Goal: Task Accomplishment & Management: Manage account settings

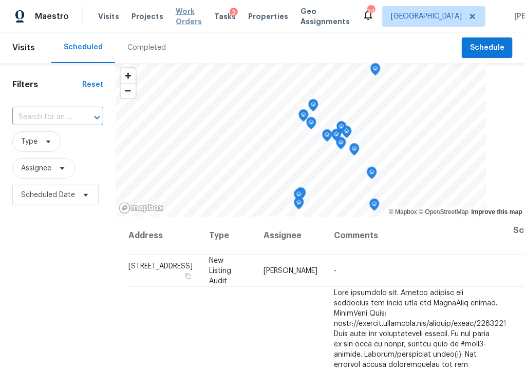
click at [176, 17] on span "Work Orders" at bounding box center [189, 16] width 26 height 21
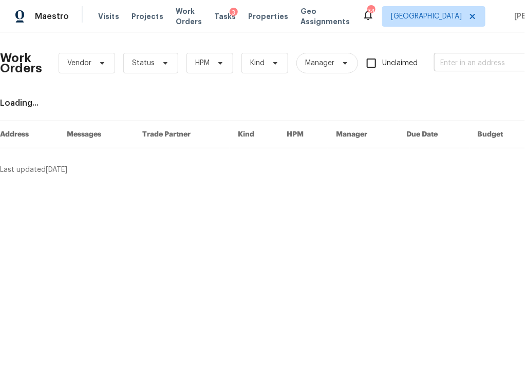
click at [495, 69] on input "text" at bounding box center [485, 63] width 103 height 16
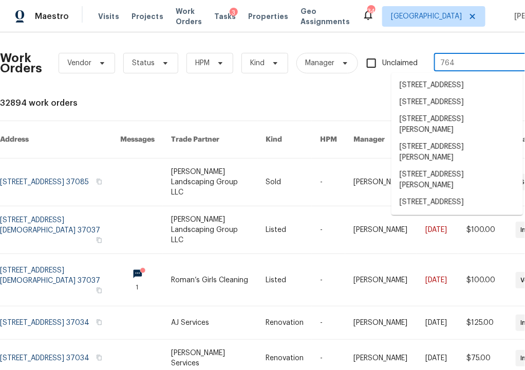
type input "764 e"
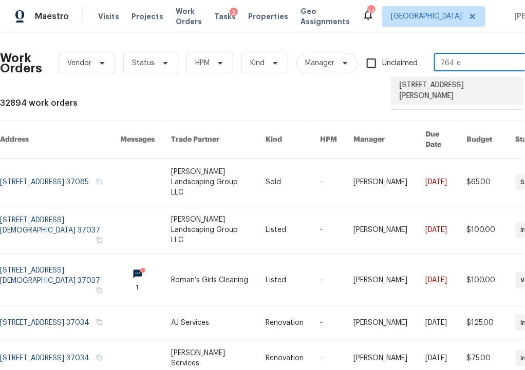
click at [465, 96] on li "[STREET_ADDRESS][PERSON_NAME]" at bounding box center [456, 91] width 131 height 28
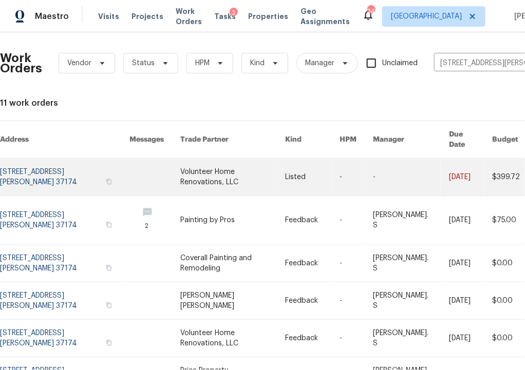
click at [53, 164] on link at bounding box center [65, 177] width 130 height 37
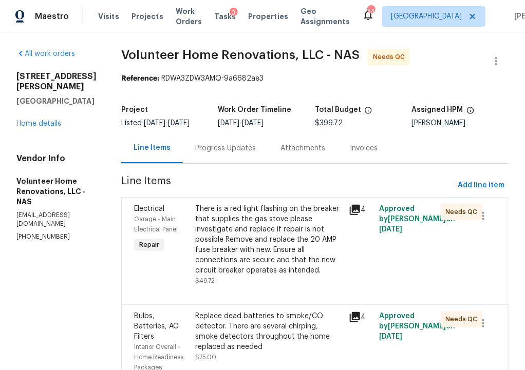
click at [292, 286] on div "There is a red light flashing on the breaker that supplies the gas stove please…" at bounding box center [268, 245] width 147 height 82
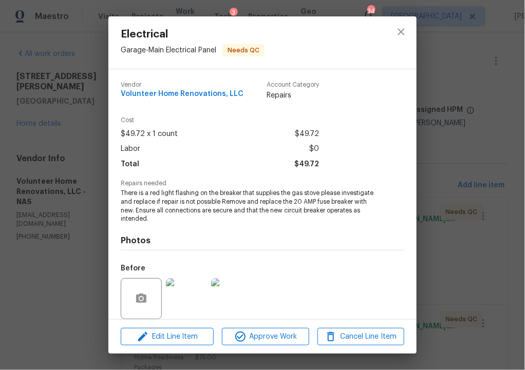
scroll to position [77, 0]
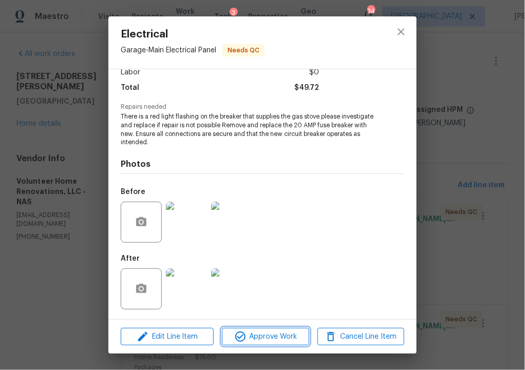
click at [258, 335] on span "Approve Work" at bounding box center [265, 337] width 81 height 13
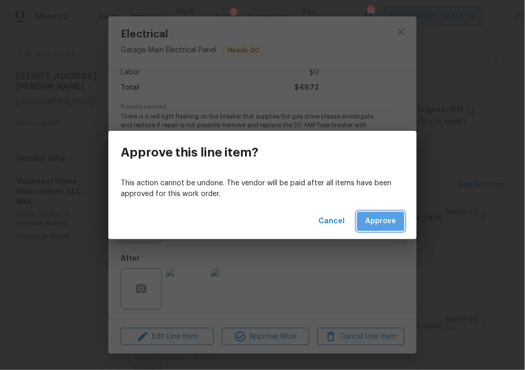
click at [376, 220] on span "Approve" at bounding box center [380, 221] width 31 height 13
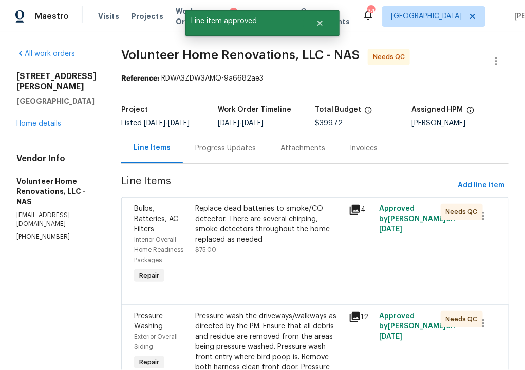
click at [296, 252] on div "Replace dead batteries to smoke/CO detector. There are several chirping, smoke …" at bounding box center [268, 229] width 147 height 51
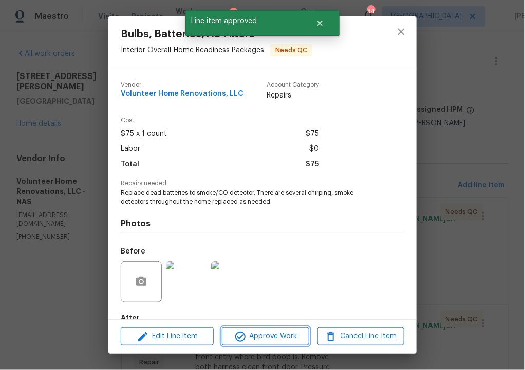
click at [287, 337] on span "Approve Work" at bounding box center [265, 336] width 81 height 13
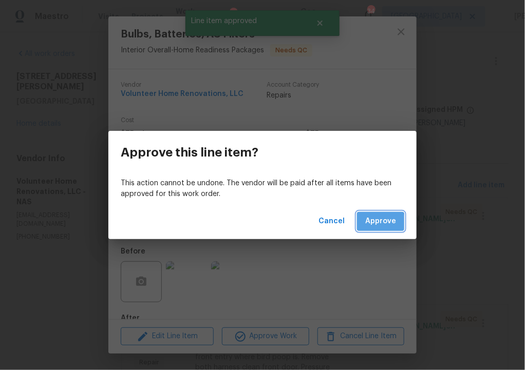
click at [376, 223] on span "Approve" at bounding box center [380, 221] width 31 height 13
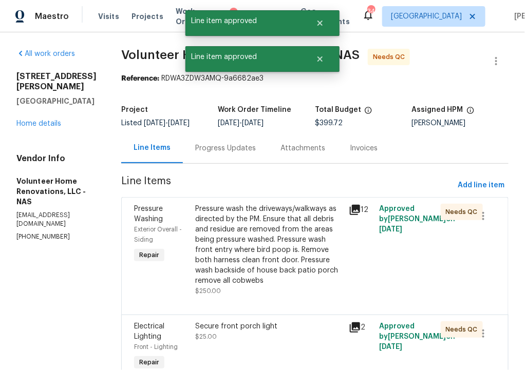
click at [292, 261] on div "Pressure wash the driveways/walkways as directed by the PM. Ensure that all deb…" at bounding box center [268, 245] width 147 height 82
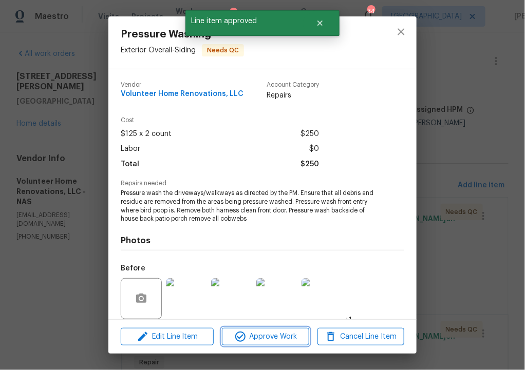
click at [292, 336] on span "Approve Work" at bounding box center [265, 337] width 81 height 13
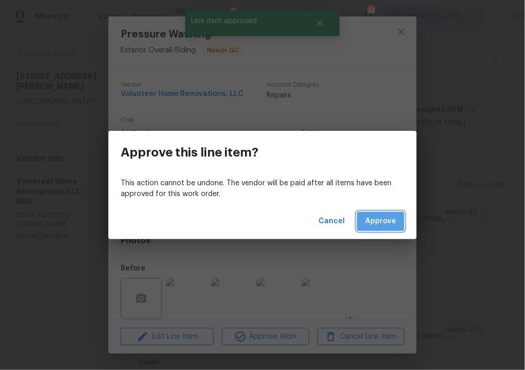
click at [388, 218] on span "Approve" at bounding box center [380, 221] width 31 height 13
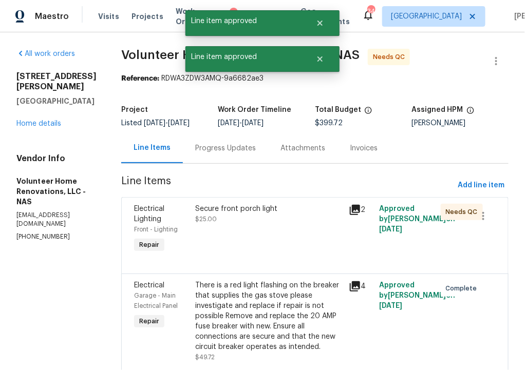
click at [302, 249] on div "Secure front porch light $25.00" at bounding box center [268, 230] width 153 height 58
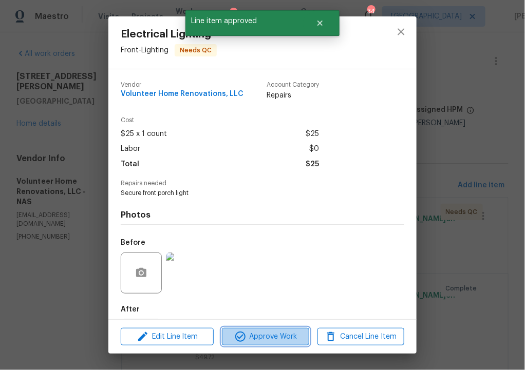
click at [287, 336] on span "Approve Work" at bounding box center [265, 337] width 81 height 13
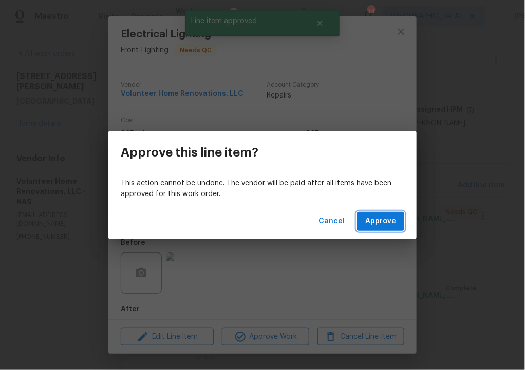
click at [383, 222] on span "Approve" at bounding box center [380, 221] width 31 height 13
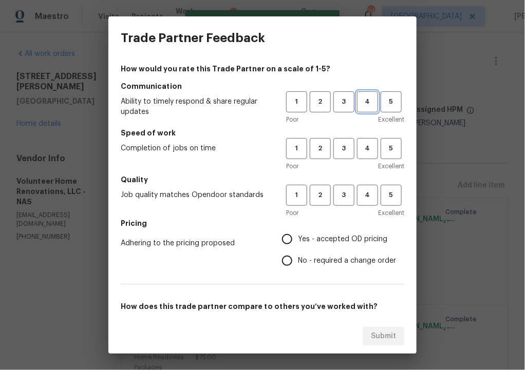
click at [369, 97] on span "4" at bounding box center [367, 102] width 19 height 12
click at [368, 149] on span "4" at bounding box center [367, 149] width 19 height 12
click at [368, 194] on span "4" at bounding box center [367, 196] width 19 height 12
click at [334, 235] on span "Yes - accepted OD pricing" at bounding box center [342, 239] width 89 height 11
click at [298, 235] on input "Yes - accepted OD pricing" at bounding box center [287, 240] width 22 height 22
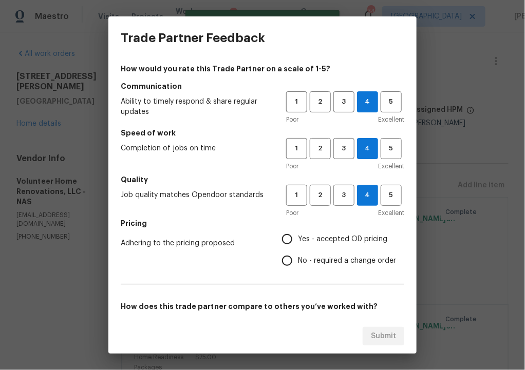
radio input "true"
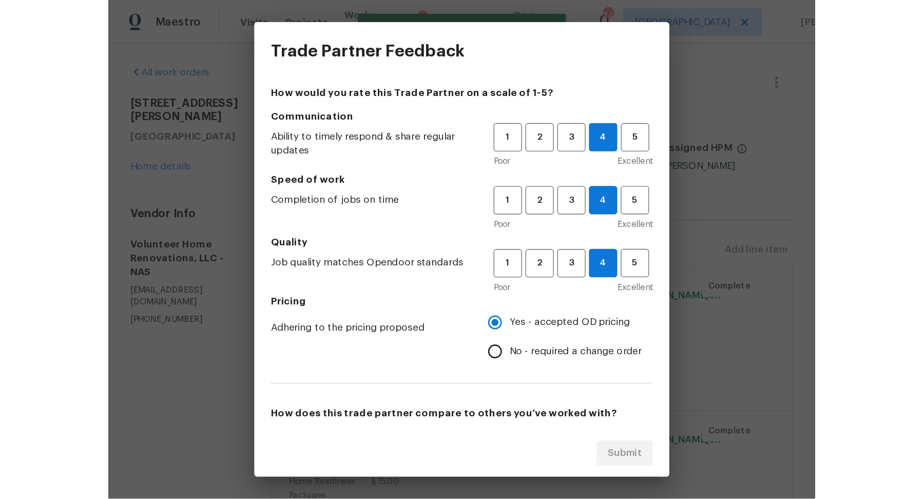
scroll to position [150, 0]
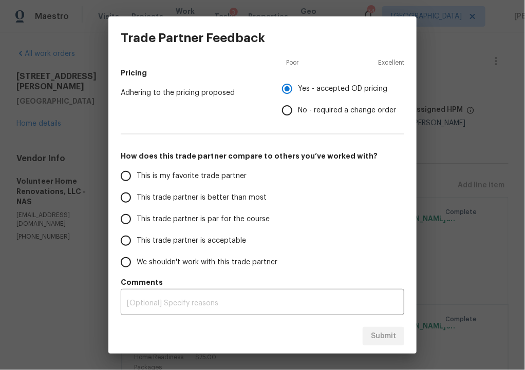
click at [213, 195] on span "This trade partner is better than most" at bounding box center [202, 198] width 130 height 11
click at [137, 195] on input "This trade partner is better than most" at bounding box center [126, 198] width 22 height 22
click at [387, 339] on span "Submit" at bounding box center [383, 336] width 25 height 13
radio input "true"
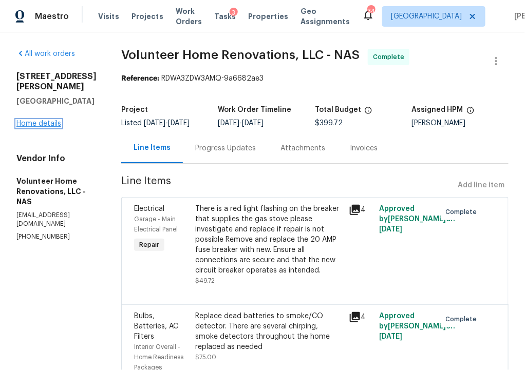
click at [50, 120] on link "Home details" at bounding box center [38, 123] width 45 height 7
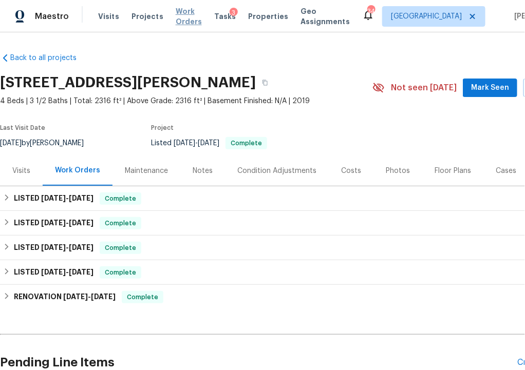
click at [183, 19] on span "Work Orders" at bounding box center [189, 16] width 26 height 21
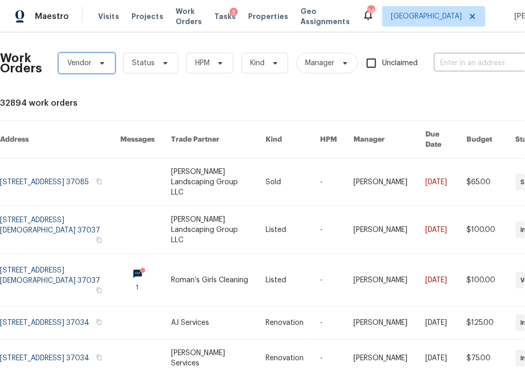
click at [96, 61] on span at bounding box center [100, 63] width 11 height 8
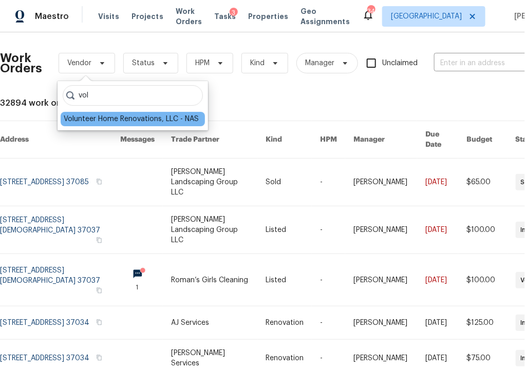
type input "vol"
click at [92, 121] on div "Volunteer Home Renovations, LLC - NAS" at bounding box center [131, 119] width 135 height 10
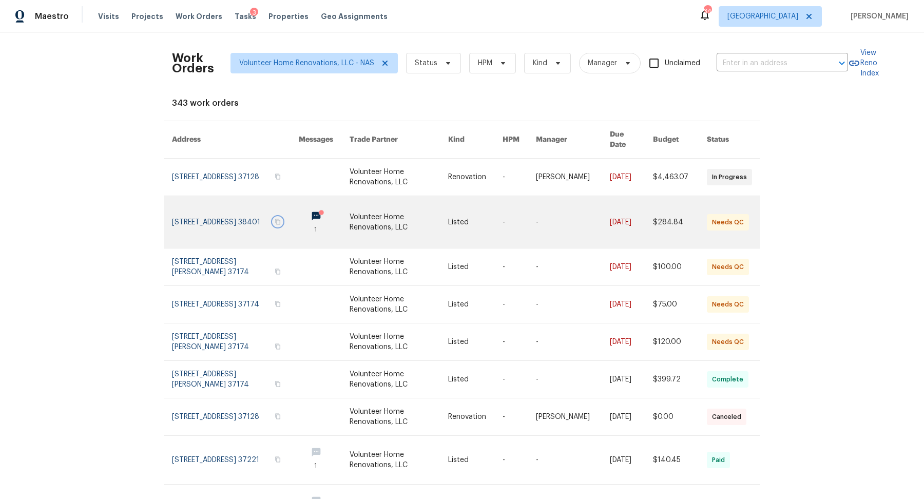
click at [281, 219] on icon "button" at bounding box center [278, 222] width 5 height 6
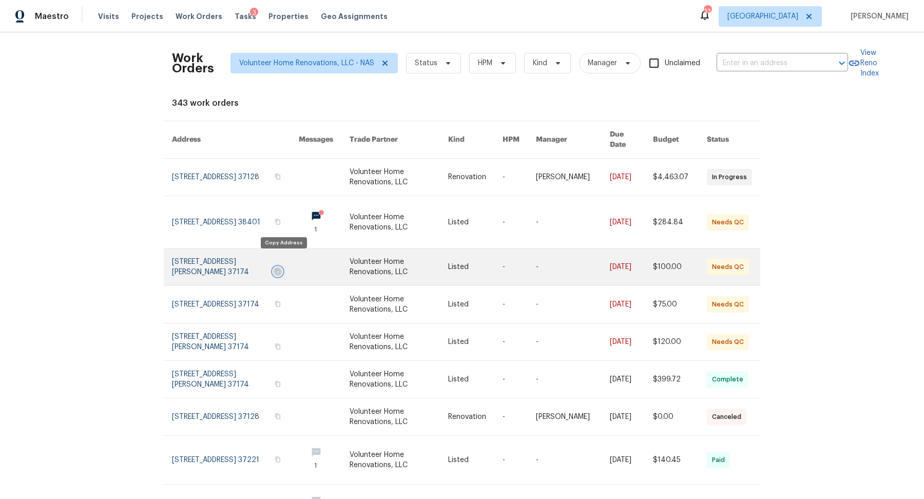
click at [281, 269] on icon "button" at bounding box center [278, 272] width 5 height 6
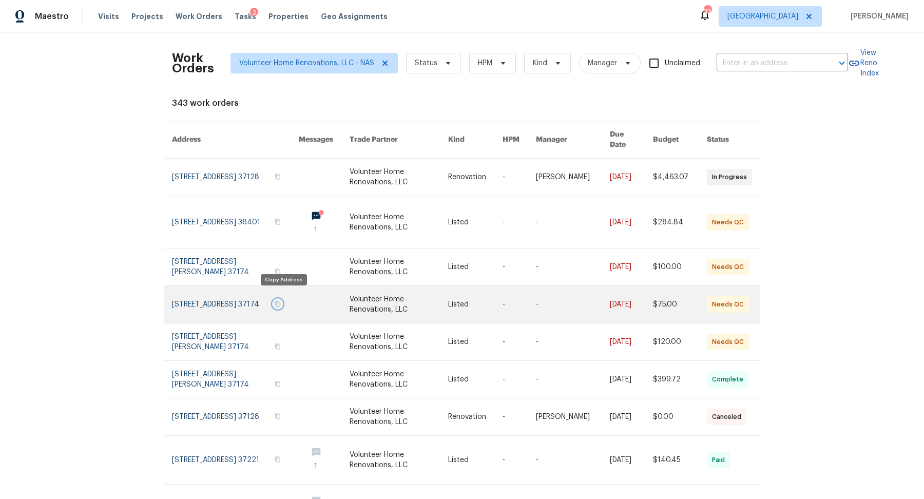
click at [281, 301] on icon "button" at bounding box center [278, 304] width 6 height 6
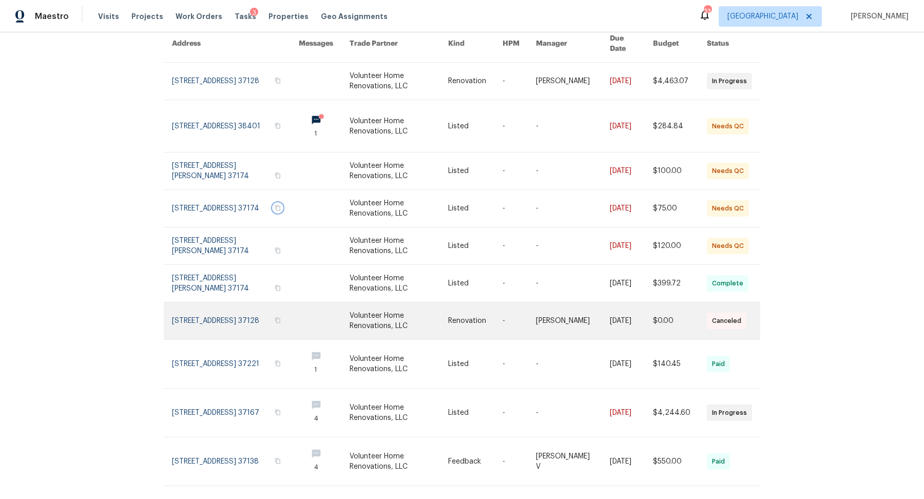
scroll to position [104, 0]
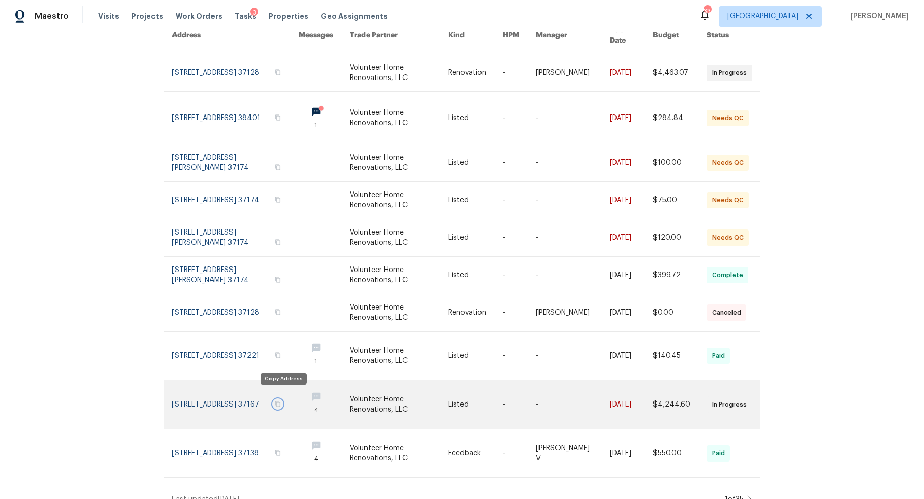
click at [281, 370] on icon "button" at bounding box center [278, 405] width 5 height 6
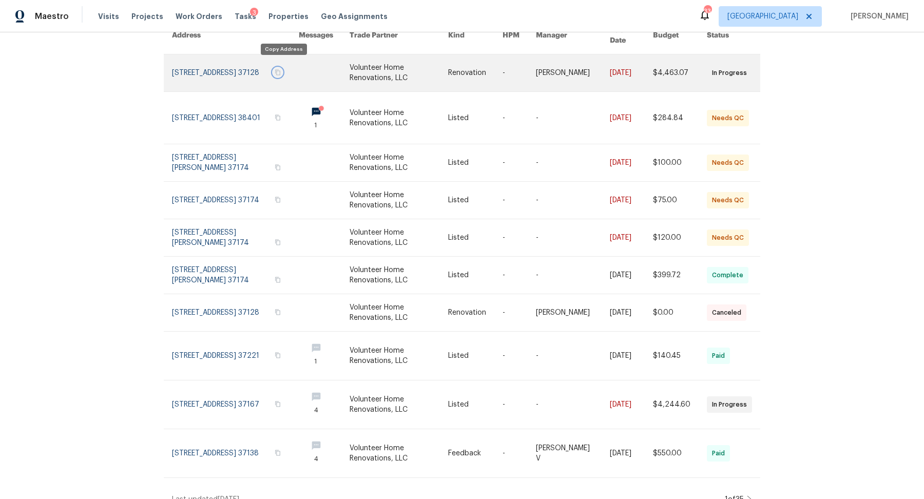
click at [281, 69] on icon "button" at bounding box center [278, 72] width 6 height 6
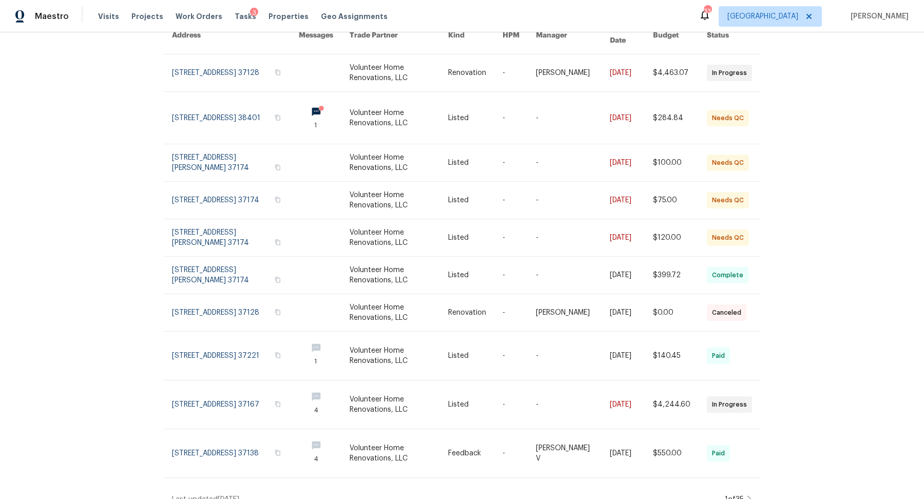
click at [524, 370] on div "1 of 35" at bounding box center [737, 500] width 30 height 10
click at [524, 370] on icon at bounding box center [749, 500] width 5 height 8
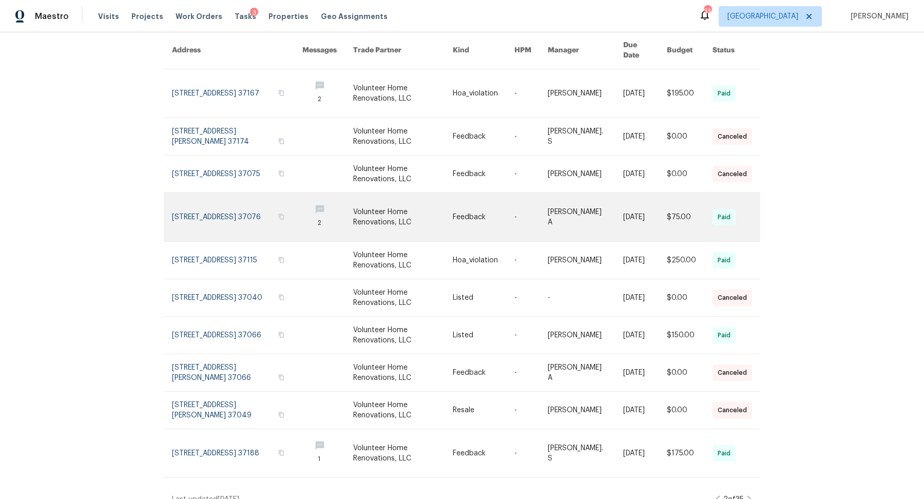
scroll to position [0, 0]
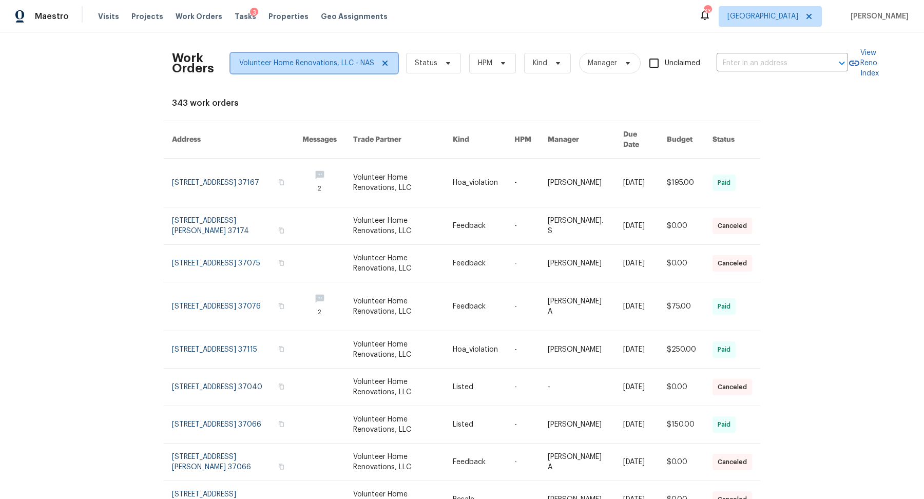
click at [385, 61] on icon at bounding box center [385, 63] width 8 height 8
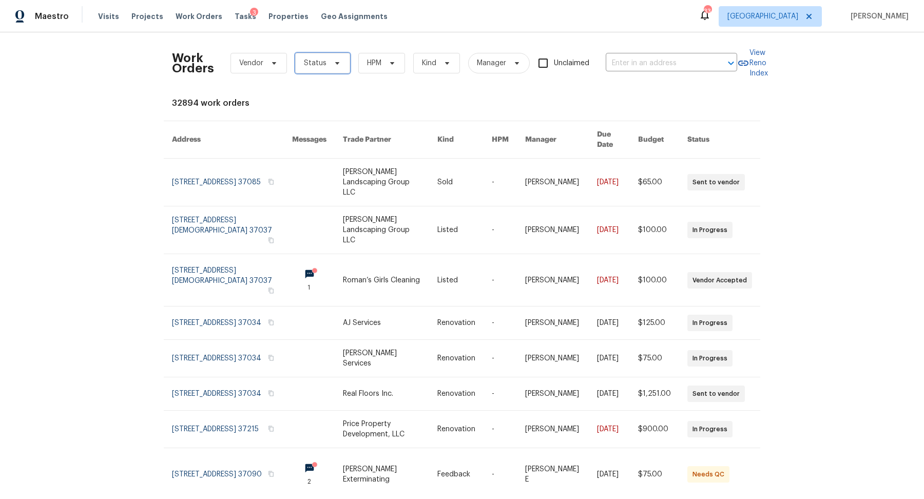
click at [330, 56] on span "Status" at bounding box center [322, 63] width 55 height 21
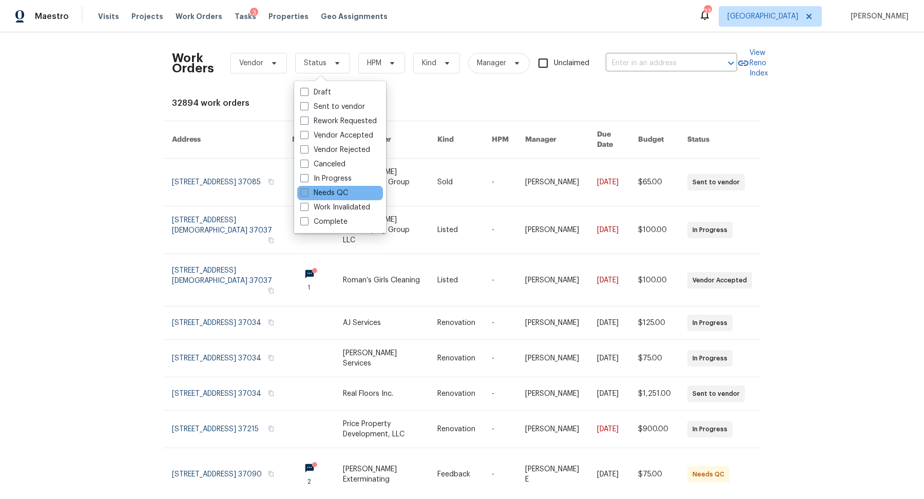
click at [334, 193] on label "Needs QC" at bounding box center [324, 193] width 48 height 10
click at [307, 193] on input "Needs QC" at bounding box center [303, 191] width 7 height 7
checkbox input "true"
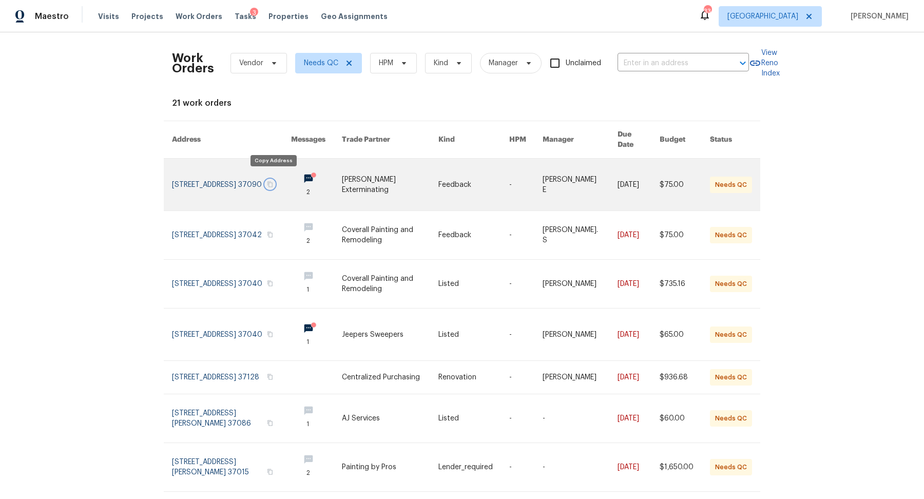
click at [273, 181] on icon "button" at bounding box center [270, 184] width 6 height 6
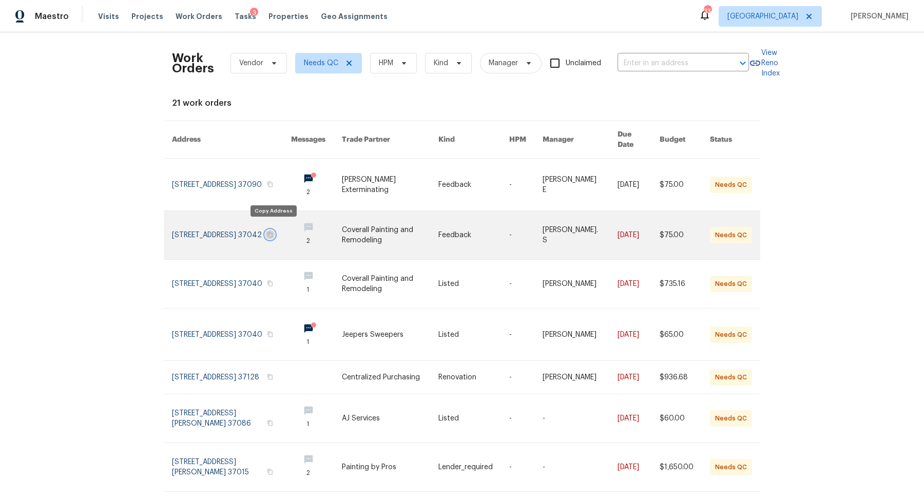
click at [270, 232] on icon "button" at bounding box center [270, 235] width 6 height 6
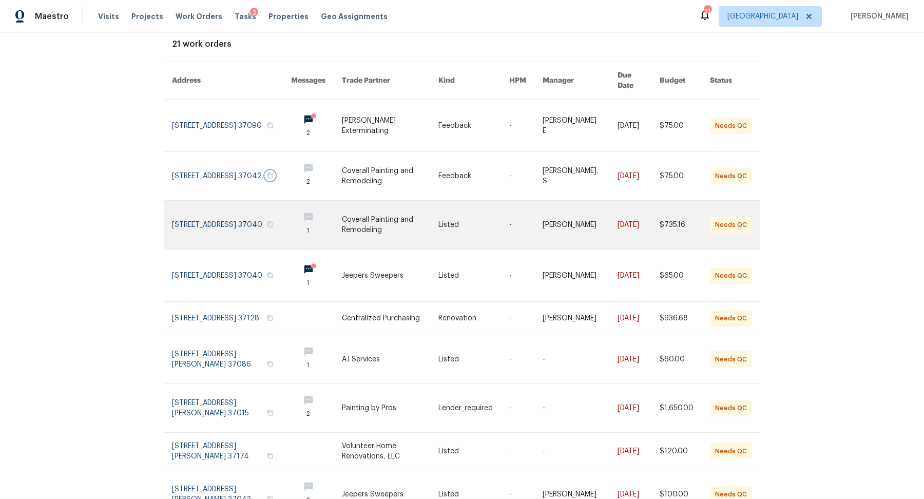
scroll to position [69, 0]
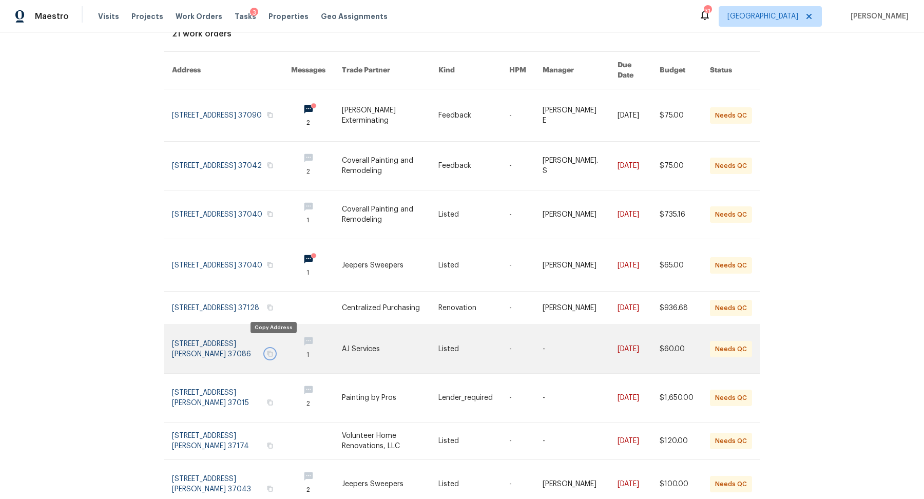
click at [273, 351] on icon "button" at bounding box center [270, 354] width 6 height 6
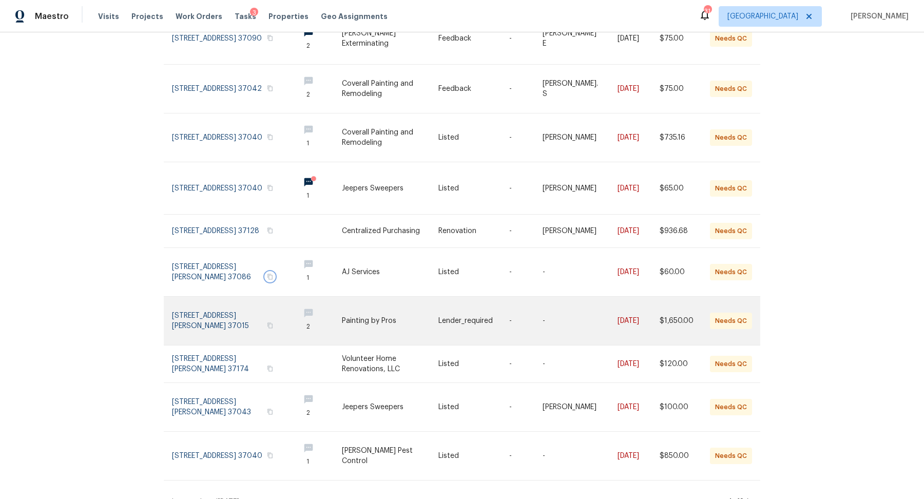
scroll to position [152, 0]
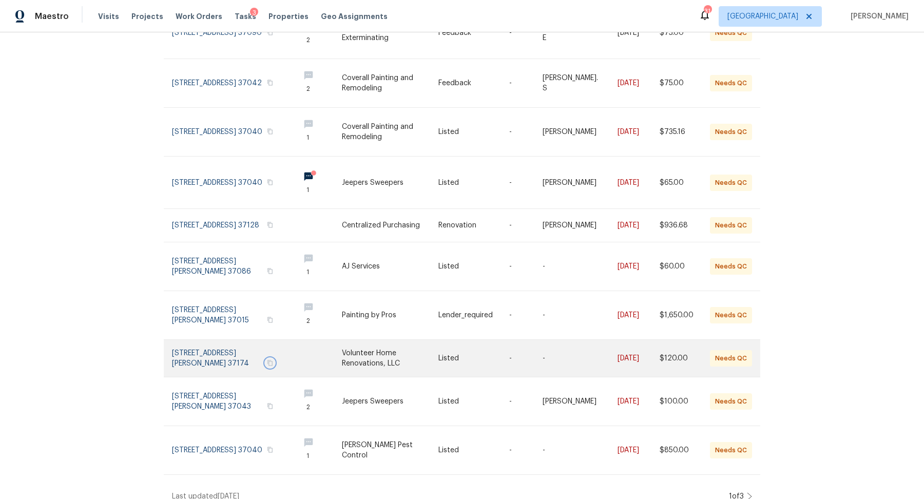
click at [272, 361] on icon "button" at bounding box center [270, 364] width 5 height 6
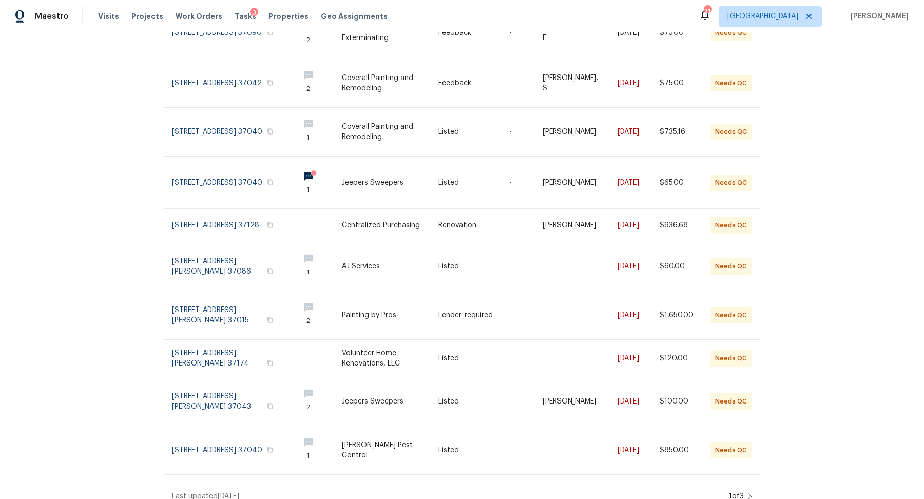
click at [524, 370] on icon at bounding box center [749, 497] width 5 height 8
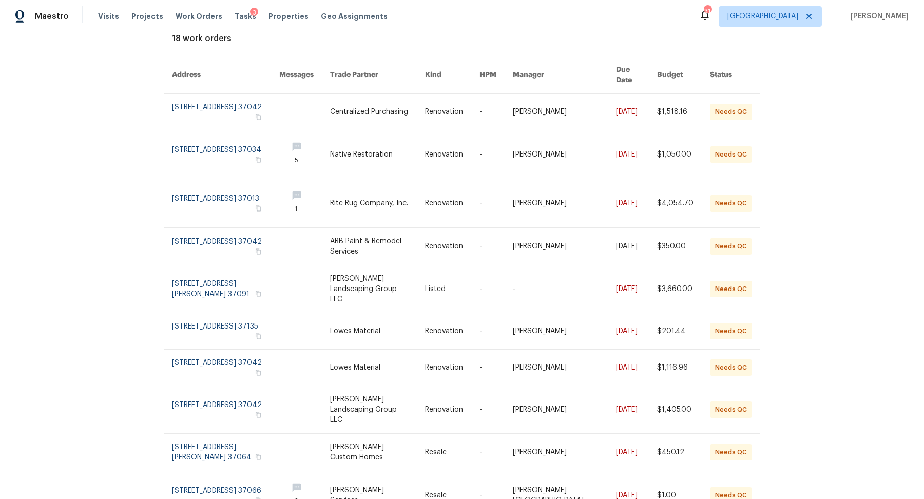
scroll to position [68, 0]
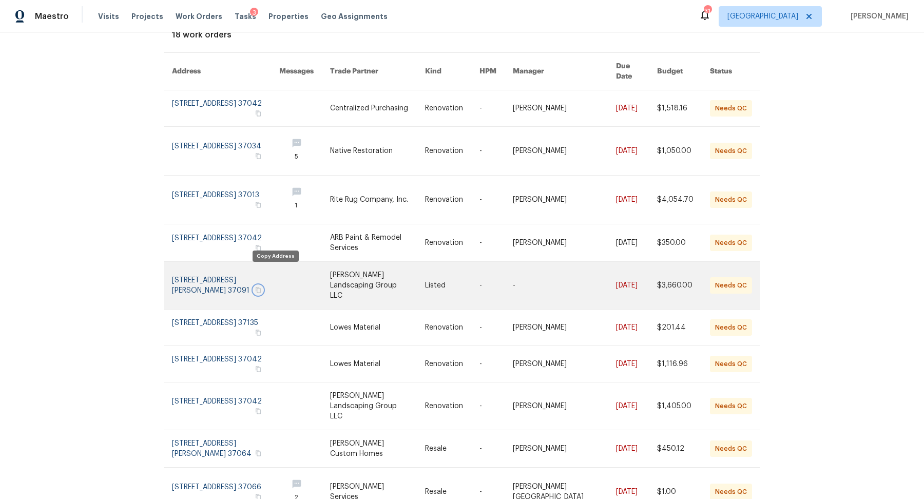
click at [261, 287] on icon "button" at bounding box center [258, 290] width 6 height 6
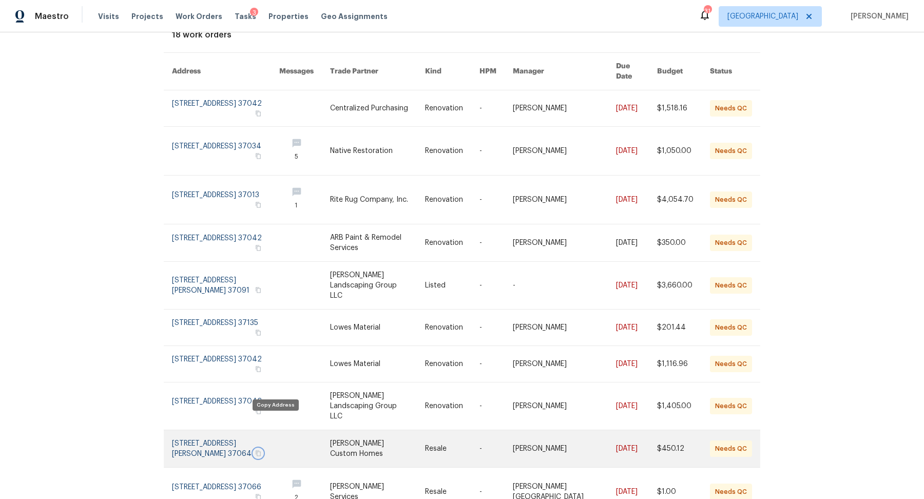
click at [261, 370] on icon "button" at bounding box center [258, 453] width 6 height 6
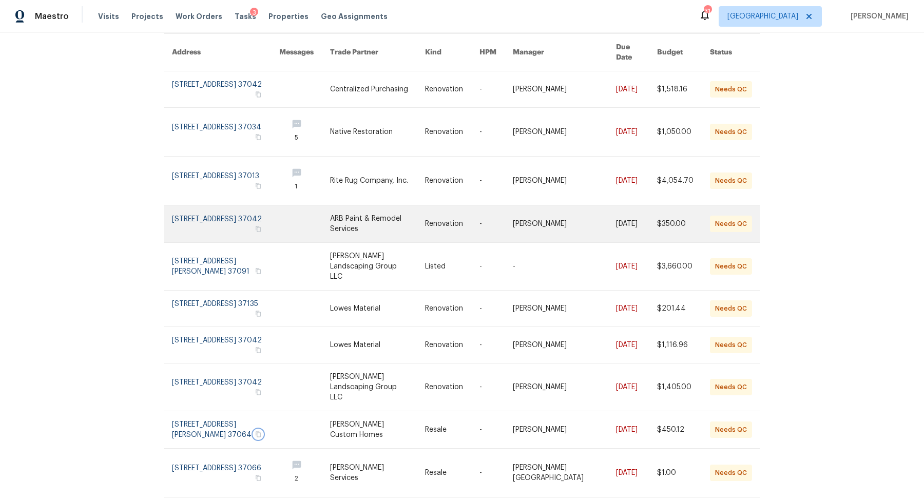
scroll to position [88, 0]
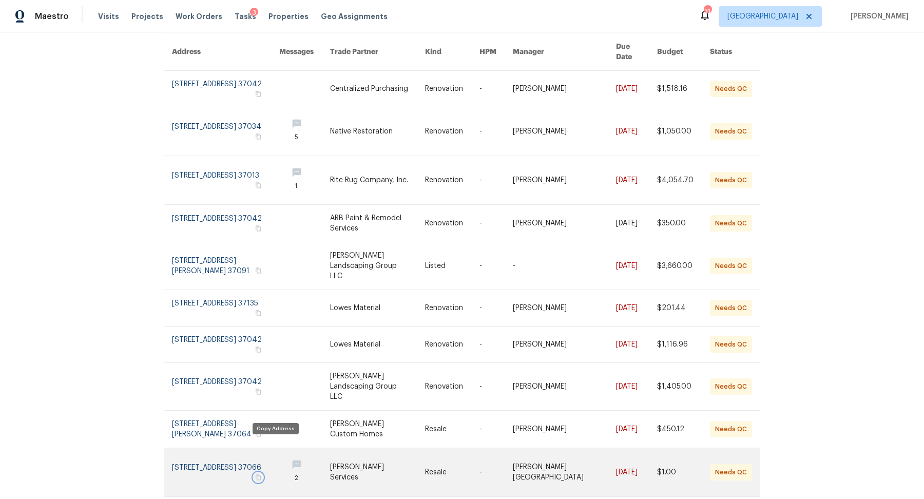
click at [261, 370] on icon "button" at bounding box center [258, 478] width 5 height 6
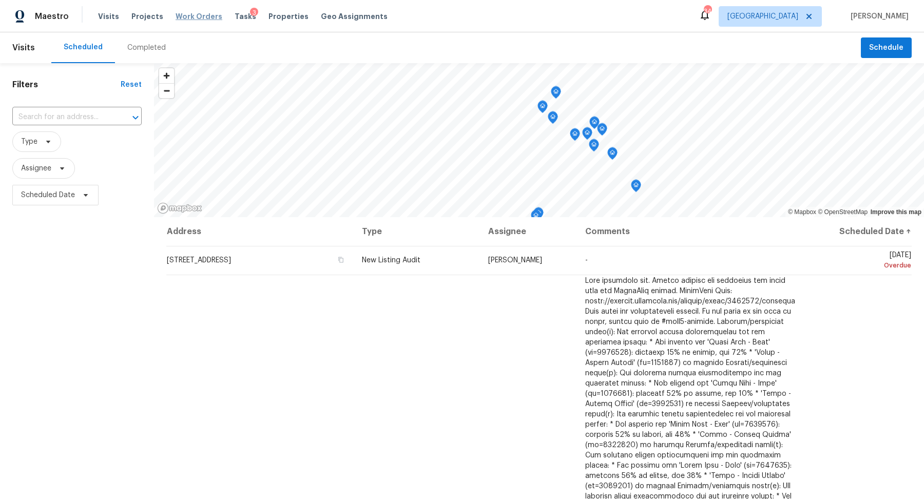
click at [204, 17] on span "Work Orders" at bounding box center [199, 16] width 47 height 10
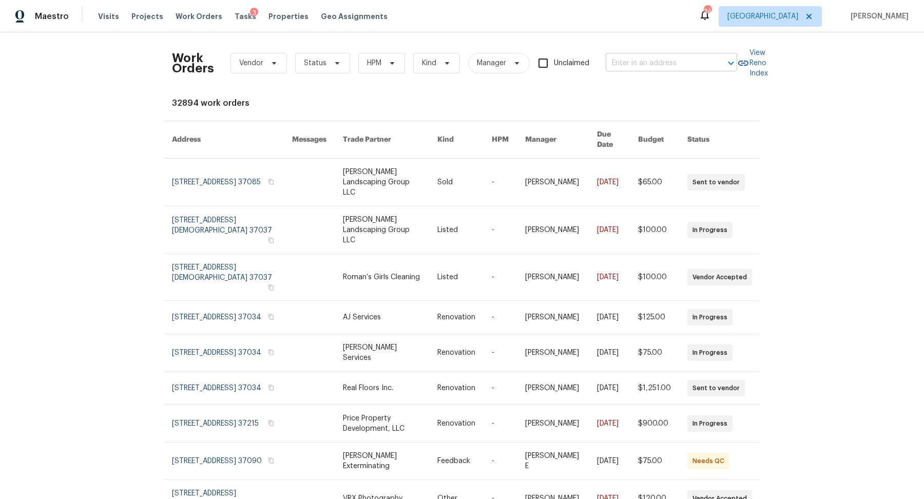
click at [634, 61] on input "text" at bounding box center [657, 63] width 103 height 16
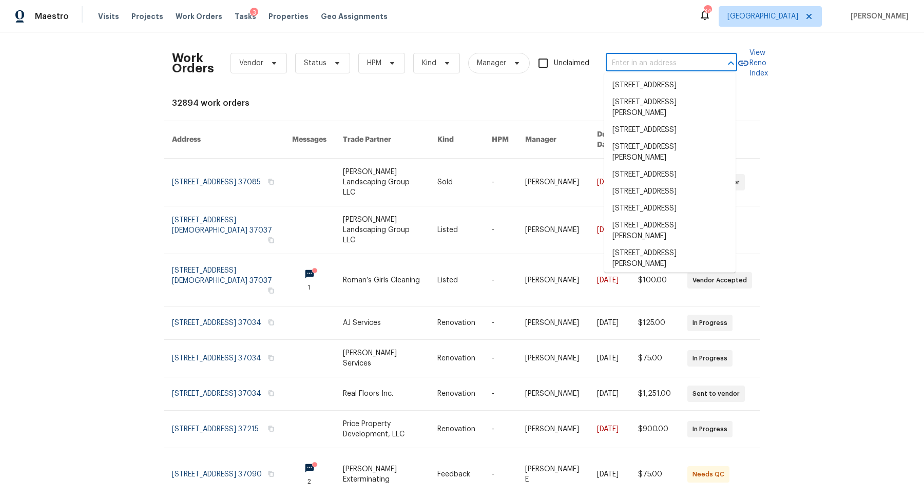
paste input "[STREET_ADDRESS]"
type input "[STREET_ADDRESS]"
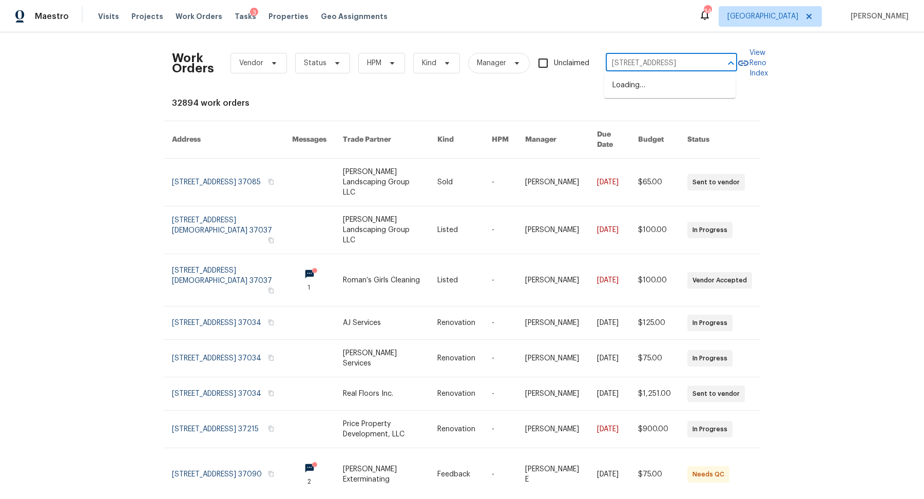
scroll to position [0, 28]
click at [634, 84] on li "[STREET_ADDRESS]" at bounding box center [669, 85] width 131 height 17
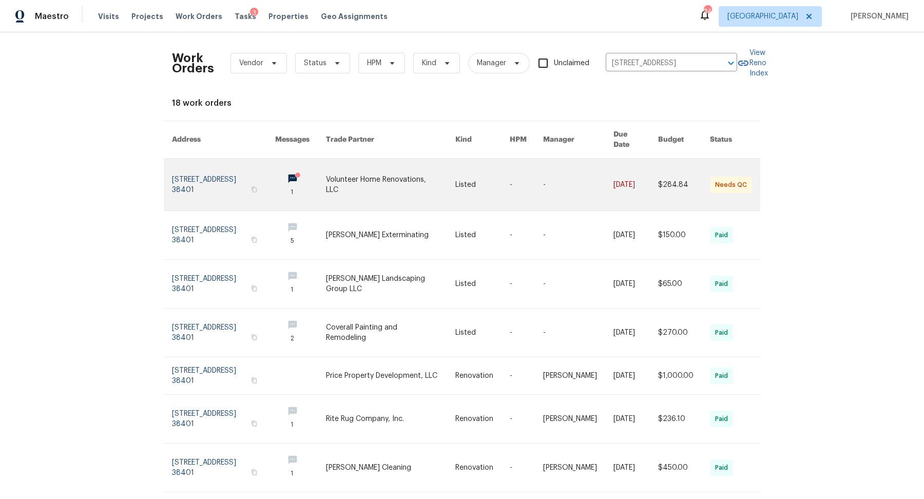
click at [188, 169] on link at bounding box center [223, 185] width 103 height 52
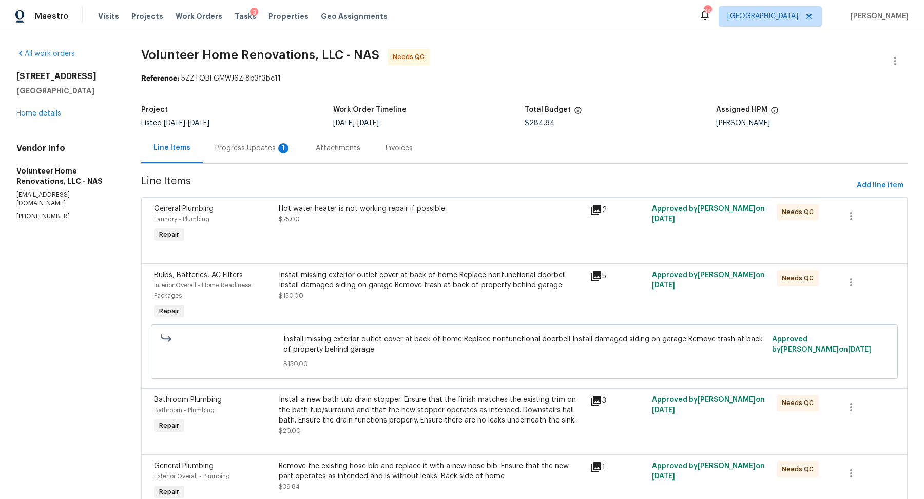
click at [420, 232] on div "Hot water heater is not working repair if possible $75.00" at bounding box center [431, 224] width 311 height 47
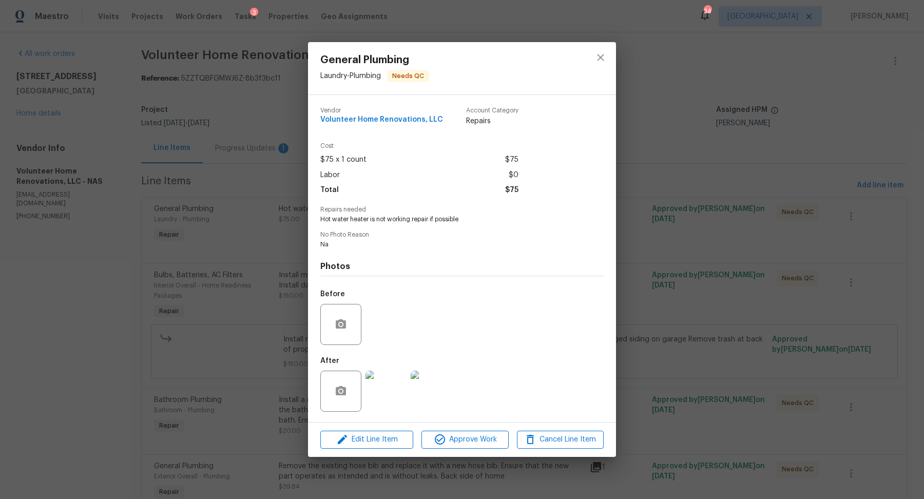
click at [431, 393] on img at bounding box center [431, 391] width 41 height 41
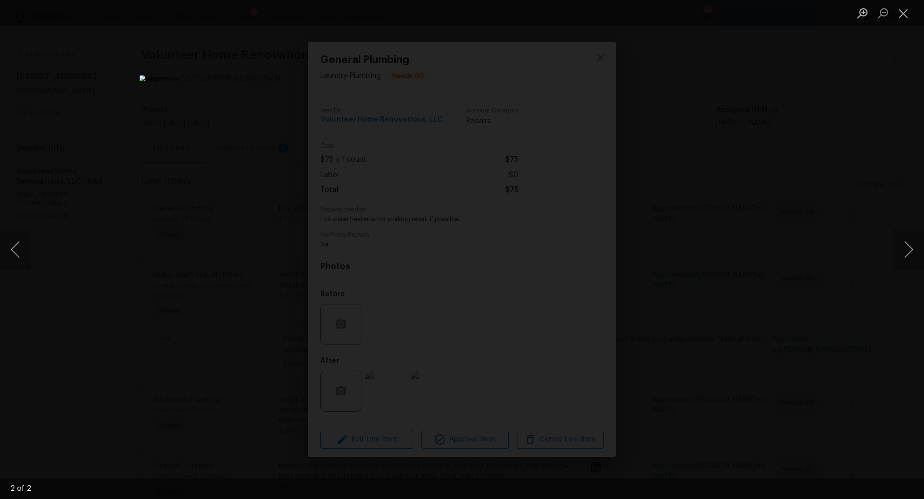
click at [696, 286] on div "Lightbox" at bounding box center [462, 249] width 924 height 499
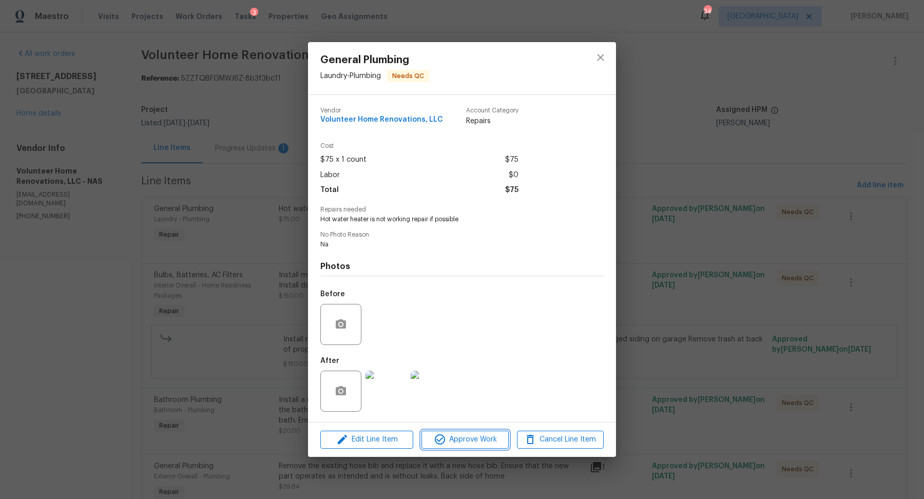
click at [471, 443] on span "Approve Work" at bounding box center [465, 439] width 81 height 13
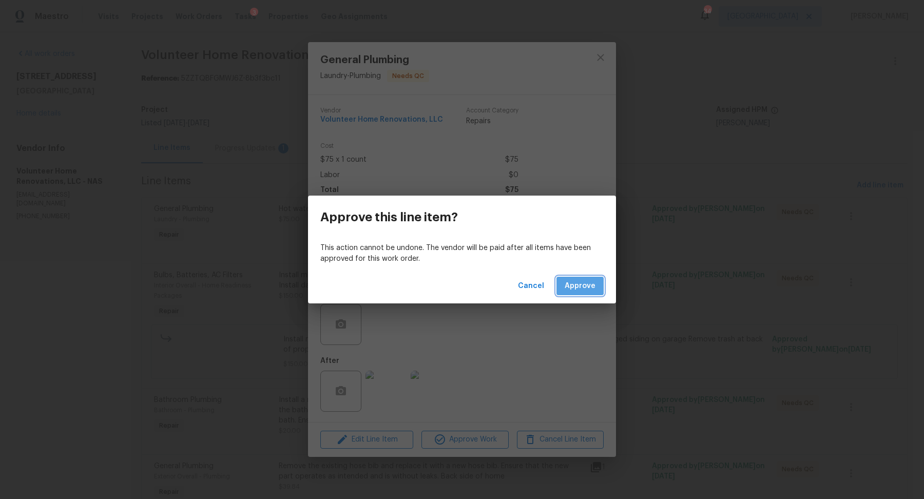
click at [586, 285] on span "Approve" at bounding box center [580, 286] width 31 height 13
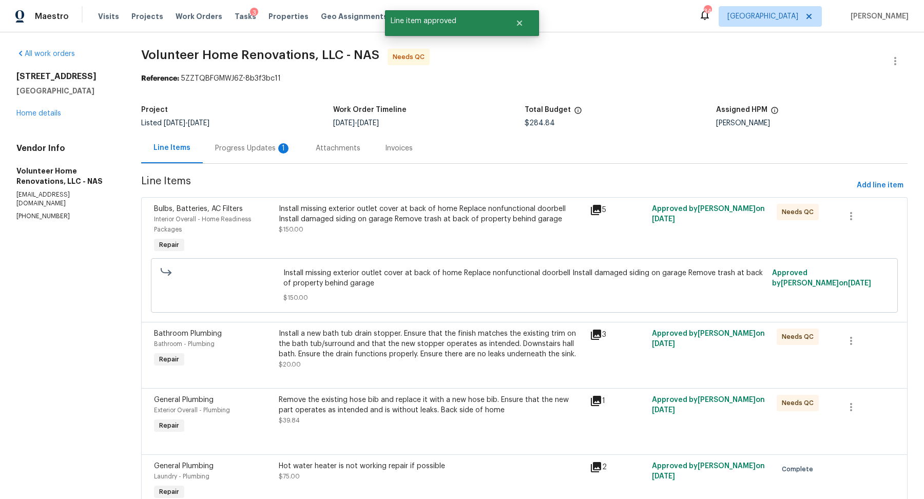
click at [444, 234] on div "Install missing exterior outlet cover at back of home Replace nonfunctional doo…" at bounding box center [431, 219] width 305 height 31
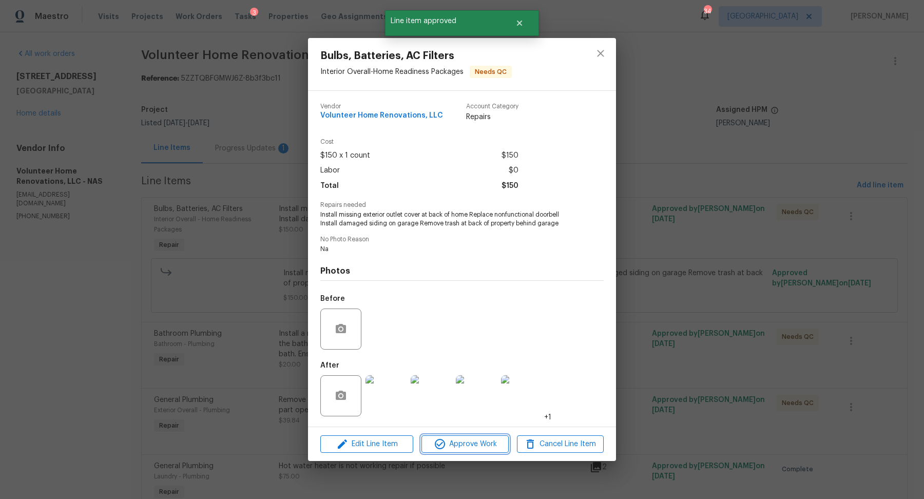
click at [475, 444] on span "Approve Work" at bounding box center [465, 444] width 81 height 13
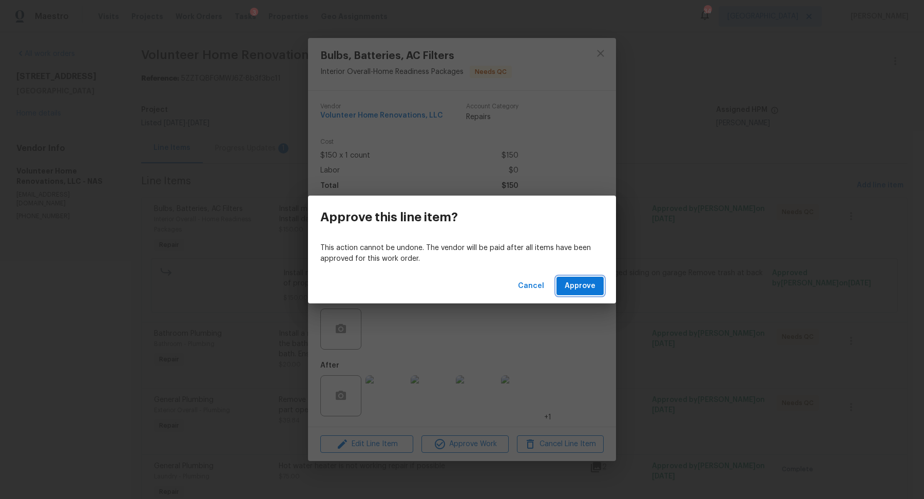
click at [588, 289] on span "Approve" at bounding box center [580, 286] width 31 height 13
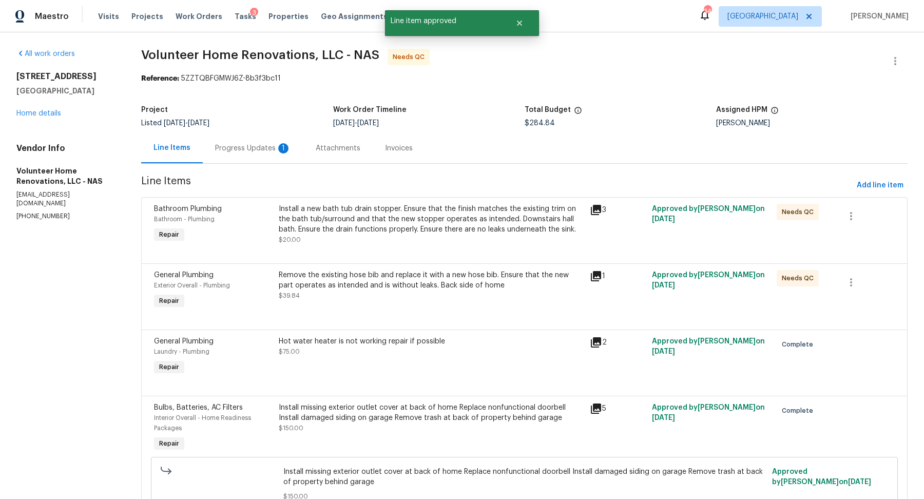
click at [402, 243] on div "Install a new bath tub drain stopper. Ensure that the finish matches the existi…" at bounding box center [431, 224] width 305 height 41
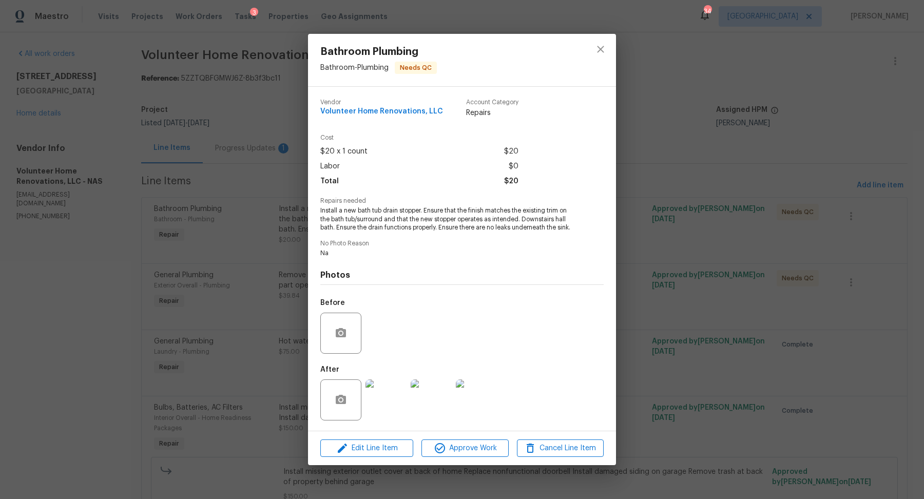
click at [390, 401] on img at bounding box center [386, 400] width 41 height 41
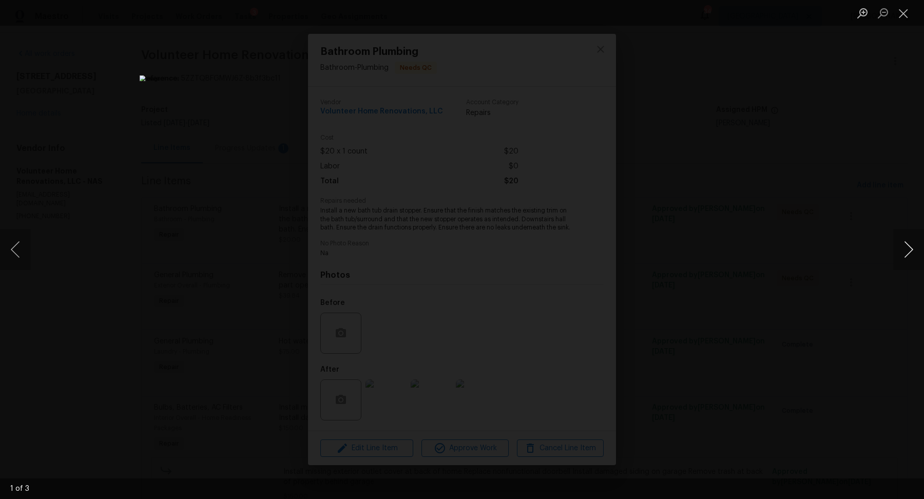
click at [914, 253] on button "Next image" at bounding box center [909, 249] width 31 height 41
click at [765, 262] on div "Lightbox" at bounding box center [462, 249] width 924 height 499
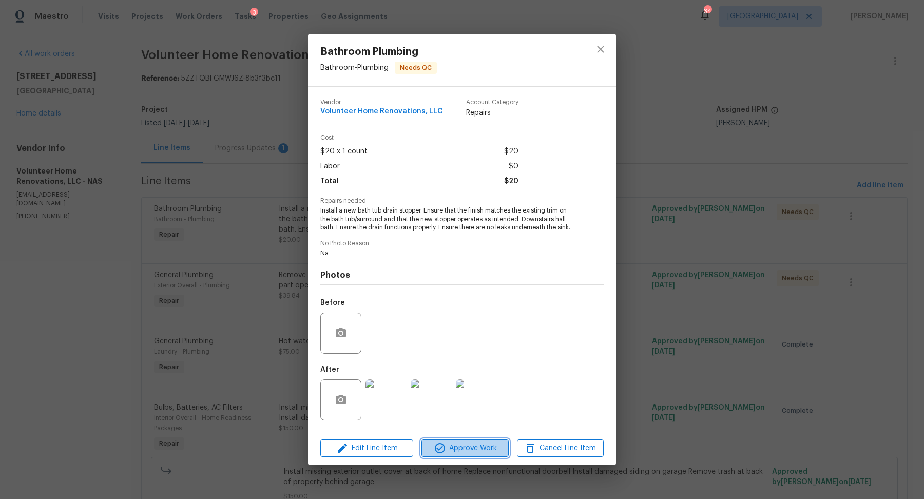
click at [479, 445] on span "Approve Work" at bounding box center [465, 448] width 81 height 13
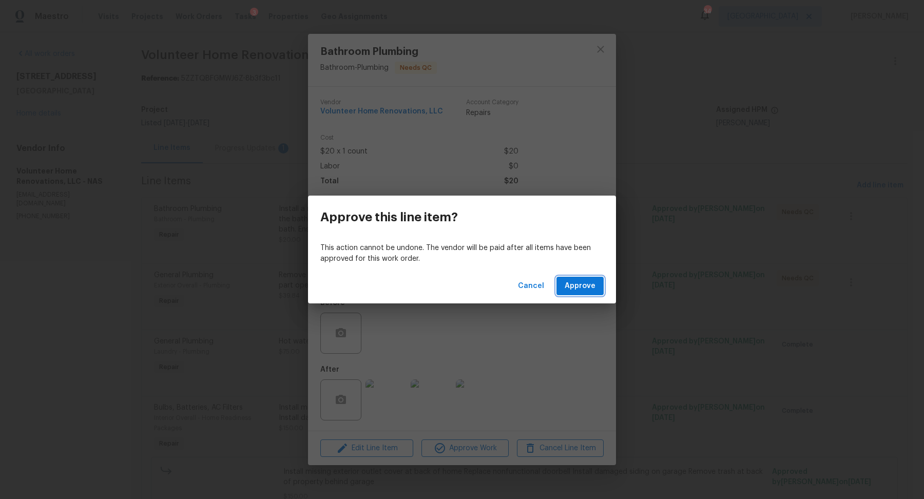
click at [574, 282] on span "Approve" at bounding box center [580, 286] width 31 height 13
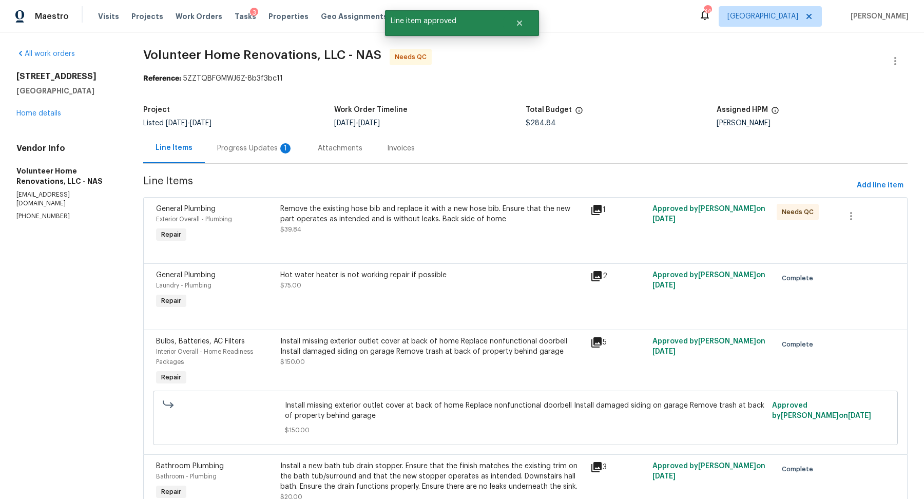
click at [412, 234] on div "Remove the existing hose bib and replace it with a new hose bib. Ensure that th…" at bounding box center [432, 219] width 305 height 31
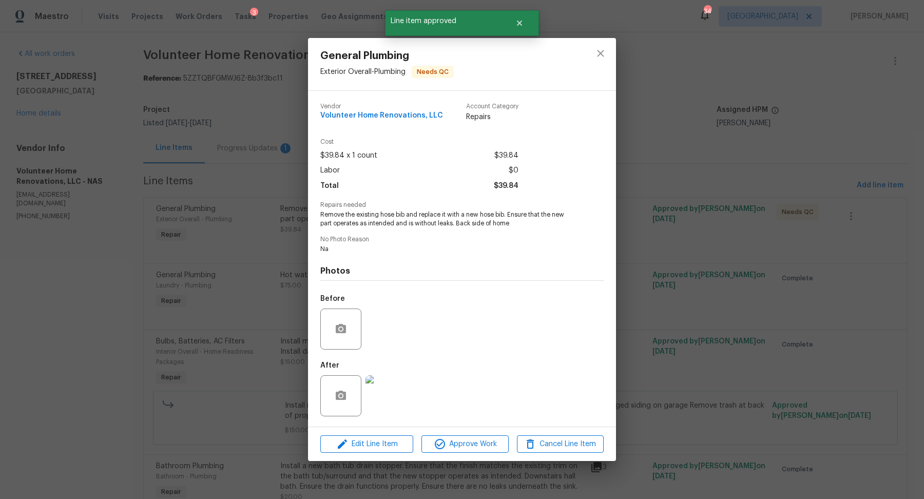
click at [382, 392] on img at bounding box center [386, 395] width 41 height 41
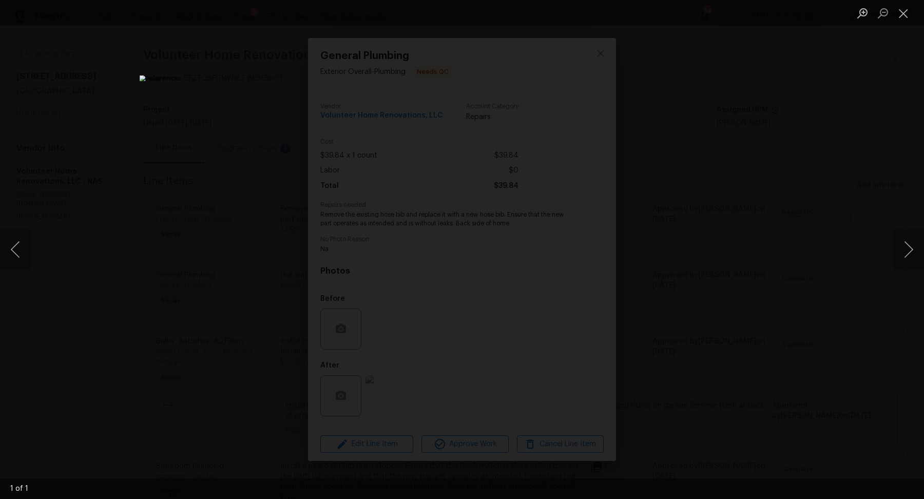
click at [703, 287] on div "Lightbox" at bounding box center [462, 249] width 924 height 499
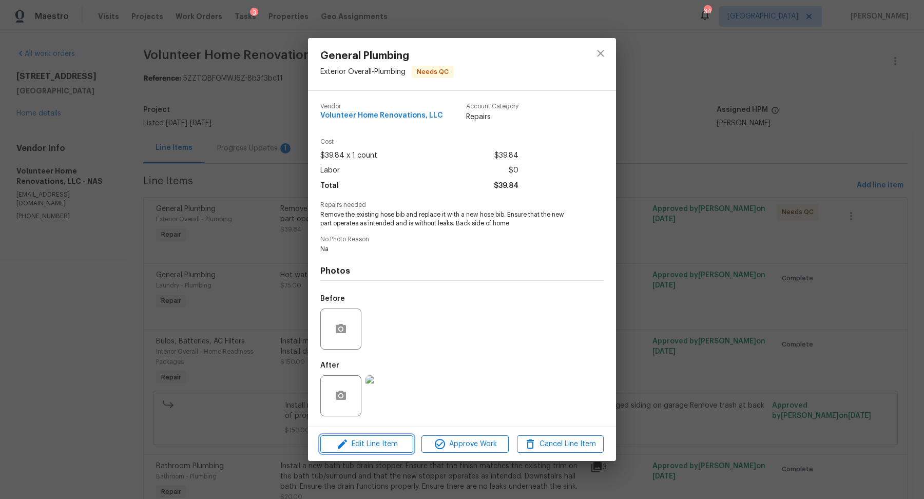
click at [388, 442] on span "Edit Line Item" at bounding box center [367, 444] width 87 height 13
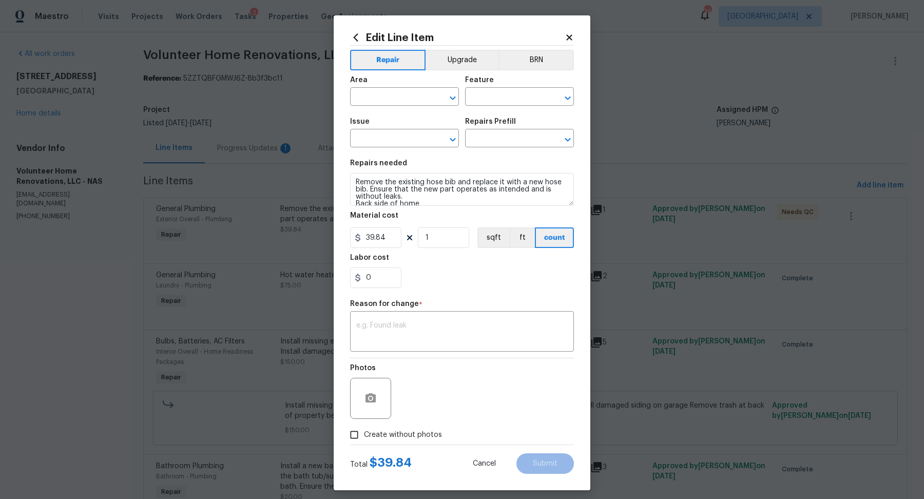
type input "Exterior Overall"
type input "Plumbing"
type input "General Plumbing"
type input "Hose Bib Replacement $39.84"
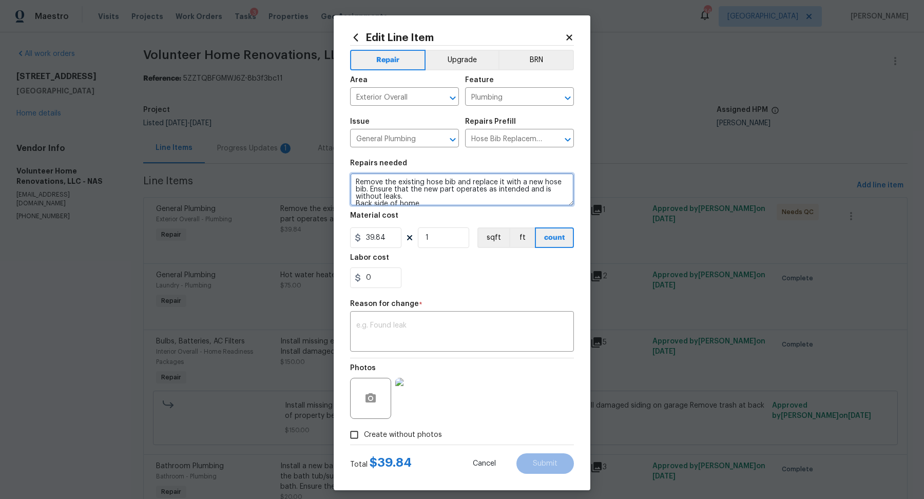
scroll to position [7, 0]
drag, startPoint x: 455, startPoint y: 182, endPoint x: 479, endPoint y: 204, distance: 32.7
click at [479, 204] on textarea "Remove the existing hose bib and replace it with a new hose bib. Ensure that th…" at bounding box center [462, 189] width 224 height 33
type textarea "Remove the existing hose bib"
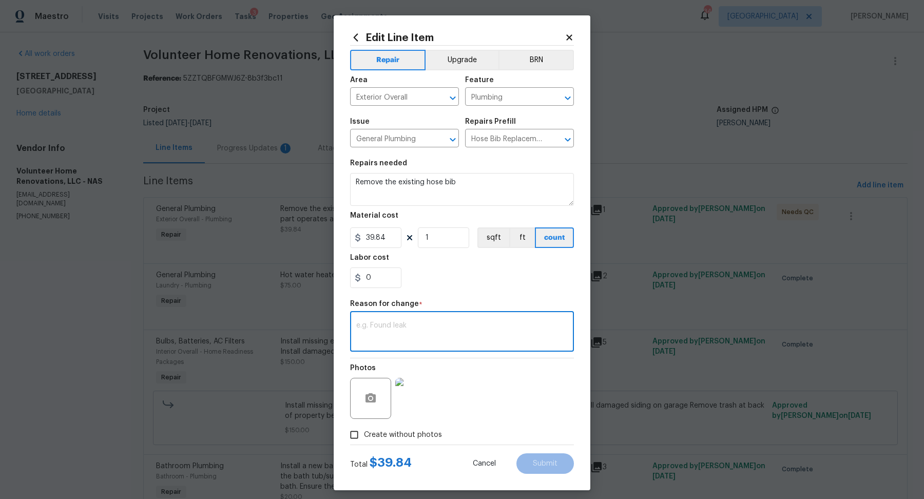
click at [481, 337] on textarea at bounding box center [462, 333] width 212 height 22
type textarea "change scope"
click at [538, 469] on button "Submit" at bounding box center [546, 463] width 58 height 21
type textarea "Remove the existing hose bib and replace it with a new hose bib. Ensure that th…"
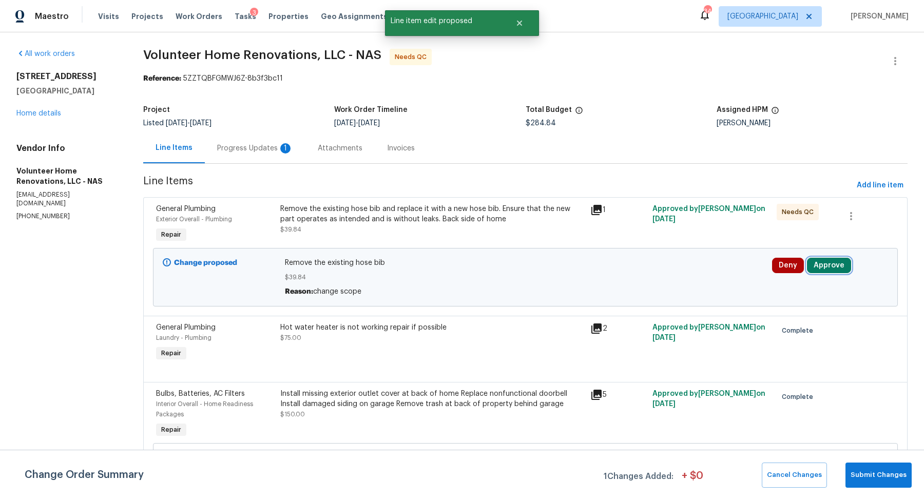
click at [836, 264] on button "Approve" at bounding box center [829, 265] width 44 height 15
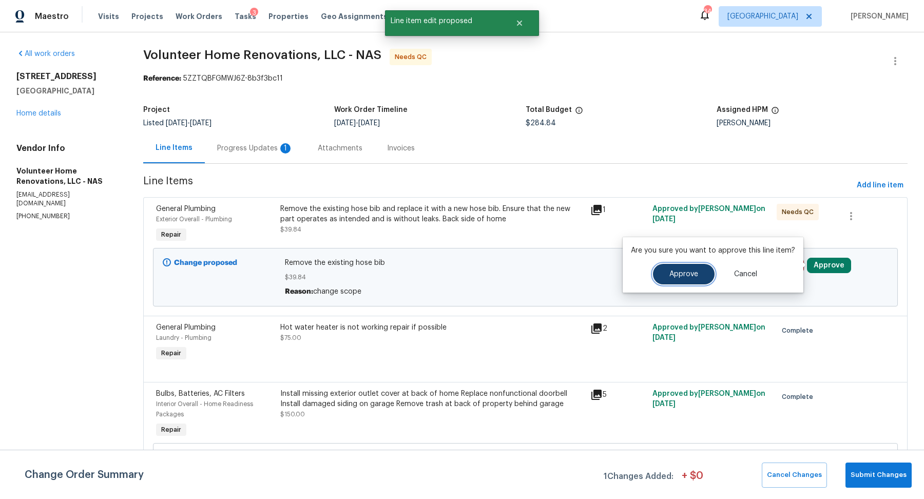
click at [687, 272] on span "Approve" at bounding box center [684, 275] width 29 height 8
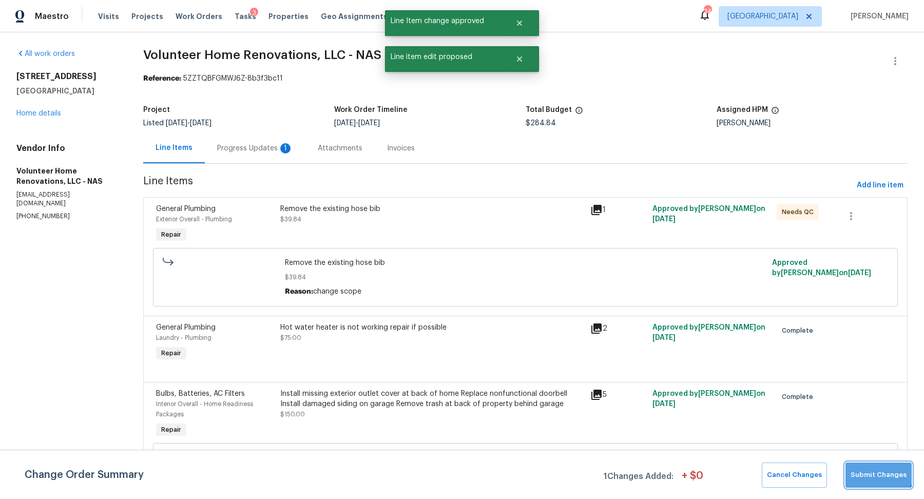
click at [877, 465] on button "Submit Changes" at bounding box center [879, 475] width 66 height 25
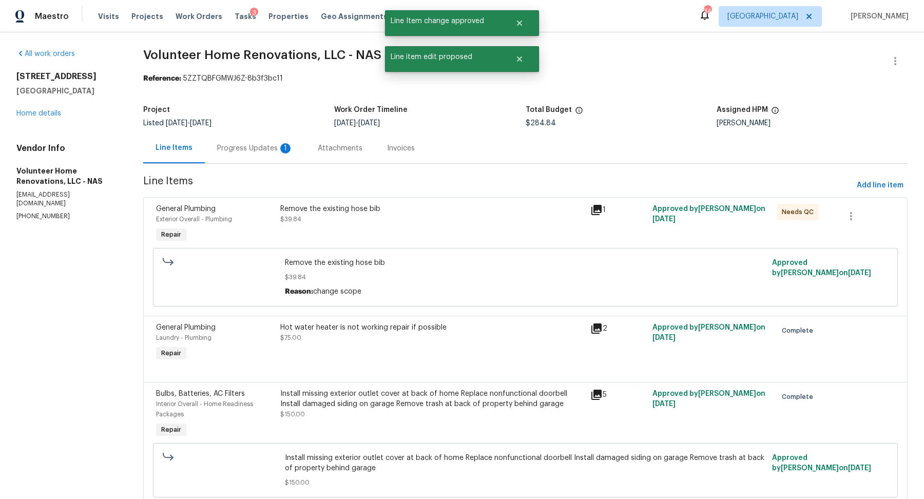
click at [263, 146] on div "Progress Updates 1" at bounding box center [255, 148] width 76 height 10
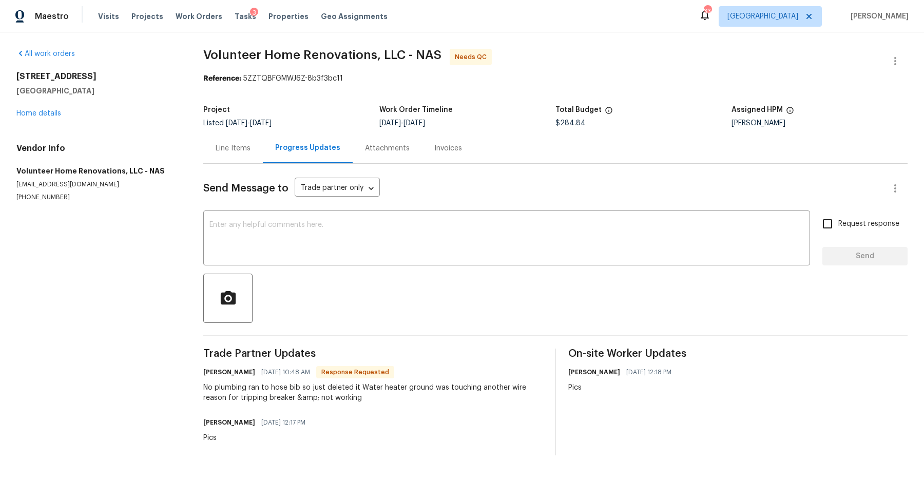
click at [237, 151] on div "Line Items" at bounding box center [233, 148] width 35 height 10
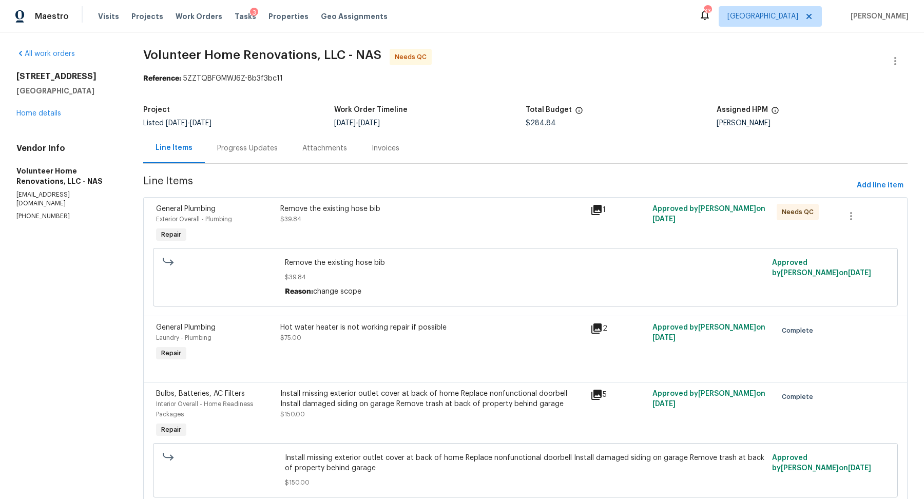
click at [412, 219] on div "Remove the existing hose bib $39.84" at bounding box center [432, 214] width 305 height 21
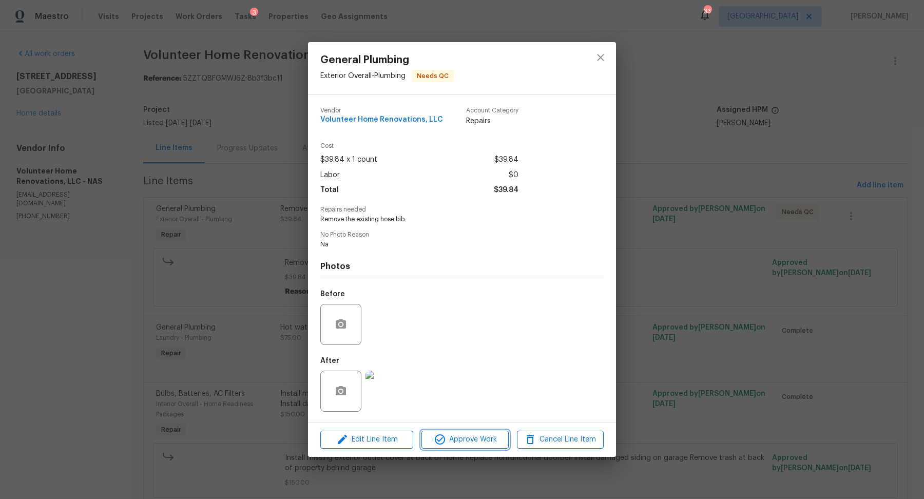
click at [478, 438] on span "Approve Work" at bounding box center [465, 439] width 81 height 13
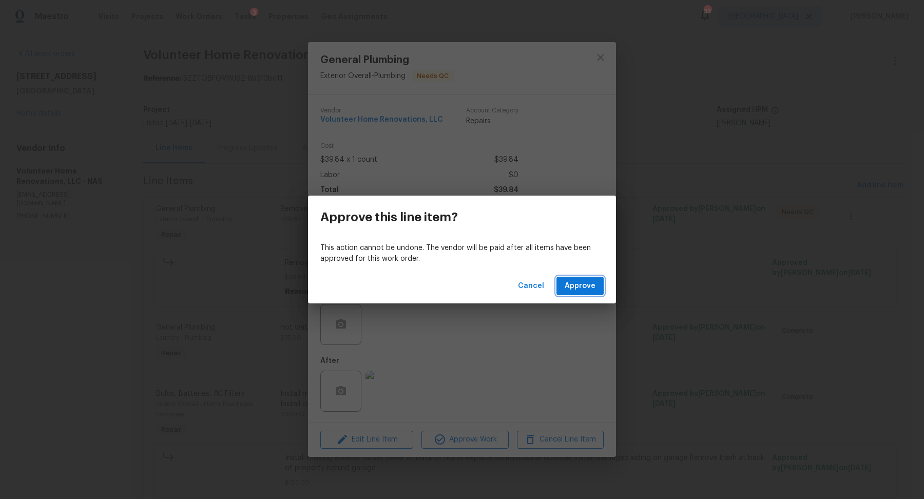
click at [575, 285] on span "Approve" at bounding box center [580, 286] width 31 height 13
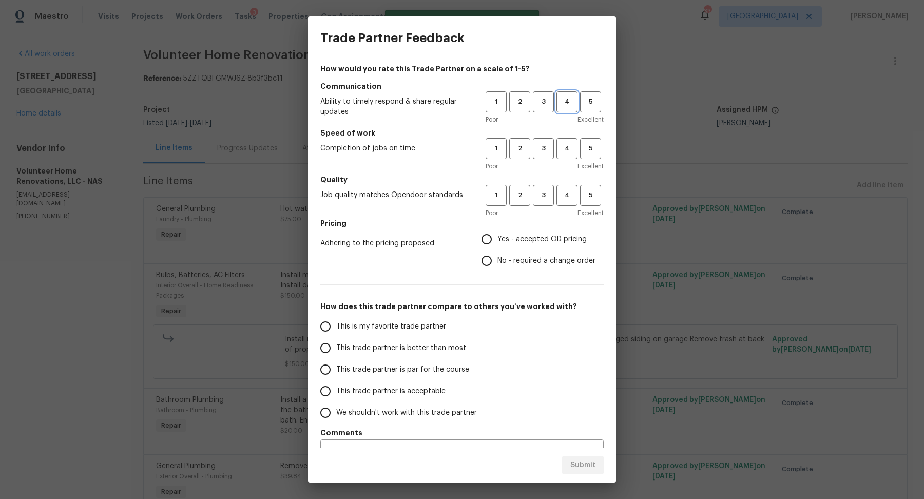
click at [567, 100] on span "4" at bounding box center [567, 102] width 19 height 12
click at [567, 147] on span "4" at bounding box center [567, 149] width 19 height 12
click at [565, 190] on span "4" at bounding box center [567, 196] width 19 height 12
click at [549, 238] on span "Yes - accepted OD pricing" at bounding box center [542, 239] width 89 height 11
click at [498, 238] on input "Yes - accepted OD pricing" at bounding box center [487, 240] width 22 height 22
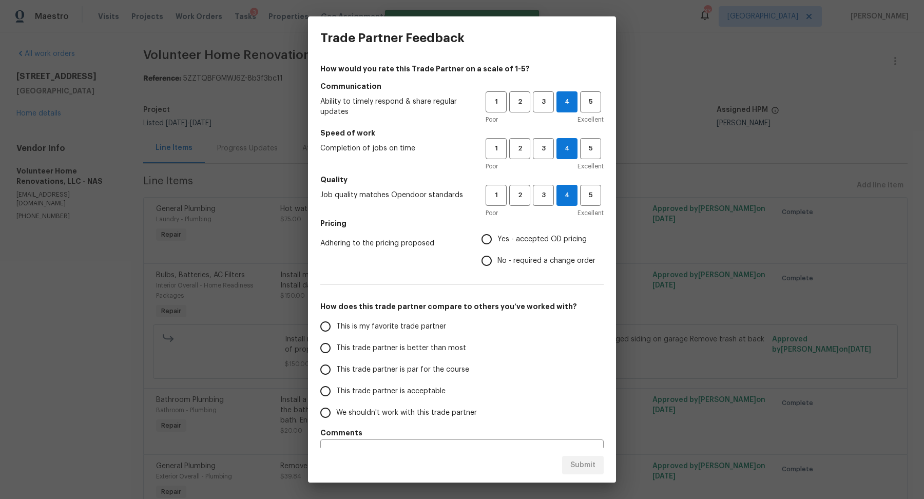
radio input "true"
click at [436, 339] on label "This trade partner is better than most" at bounding box center [396, 348] width 162 height 22
click at [336, 339] on input "This trade partner is better than most" at bounding box center [326, 348] width 22 height 22
click at [581, 461] on span "Submit" at bounding box center [583, 465] width 25 height 13
radio input "true"
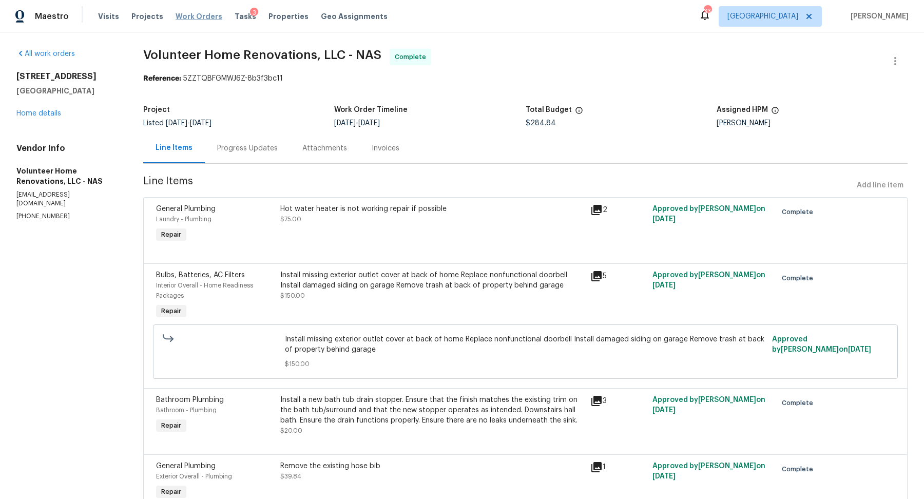
click at [205, 16] on span "Work Orders" at bounding box center [199, 16] width 47 height 10
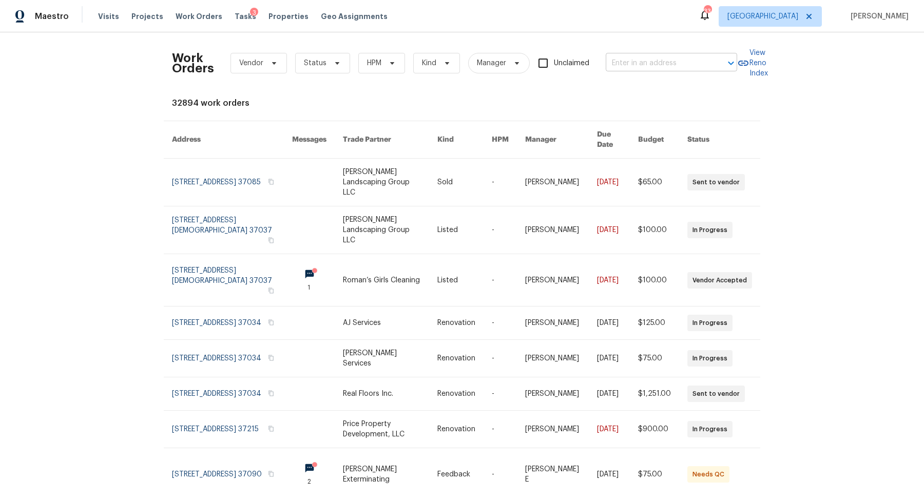
click at [615, 68] on input "text" at bounding box center [657, 63] width 103 height 16
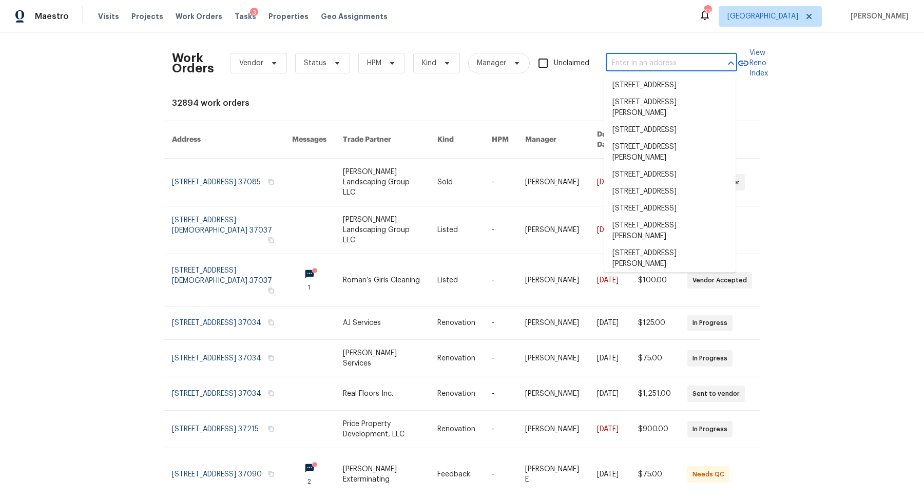
paste input "5020 Norman Way, Spring Hill, TN 37174"
type input "5020 Norman Way, Spring Hill, TN 37174"
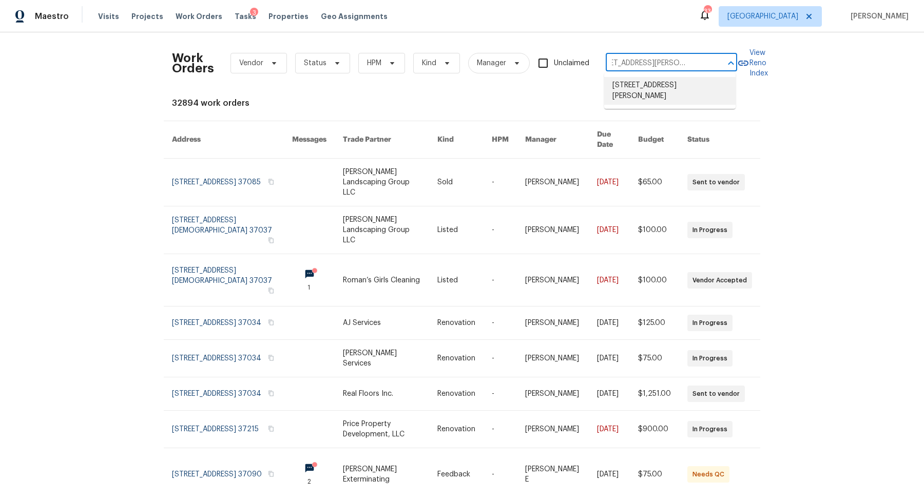
click at [644, 92] on li "5020 Norman Way, Spring Hill, TN 37174" at bounding box center [669, 91] width 131 height 28
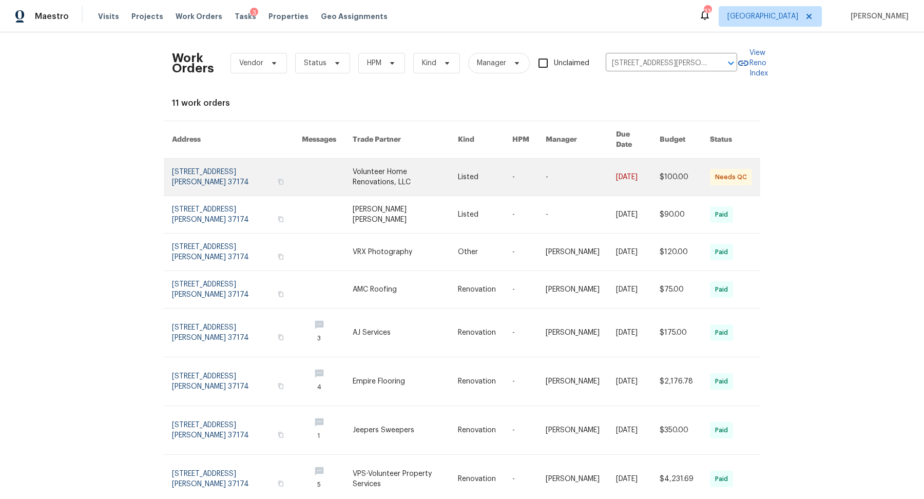
click at [191, 168] on link at bounding box center [237, 177] width 130 height 37
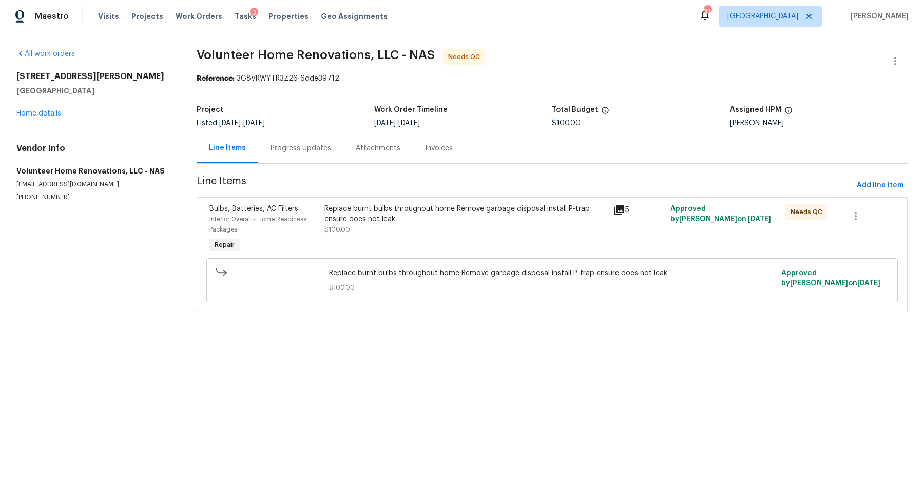
click at [298, 147] on div "Progress Updates" at bounding box center [301, 148] width 61 height 10
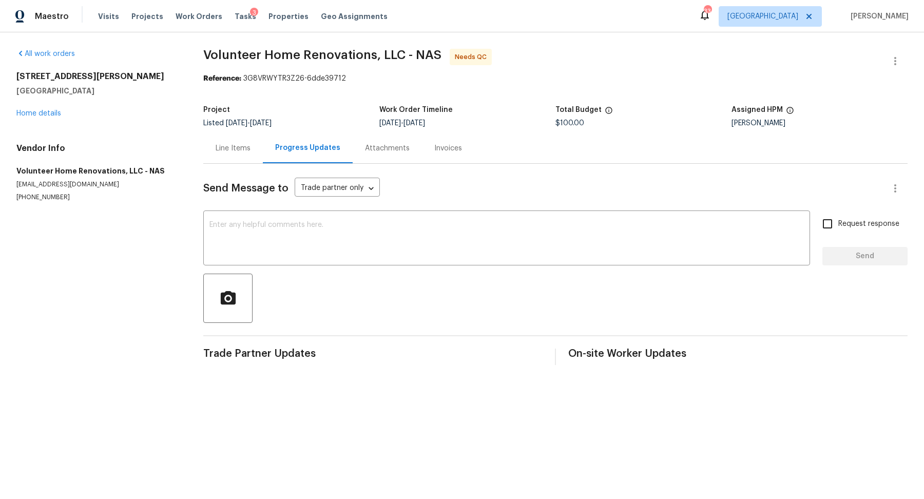
click at [230, 152] on div "Line Items" at bounding box center [233, 148] width 35 height 10
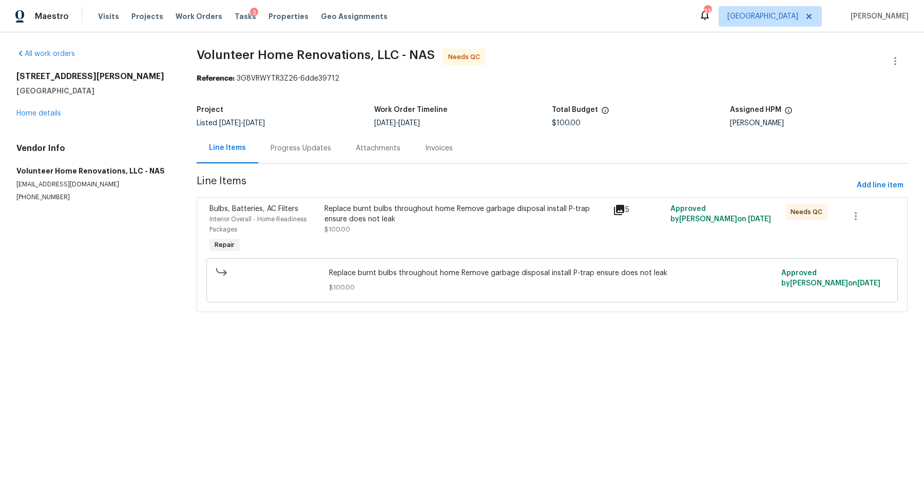
click at [400, 229] on div "Replace burnt bulbs throughout home Remove garbage disposal install P-trap ensu…" at bounding box center [466, 219] width 282 height 31
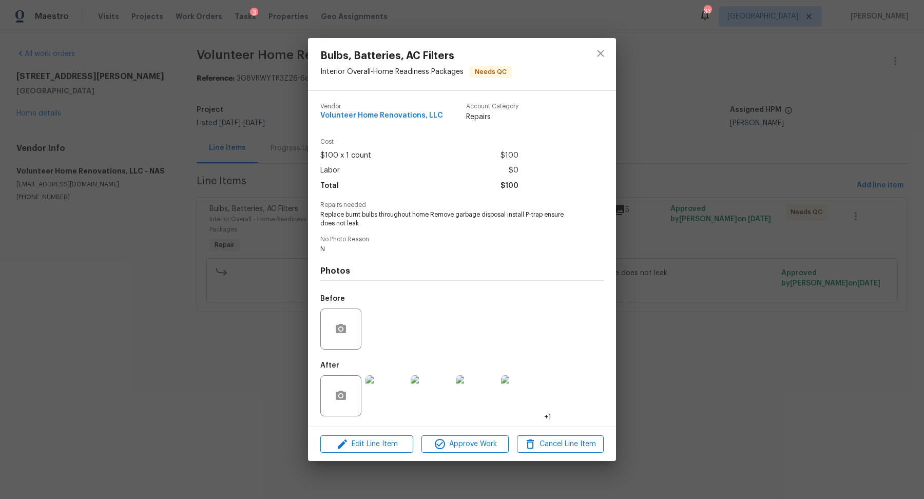
click at [383, 379] on img at bounding box center [386, 395] width 41 height 41
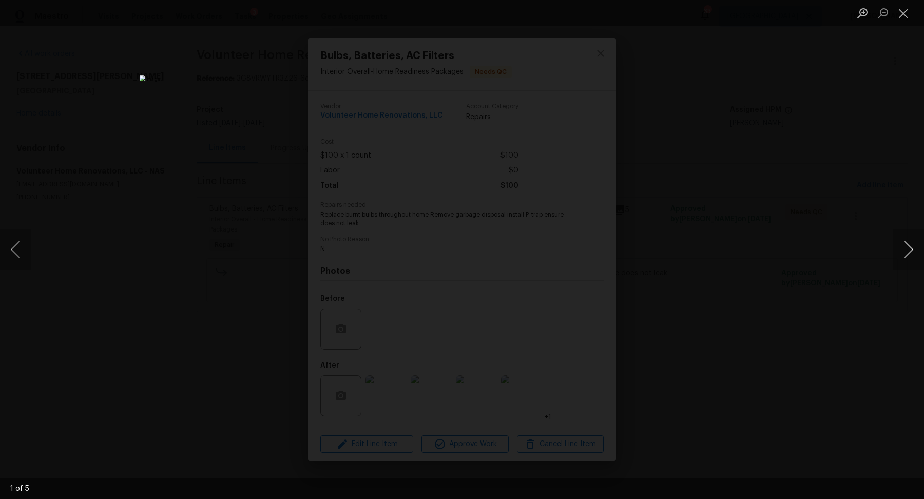
click at [908, 241] on button "Next image" at bounding box center [909, 249] width 31 height 41
click at [788, 238] on div "Lightbox" at bounding box center [462, 249] width 924 height 499
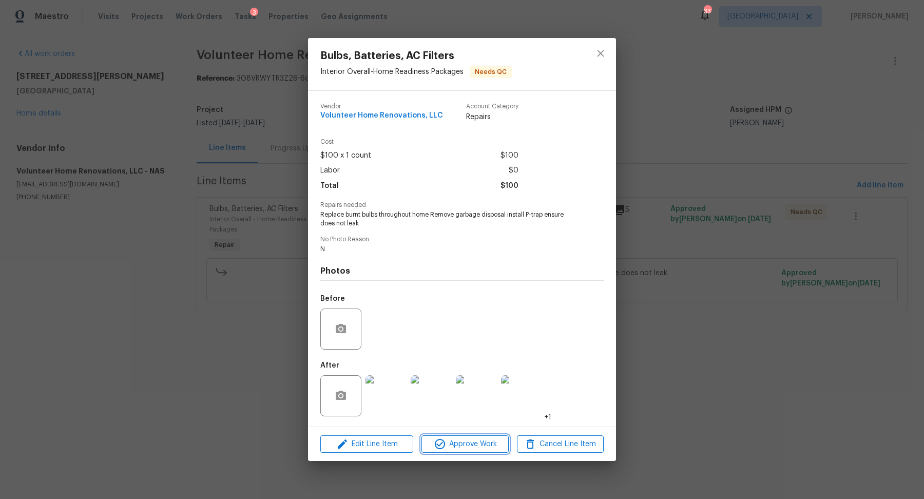
click at [482, 448] on span "Approve Work" at bounding box center [465, 444] width 81 height 13
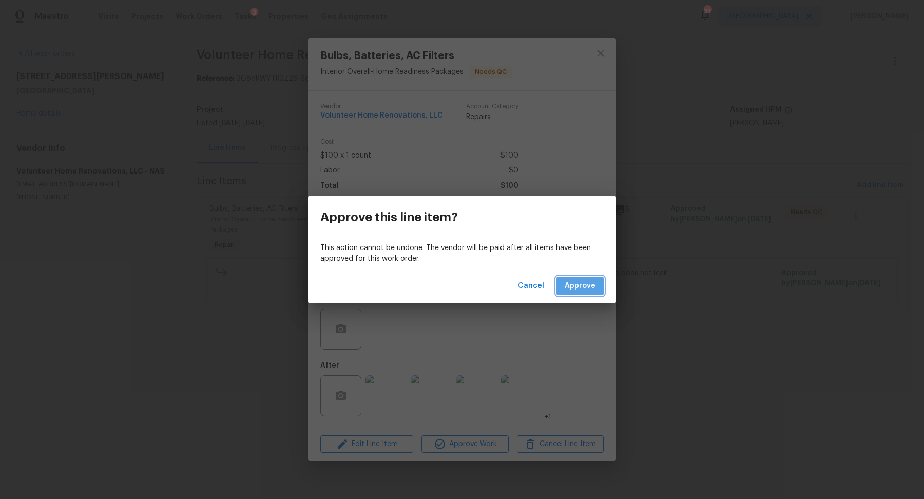
click at [596, 280] on button "Approve" at bounding box center [580, 286] width 47 height 19
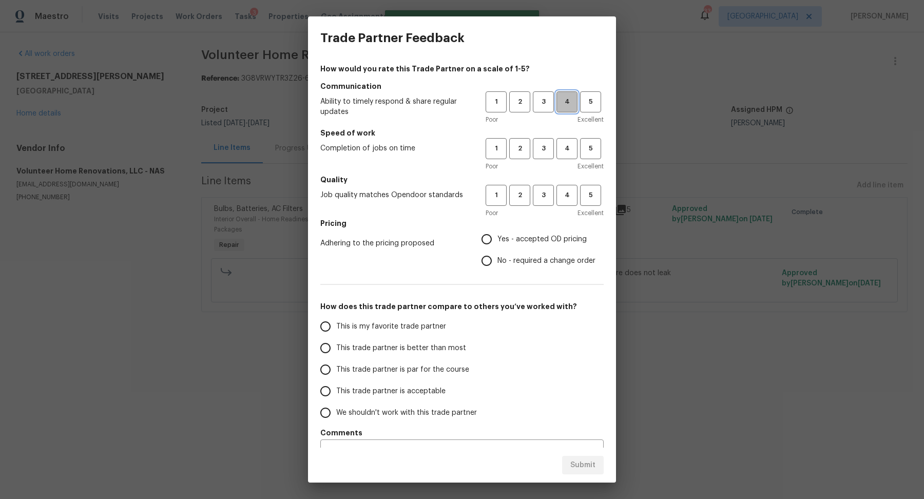
click at [569, 106] on span "4" at bounding box center [567, 102] width 19 height 12
click at [569, 148] on span "4" at bounding box center [567, 149] width 19 height 12
click at [569, 188] on button "4" at bounding box center [567, 195] width 21 height 21
click at [537, 234] on span "Yes - accepted OD pricing" at bounding box center [542, 239] width 89 height 11
click at [498, 234] on input "Yes - accepted OD pricing" at bounding box center [487, 240] width 22 height 22
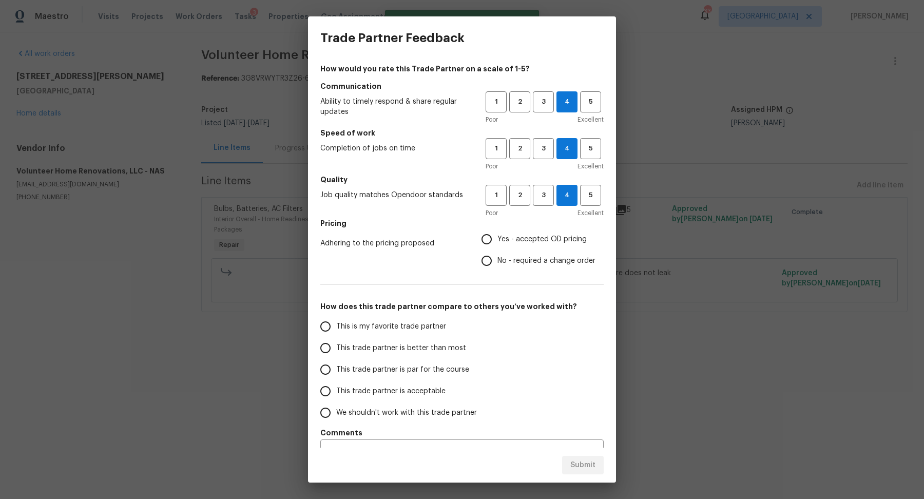
radio input "true"
click at [403, 347] on span "This trade partner is better than most" at bounding box center [401, 348] width 130 height 11
click at [336, 347] on input "This trade partner is better than most" at bounding box center [326, 348] width 22 height 22
click at [579, 460] on span "Submit" at bounding box center [583, 465] width 25 height 13
radio input "true"
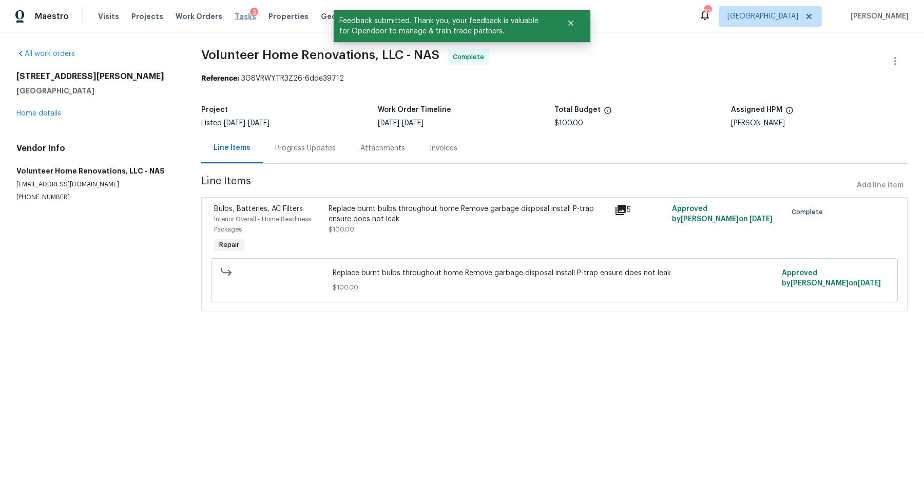
click at [235, 15] on span "Tasks" at bounding box center [246, 16] width 22 height 7
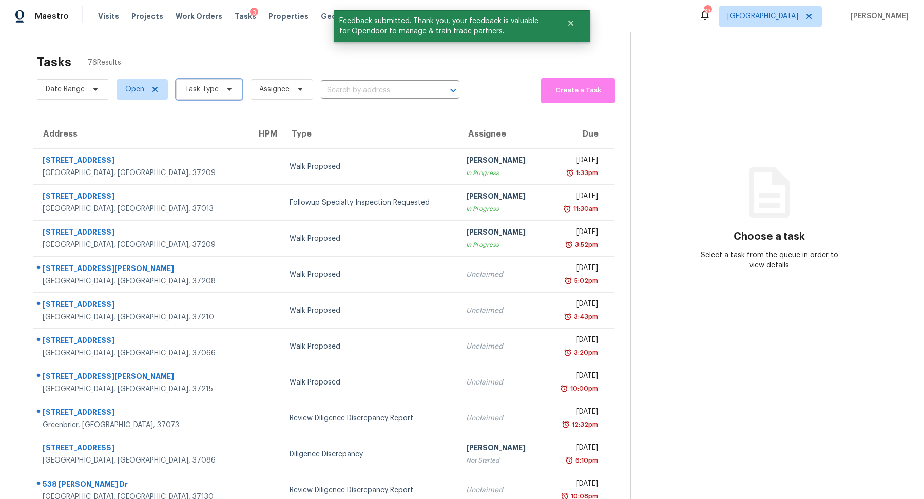
click at [222, 94] on span "Task Type" at bounding box center [209, 89] width 66 height 21
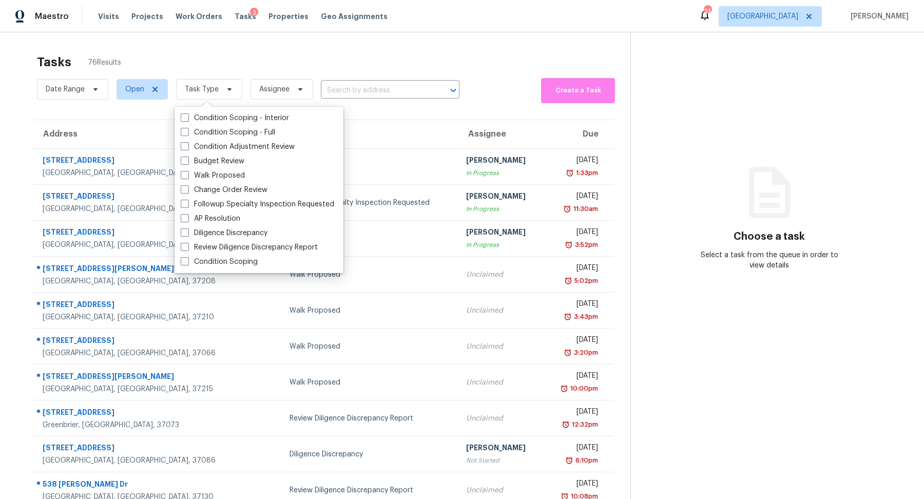
click at [199, 9] on div "Visits Projects Work Orders Tasks 3 Properties Geo Assignments" at bounding box center [249, 16] width 302 height 21
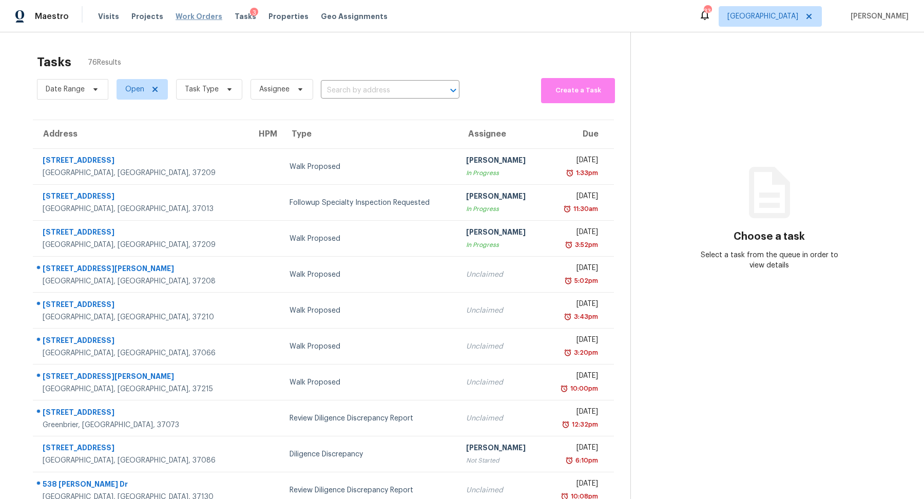
click at [193, 17] on span "Work Orders" at bounding box center [199, 16] width 47 height 10
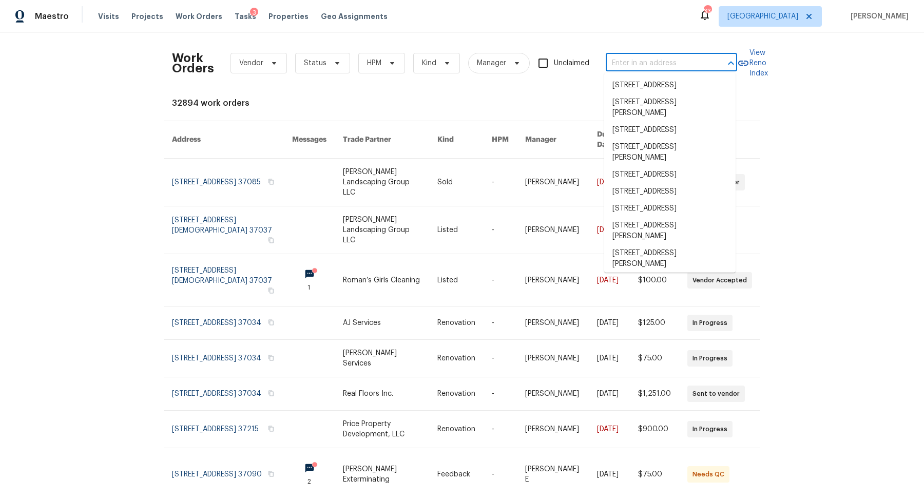
click at [658, 62] on input "text" at bounding box center [657, 63] width 103 height 16
paste input "3007 Manchester Dr, Spring Hill, TN 37174"
type input "3007 Manchester Dr, Spring Hill, TN 37174"
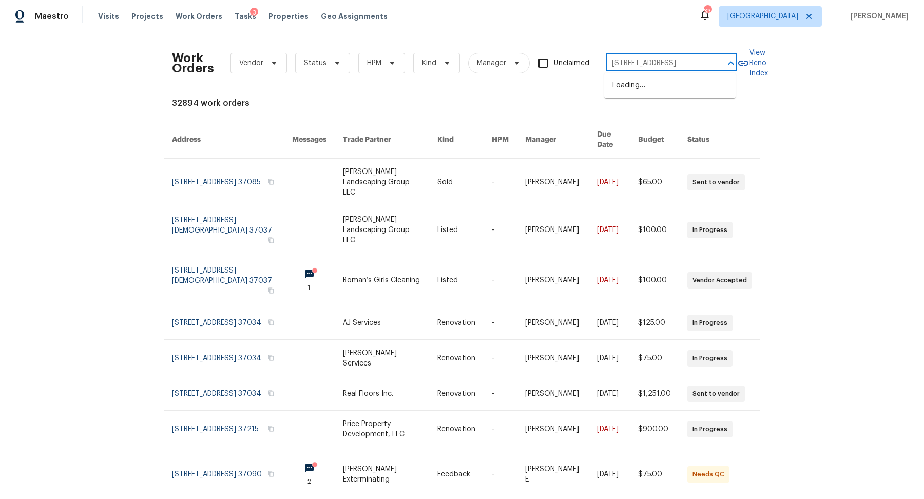
scroll to position [0, 44]
click at [637, 93] on li "3007 Manchester Dr, Spring Hill, TN 37174" at bounding box center [669, 85] width 131 height 17
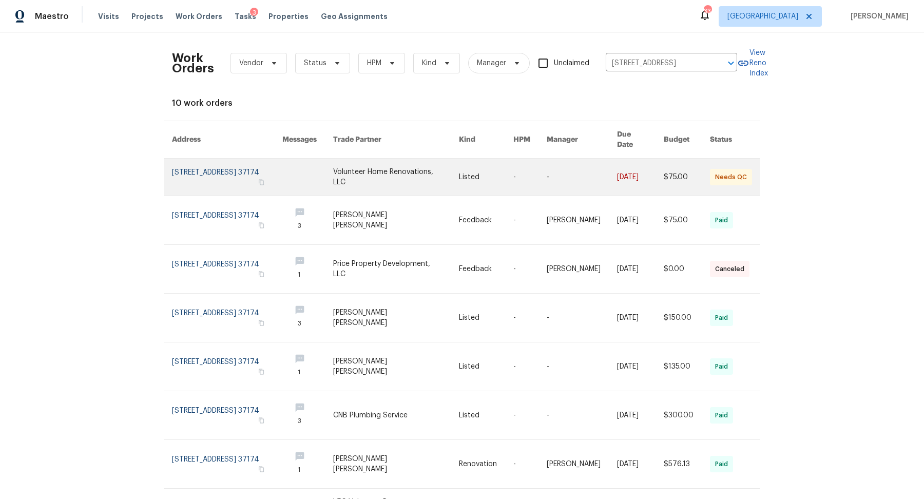
click at [239, 175] on link at bounding box center [227, 177] width 110 height 37
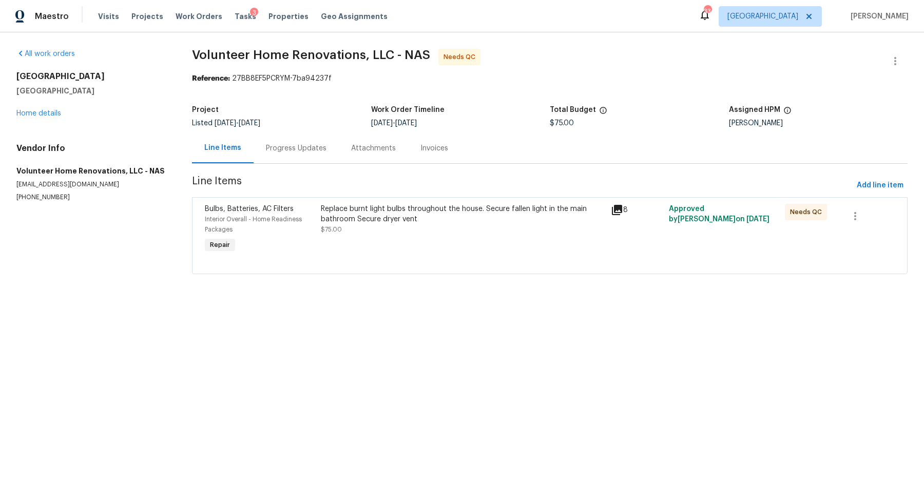
click at [396, 239] on div "Replace burnt light bulbs throughout the house. Secure fallen light in the main…" at bounding box center [463, 230] width 290 height 58
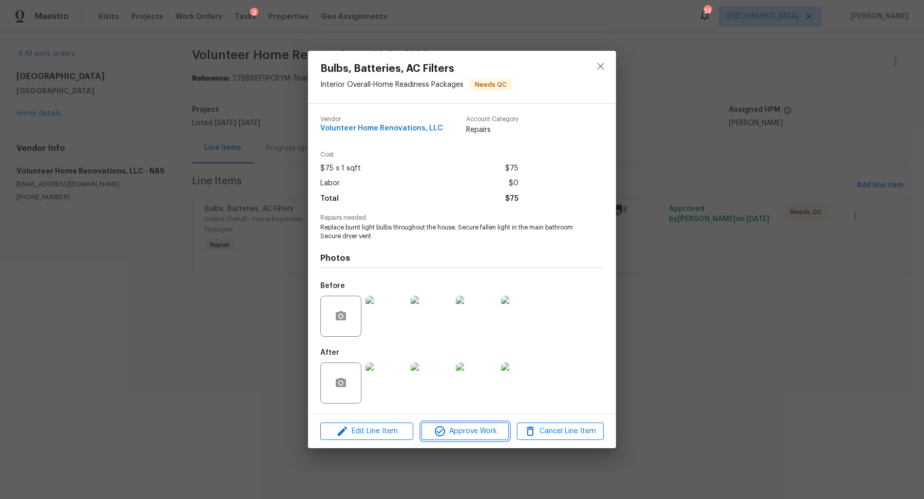
click at [470, 434] on span "Approve Work" at bounding box center [465, 431] width 81 height 13
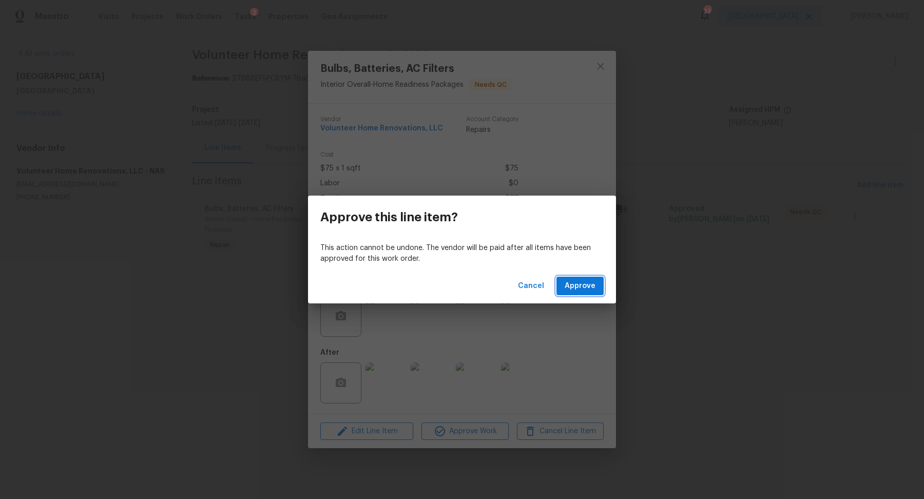
click at [587, 281] on span "Approve" at bounding box center [580, 286] width 31 height 13
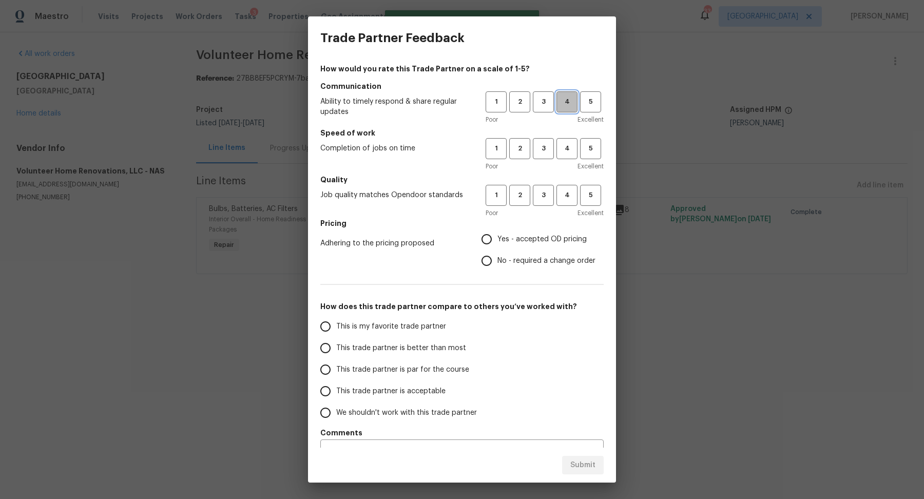
click at [567, 100] on span "4" at bounding box center [567, 102] width 19 height 12
click at [567, 143] on span "4" at bounding box center [567, 149] width 19 height 12
click at [566, 190] on span "4" at bounding box center [567, 196] width 19 height 12
click at [534, 236] on span "Yes - accepted OD pricing" at bounding box center [542, 239] width 89 height 11
click at [498, 236] on input "Yes - accepted OD pricing" at bounding box center [487, 240] width 22 height 22
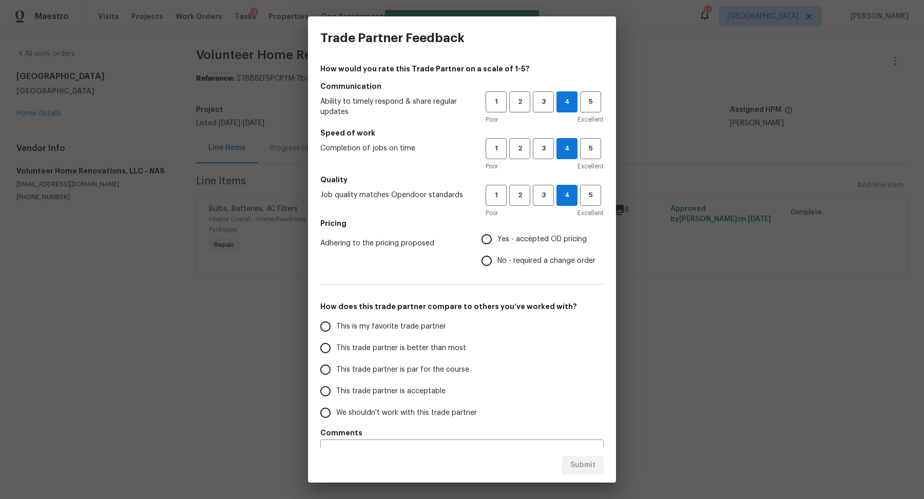
radio input "true"
click at [411, 349] on span "This trade partner is better than most" at bounding box center [401, 348] width 130 height 11
click at [336, 349] on input "This trade partner is better than most" at bounding box center [326, 348] width 22 height 22
click at [580, 467] on span "Submit" at bounding box center [583, 465] width 25 height 13
radio input "true"
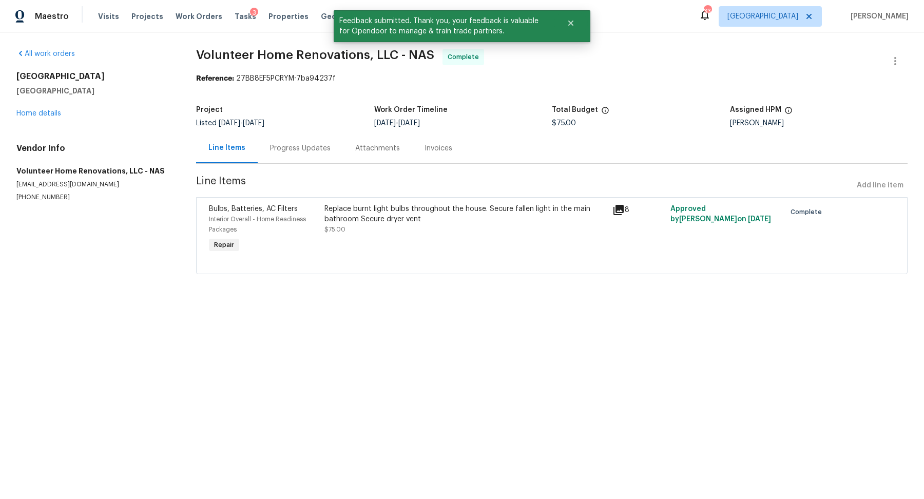
click at [220, 17] on div "Visits Projects Work Orders Tasks 3 Properties Geo Assignments" at bounding box center [249, 16] width 302 height 21
click at [235, 18] on span "Tasks" at bounding box center [246, 16] width 22 height 7
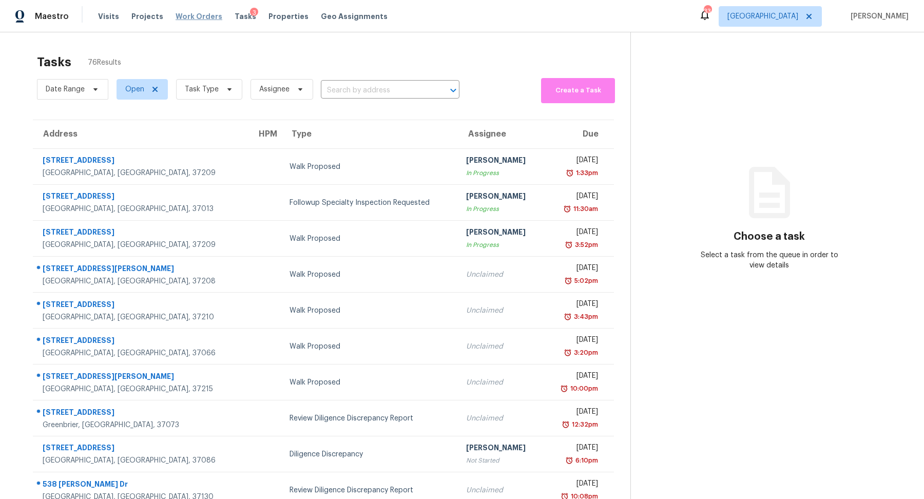
click at [194, 14] on span "Work Orders" at bounding box center [199, 16] width 47 height 10
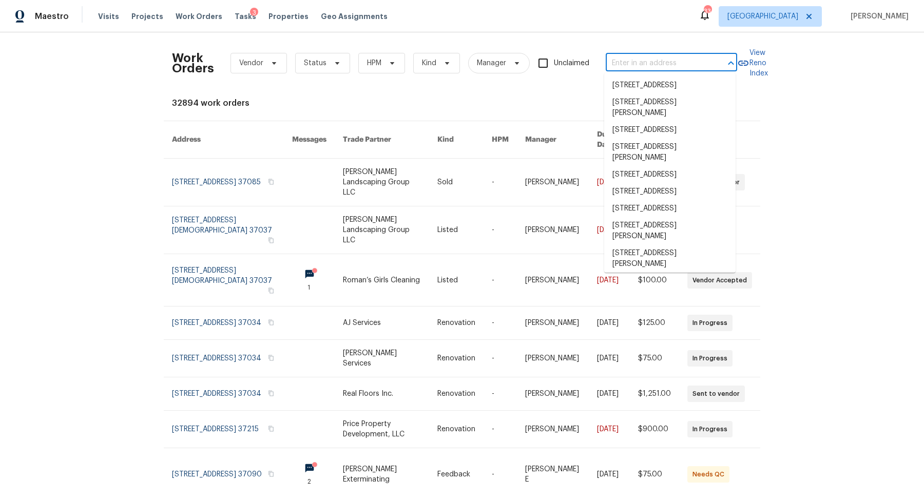
click at [656, 65] on input "text" at bounding box center [657, 63] width 103 height 16
paste input "[STREET_ADDRESS]"
type input "[STREET_ADDRESS]"
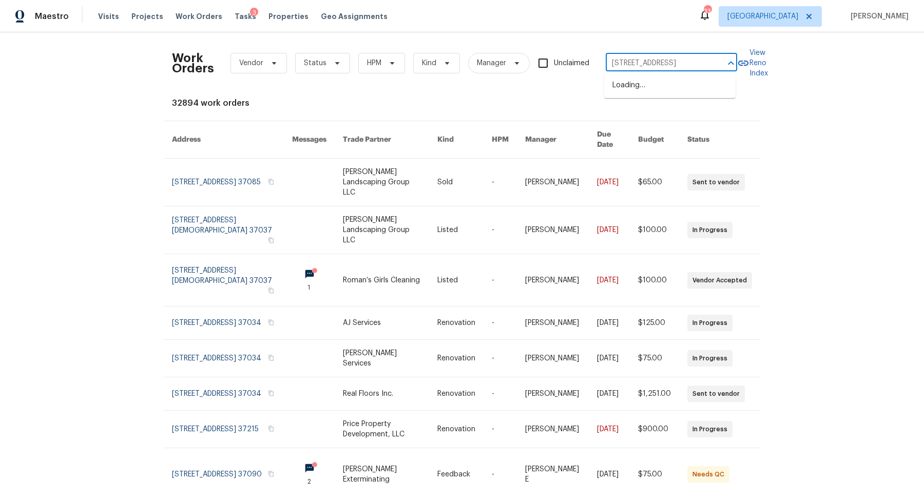
scroll to position [0, 21]
click at [654, 91] on li "[STREET_ADDRESS]" at bounding box center [669, 85] width 131 height 17
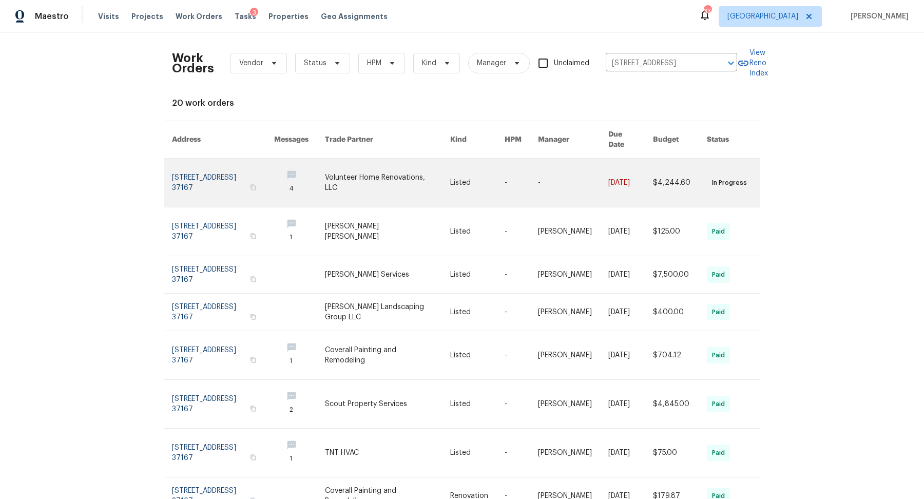
click at [191, 175] on link at bounding box center [223, 183] width 102 height 48
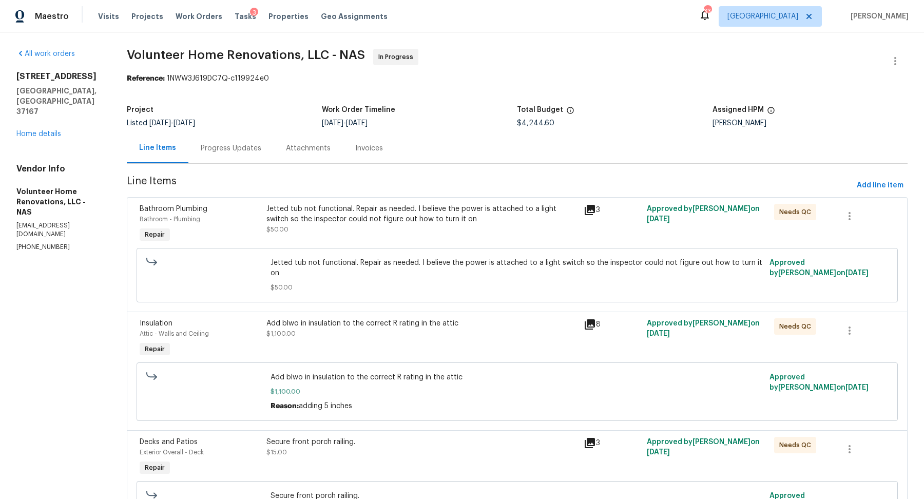
click at [254, 156] on div "Progress Updates" at bounding box center [230, 148] width 85 height 30
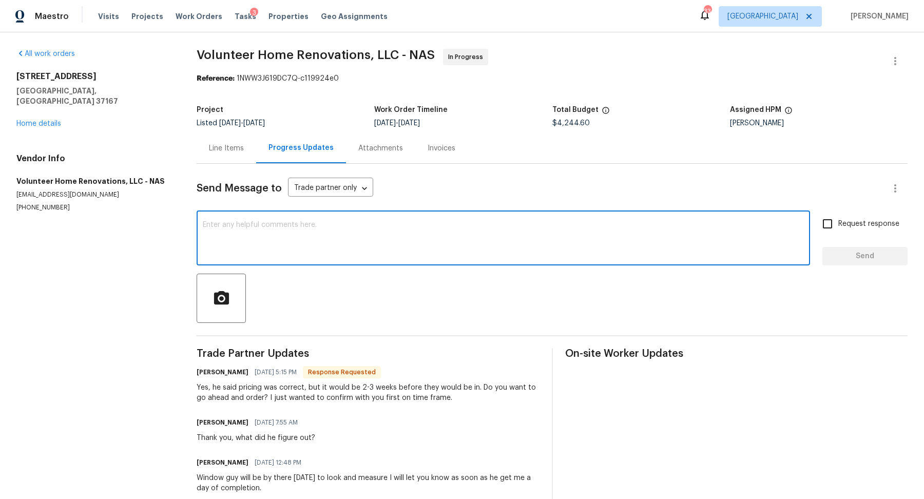
click at [347, 237] on textarea at bounding box center [503, 239] width 601 height 36
type textarea "Hey just checking in to see if the window came in yet?"
click at [856, 217] on label "Request response" at bounding box center [858, 224] width 83 height 22
click at [839, 217] on input "Request response" at bounding box center [828, 224] width 22 height 22
checkbox input "true"
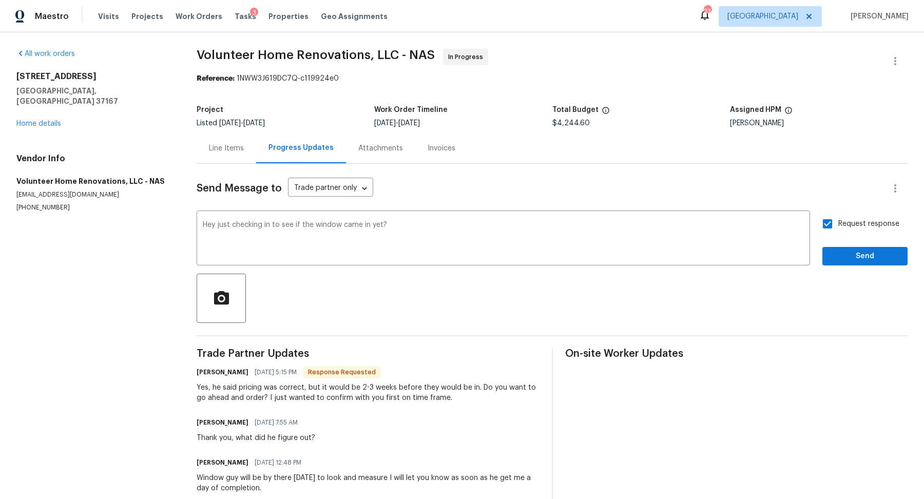
click at [844, 266] on div "Send Message to Trade partner only Trade partner only ​ Hey just checking in to…" at bounding box center [552, 445] width 711 height 563
click at [854, 257] on span "Send" at bounding box center [865, 256] width 69 height 13
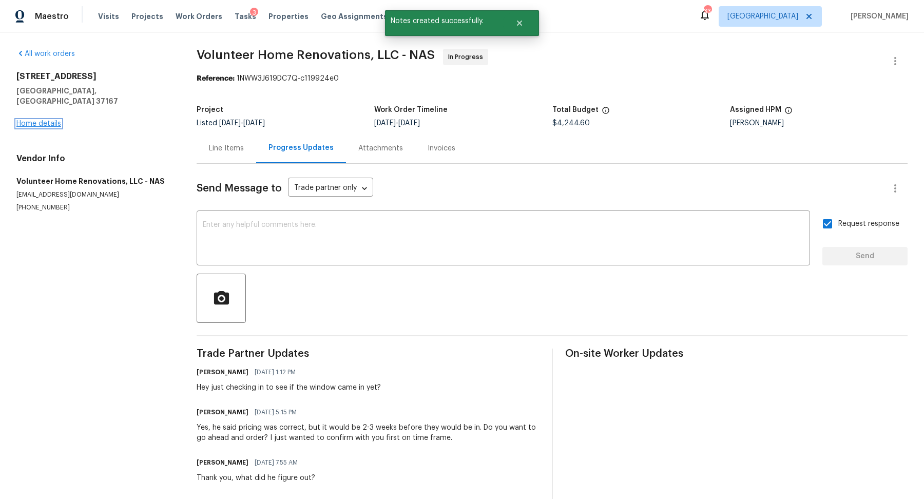
click at [45, 120] on link "Home details" at bounding box center [38, 123] width 45 height 7
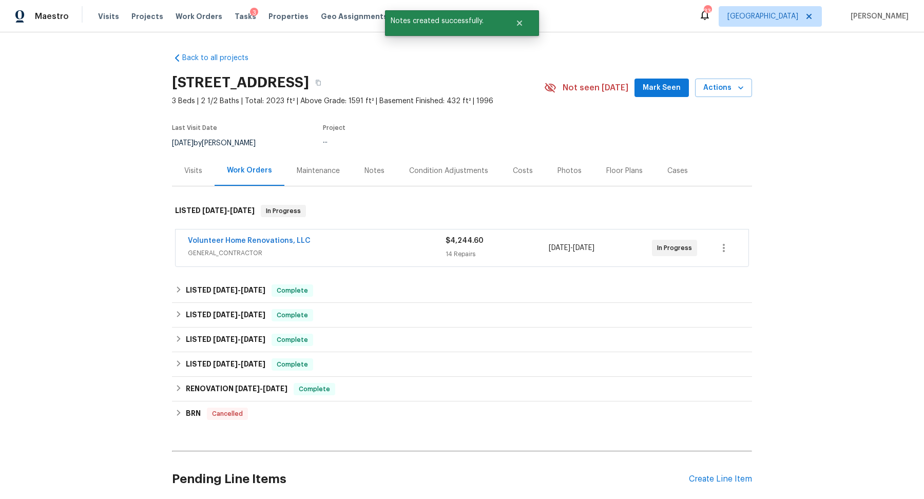
click at [366, 173] on div "Notes" at bounding box center [375, 171] width 20 height 10
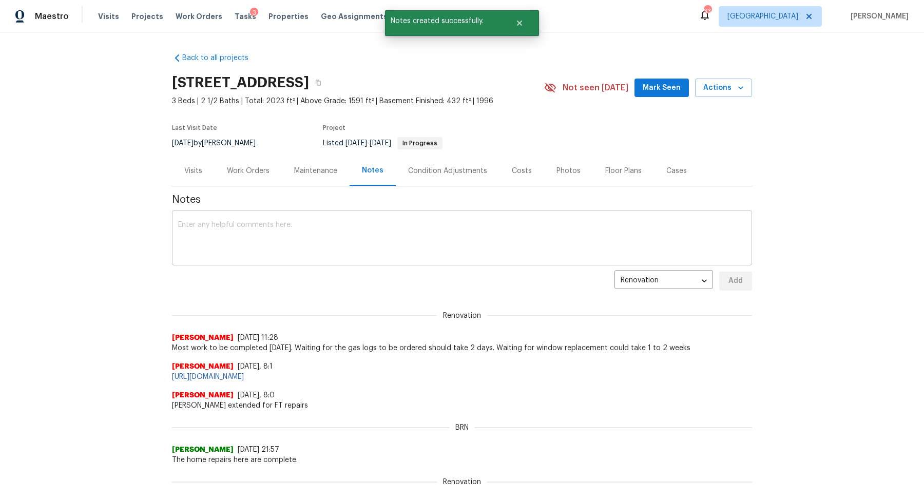
click at [320, 233] on textarea at bounding box center [462, 239] width 568 height 36
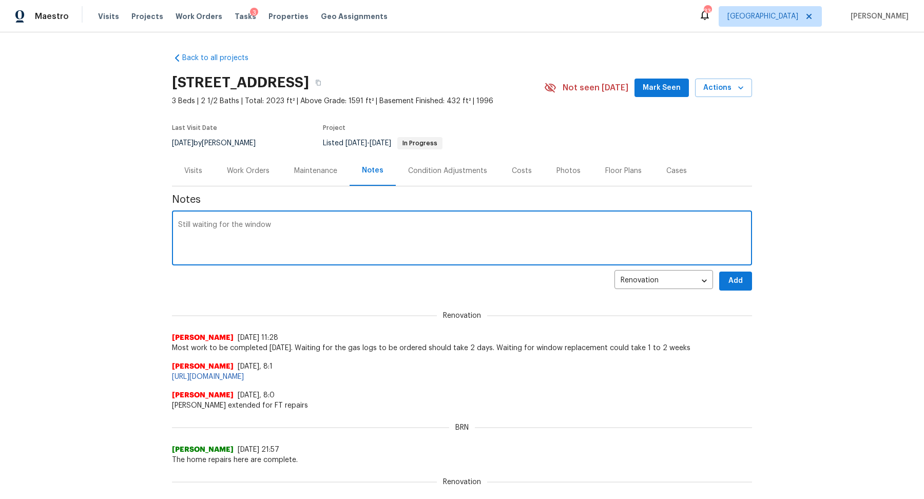
type textarea "Still waiting for the window"
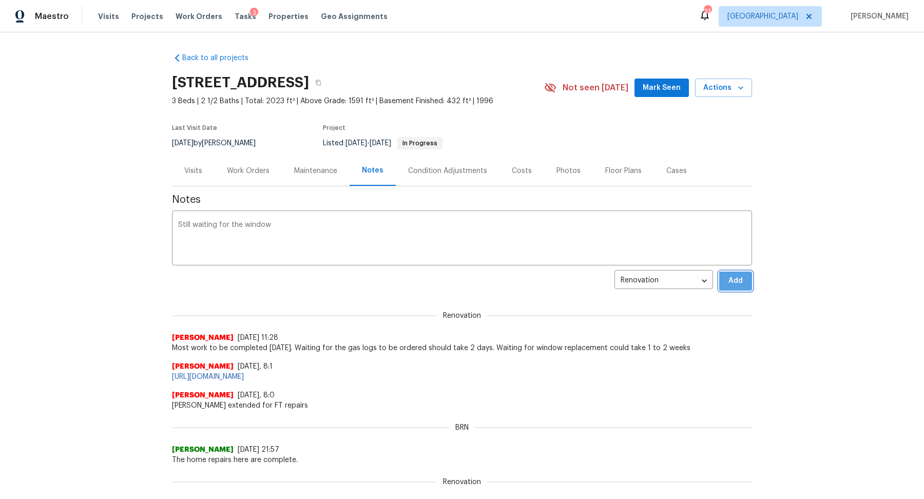
click at [742, 288] on button "Add" at bounding box center [736, 281] width 33 height 19
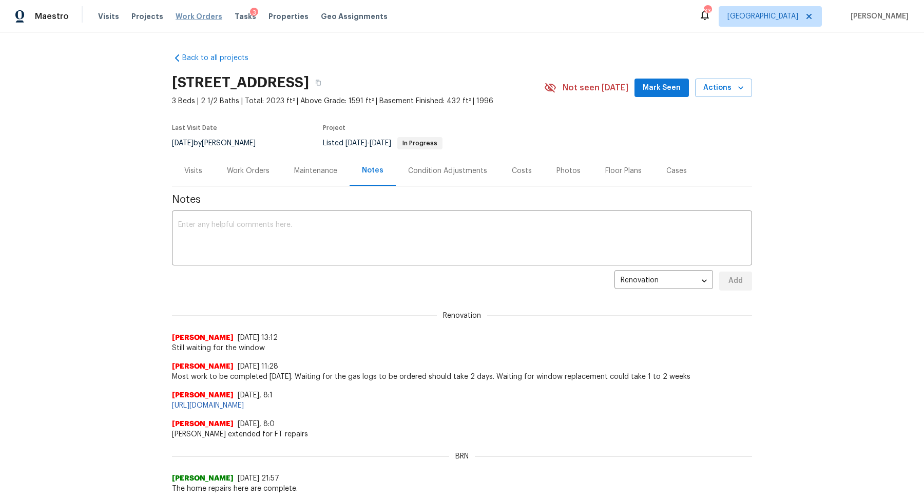
click at [193, 14] on span "Work Orders" at bounding box center [199, 16] width 47 height 10
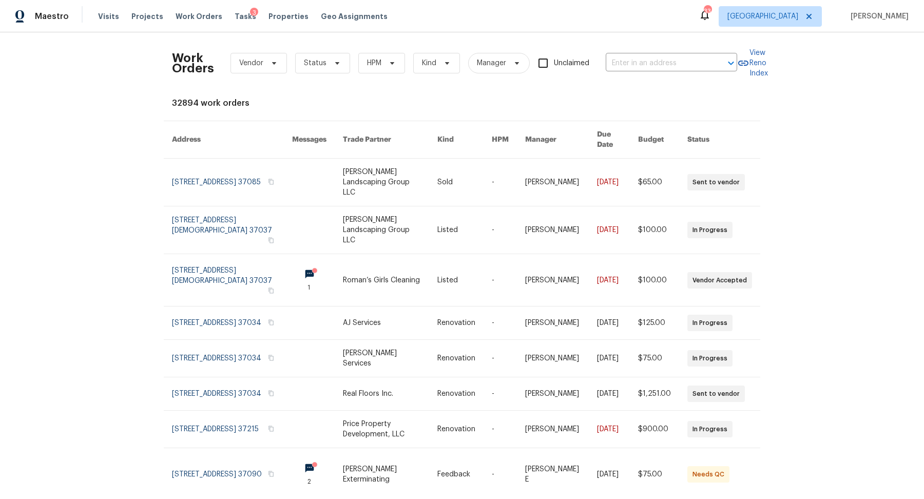
click at [649, 74] on div "Work Orders Vendor Status HPM Kind Manager Unclaimed ​" at bounding box center [454, 63] width 565 height 45
click at [651, 64] on input "text" at bounding box center [657, 63] width 103 height 16
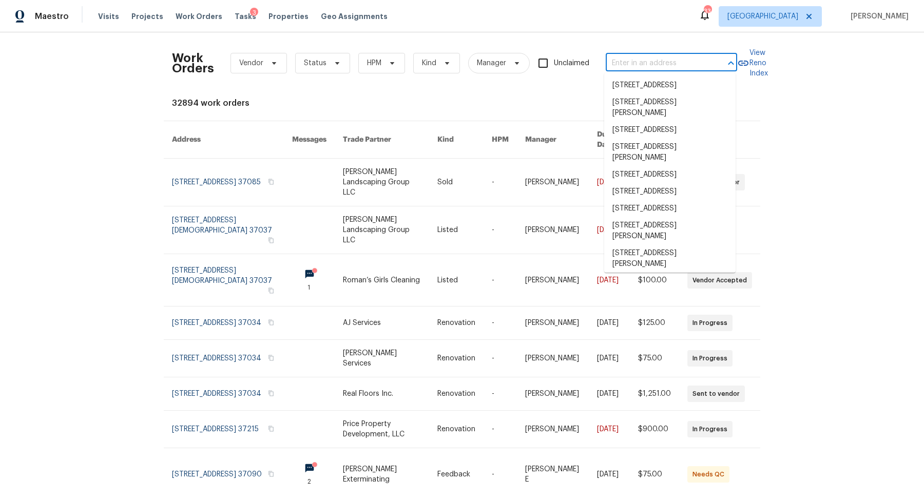
paste input "600 Villa Pl, Lebanon, TN 37090"
type input "600 Villa Pl, Lebanon, TN 37090"
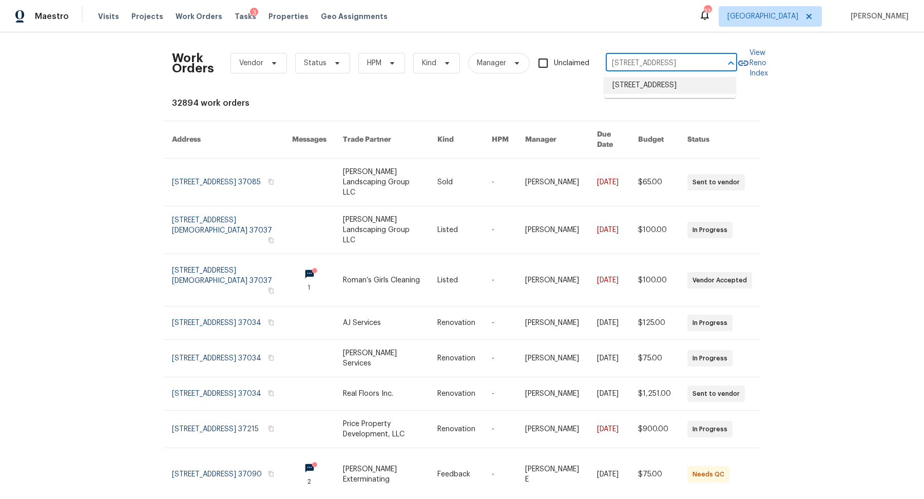
click at [638, 81] on li "600 Villa Pl, Lebanon, TN 37090" at bounding box center [669, 85] width 131 height 17
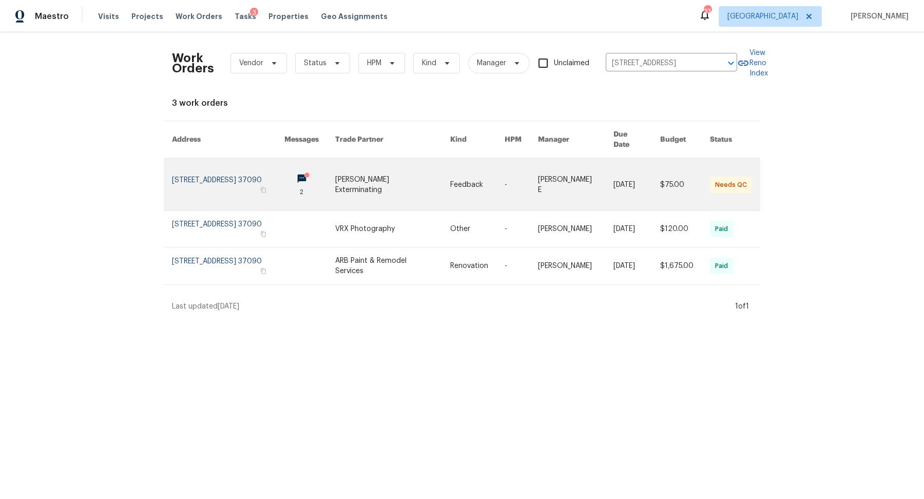
click at [183, 177] on link at bounding box center [228, 185] width 112 height 52
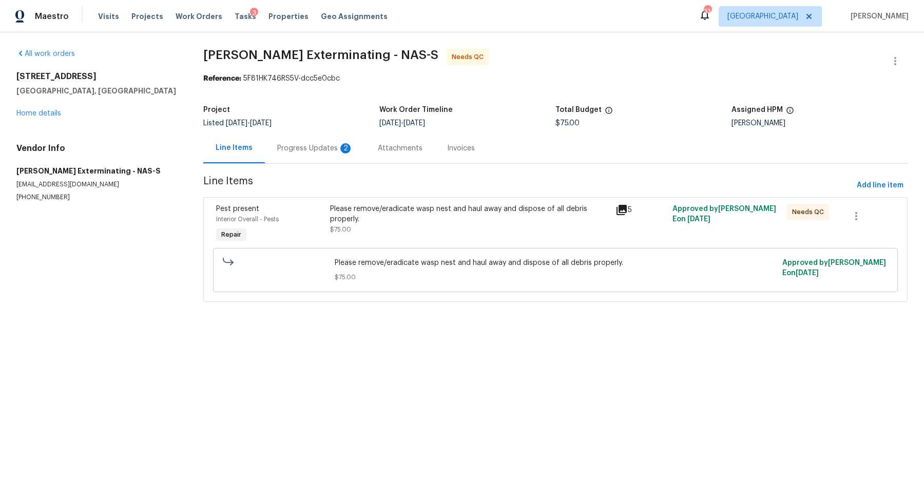
click at [308, 149] on div "Progress Updates 2" at bounding box center [315, 148] width 76 height 10
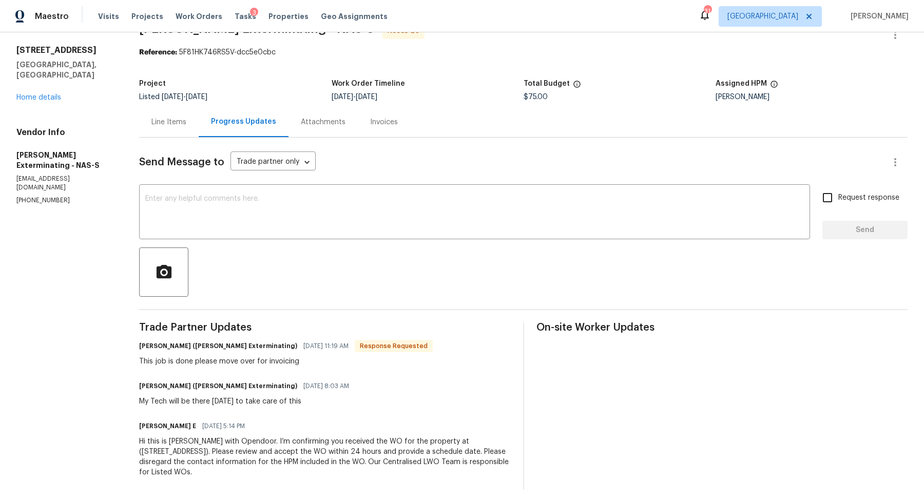
scroll to position [33, 0]
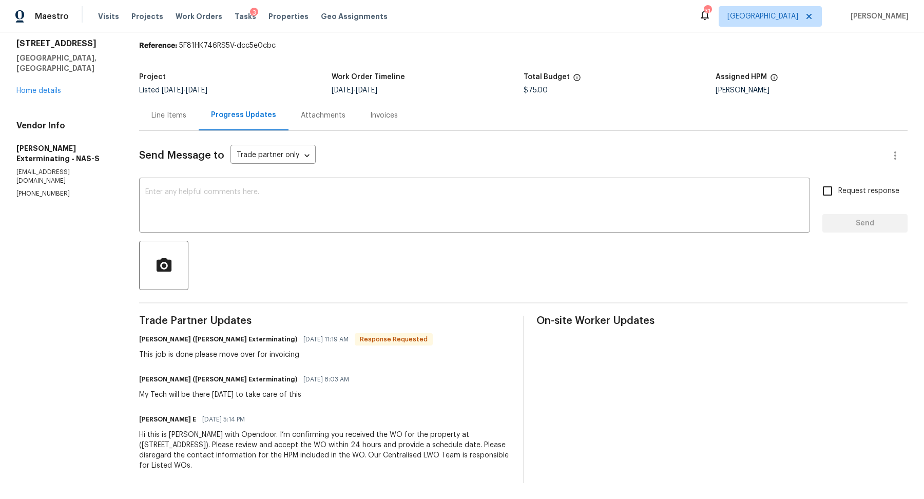
click at [167, 116] on div "Line Items" at bounding box center [169, 115] width 35 height 10
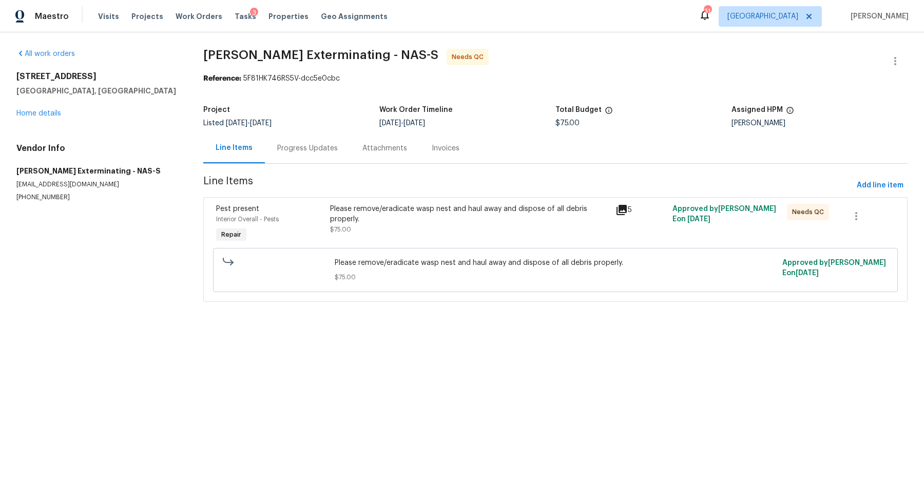
click at [509, 217] on div "Please remove/eradicate wasp nest and haul away and dispose of all debris prope…" at bounding box center [469, 214] width 279 height 21
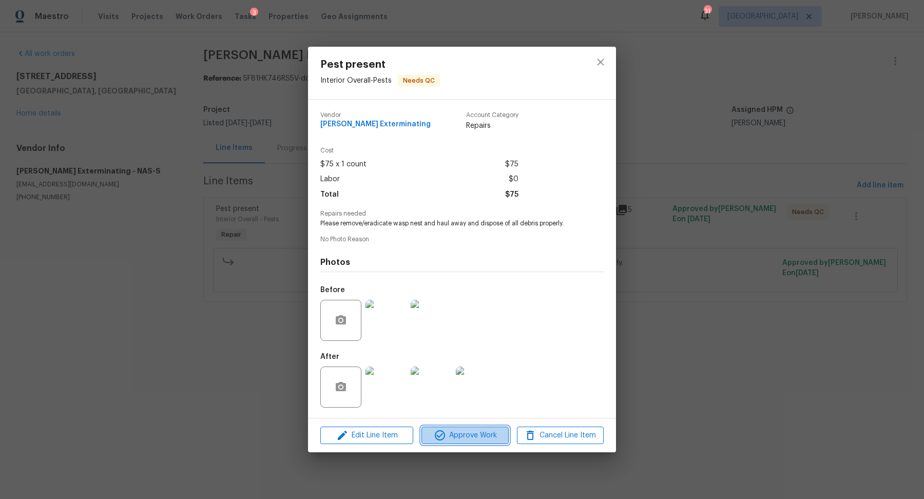
click at [476, 433] on span "Approve Work" at bounding box center [465, 435] width 81 height 13
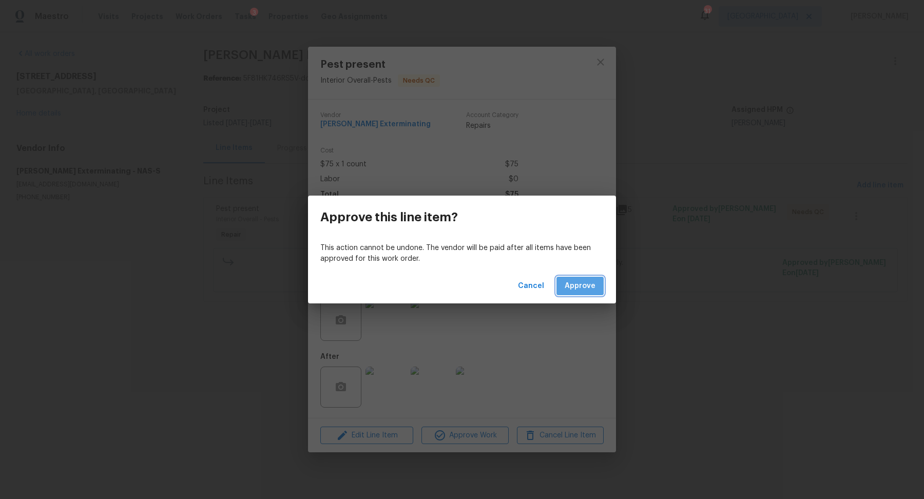
click at [577, 278] on button "Approve" at bounding box center [580, 286] width 47 height 19
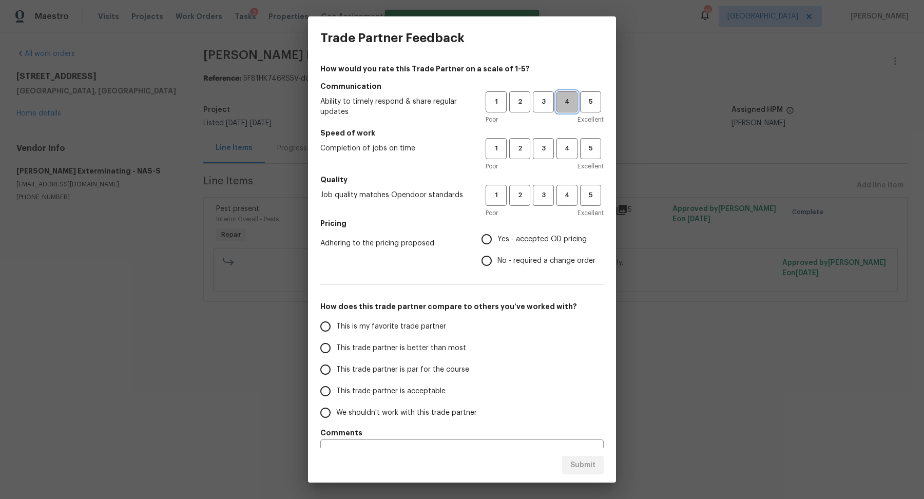
click at [571, 96] on button "4" at bounding box center [567, 101] width 21 height 21
click at [570, 138] on h5 "Speed of work" at bounding box center [461, 133] width 283 height 10
click at [567, 145] on span "4" at bounding box center [567, 149] width 19 height 12
click at [567, 201] on button "4" at bounding box center [567, 195] width 21 height 21
click at [551, 234] on span "Yes - accepted OD pricing" at bounding box center [542, 239] width 89 height 11
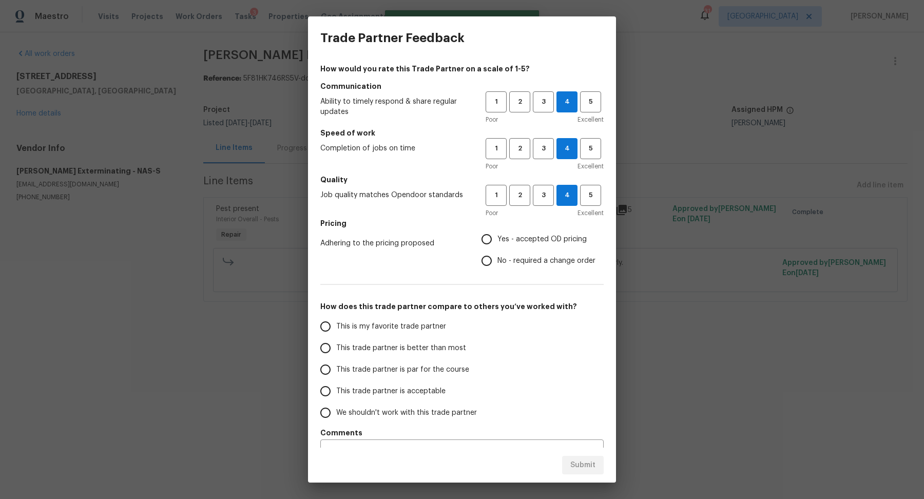
click at [498, 234] on input "Yes - accepted OD pricing" at bounding box center [487, 240] width 22 height 22
radio input "true"
click at [398, 347] on span "This trade partner is better than most" at bounding box center [401, 348] width 130 height 11
click at [336, 347] on input "This trade partner is better than most" at bounding box center [326, 348] width 22 height 22
click at [580, 466] on span "Submit" at bounding box center [583, 465] width 25 height 13
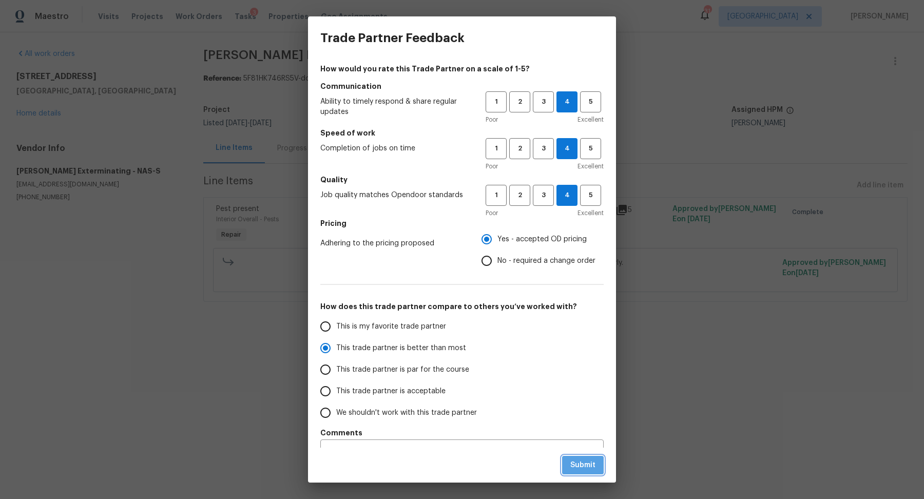
radio input "true"
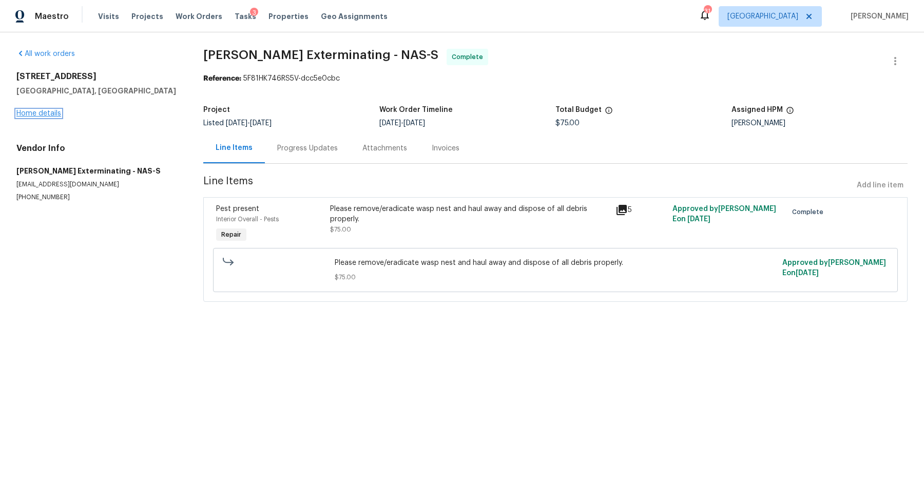
click at [39, 113] on link "Home details" at bounding box center [38, 113] width 45 height 7
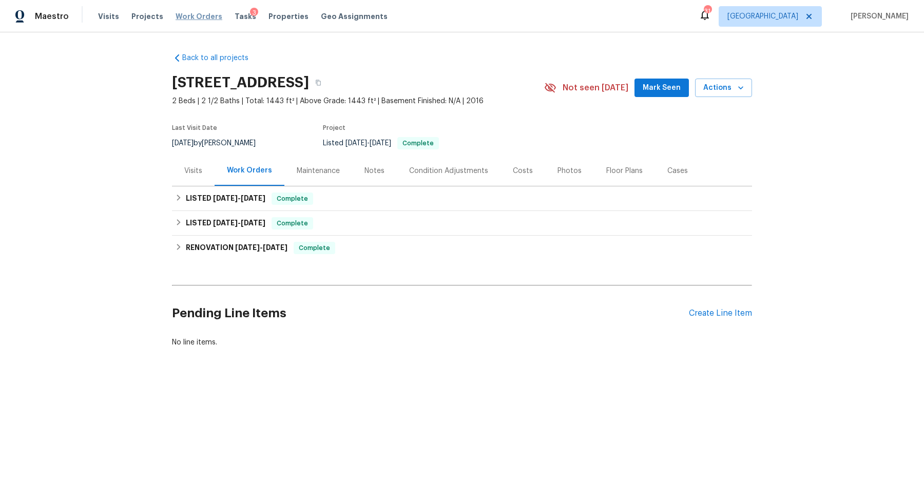
click at [201, 16] on span "Work Orders" at bounding box center [199, 16] width 47 height 10
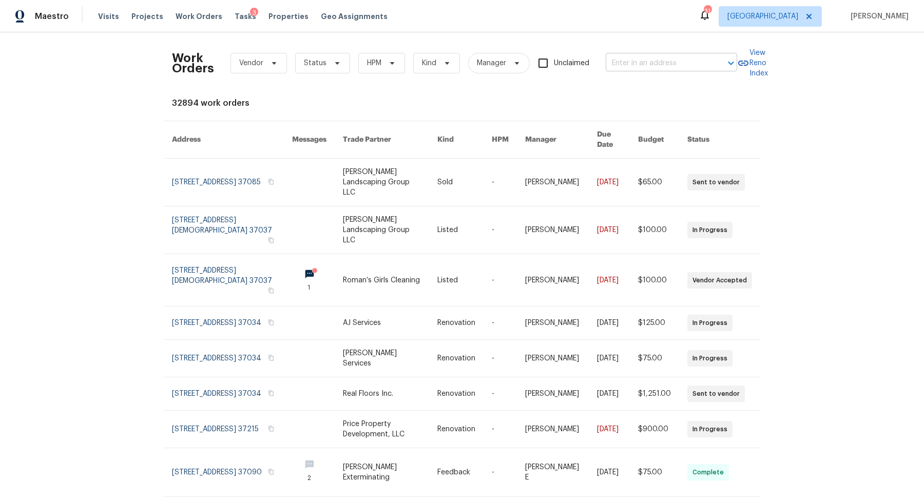
click at [645, 62] on input "text" at bounding box center [657, 63] width 103 height 16
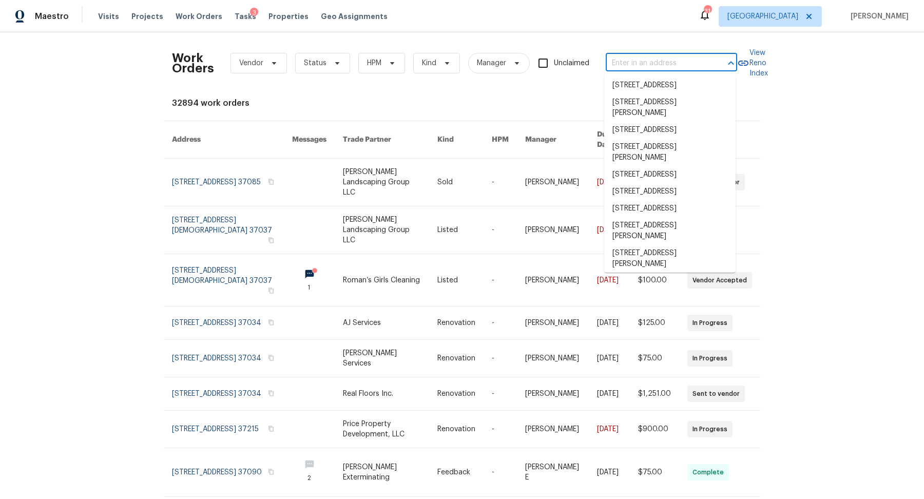
paste input "159 Cloe Ct, Clarksville, TN 37042"
type input "159 Cloe Ct, Clarksville, TN 37042"
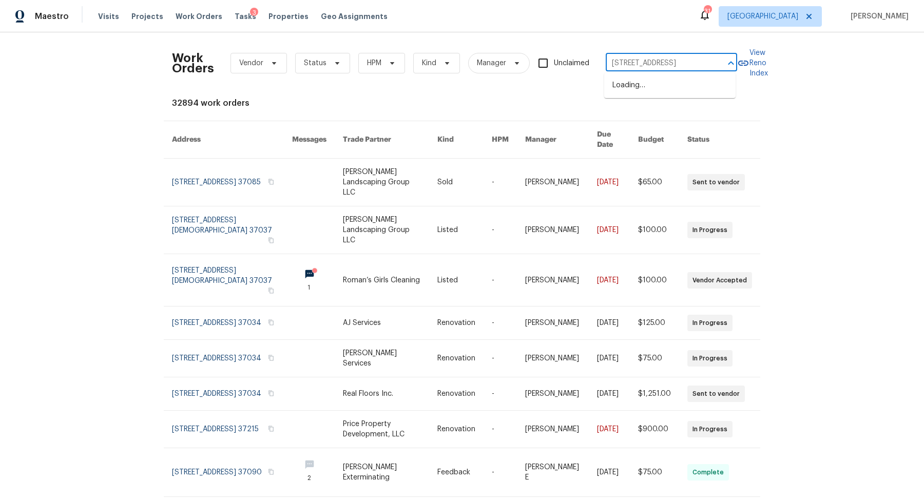
scroll to position [0, 16]
click at [644, 86] on li "159 Cloe Ct, Clarksville, TN 37042" at bounding box center [669, 85] width 131 height 17
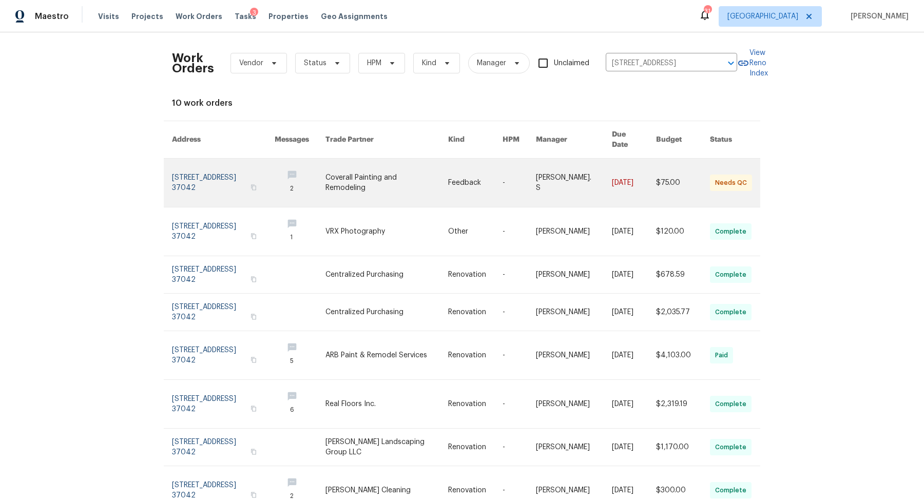
click at [200, 176] on link at bounding box center [223, 183] width 103 height 48
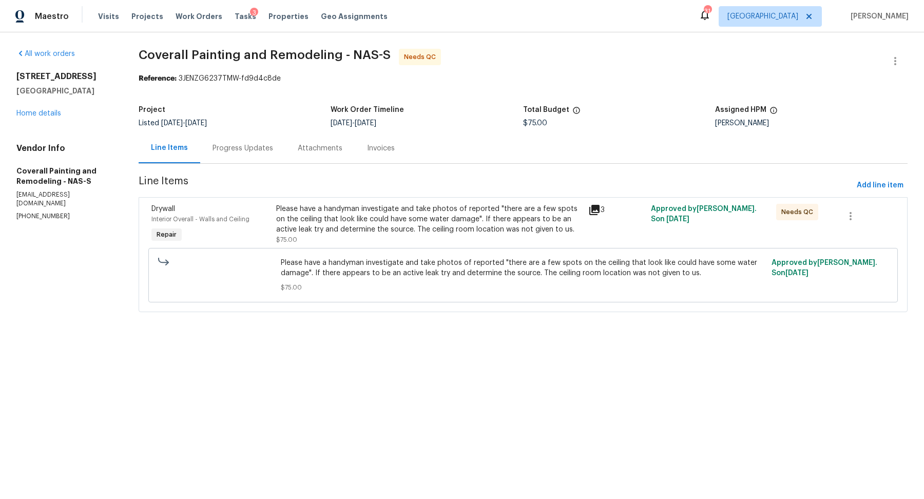
click at [265, 147] on div "Progress Updates" at bounding box center [243, 148] width 61 height 10
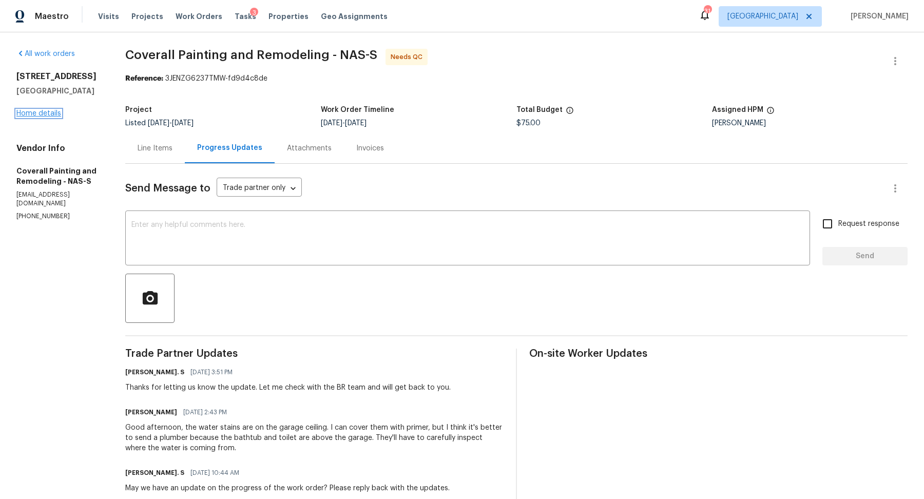
click at [32, 116] on link "Home details" at bounding box center [38, 113] width 45 height 7
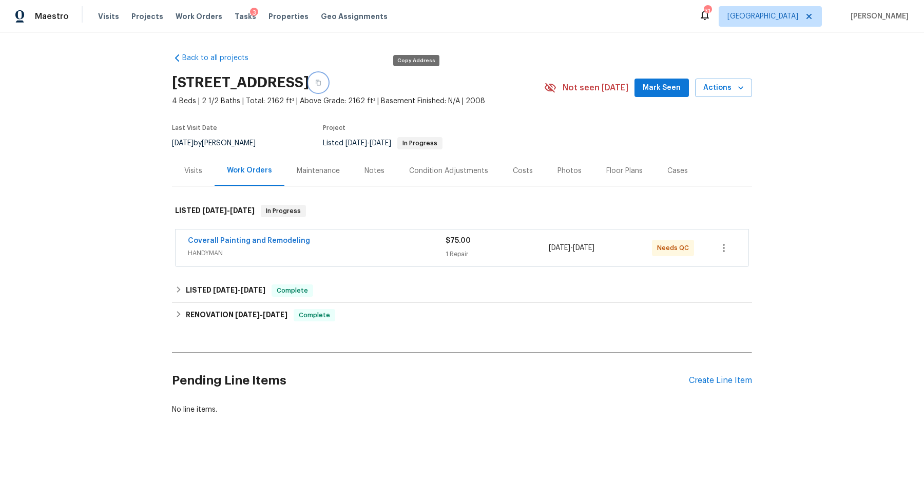
click at [328, 78] on button "button" at bounding box center [318, 82] width 18 height 18
click at [386, 176] on div "Notes" at bounding box center [374, 171] width 45 height 30
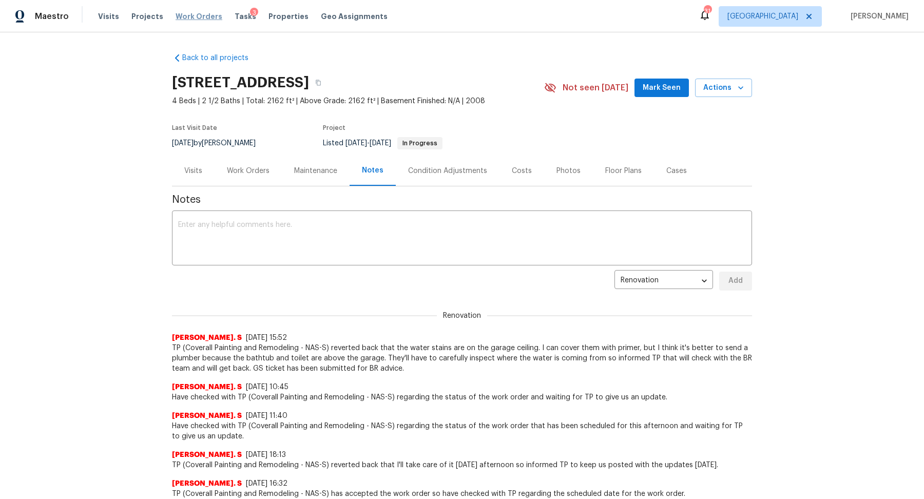
click at [176, 16] on span "Work Orders" at bounding box center [199, 16] width 47 height 10
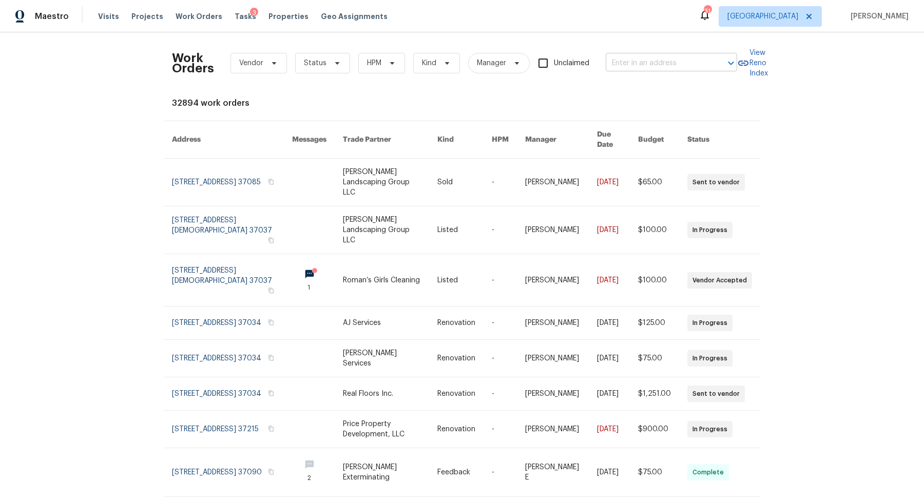
click at [646, 68] on input "text" at bounding box center [657, 63] width 103 height 16
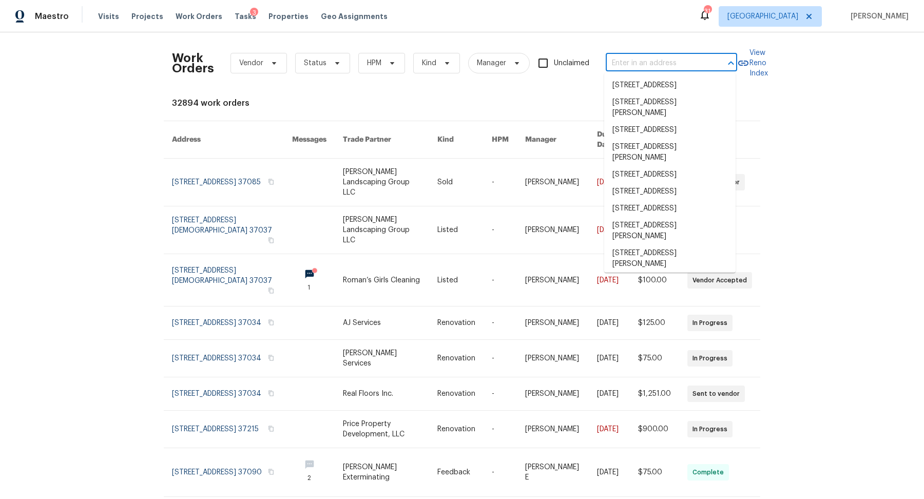
paste input "1002 Dwayne Ct, La Vergne, TN 37086"
type input "1002 Dwayne Ct, La Vergne, TN 37086"
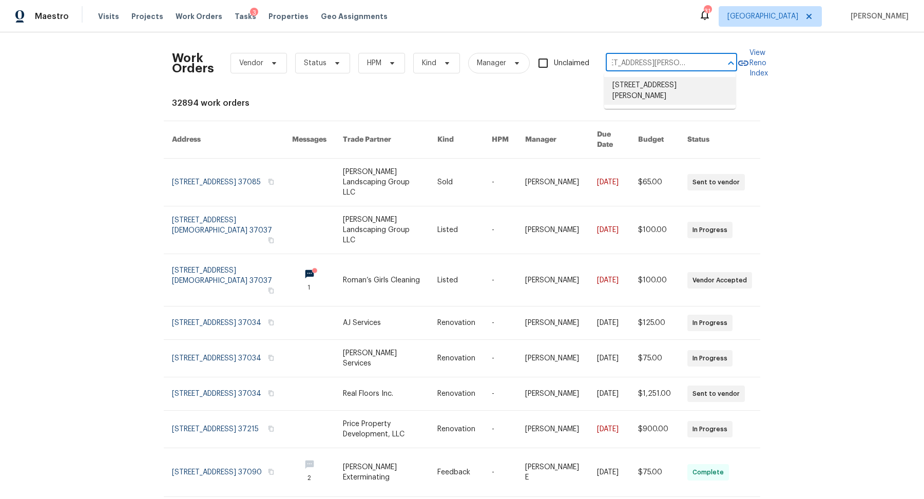
click at [640, 90] on li "1002 Dwayne Ct, La Vergne, TN 37086" at bounding box center [669, 91] width 131 height 28
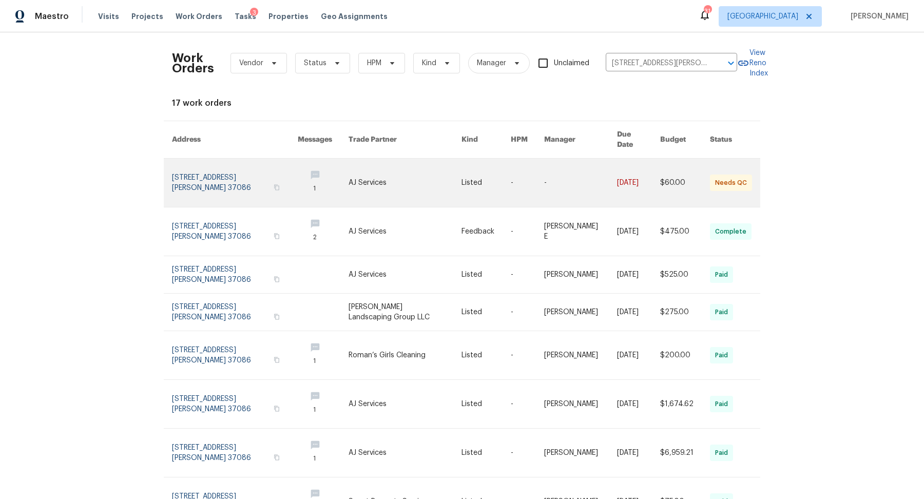
click at [210, 167] on link at bounding box center [235, 183] width 126 height 48
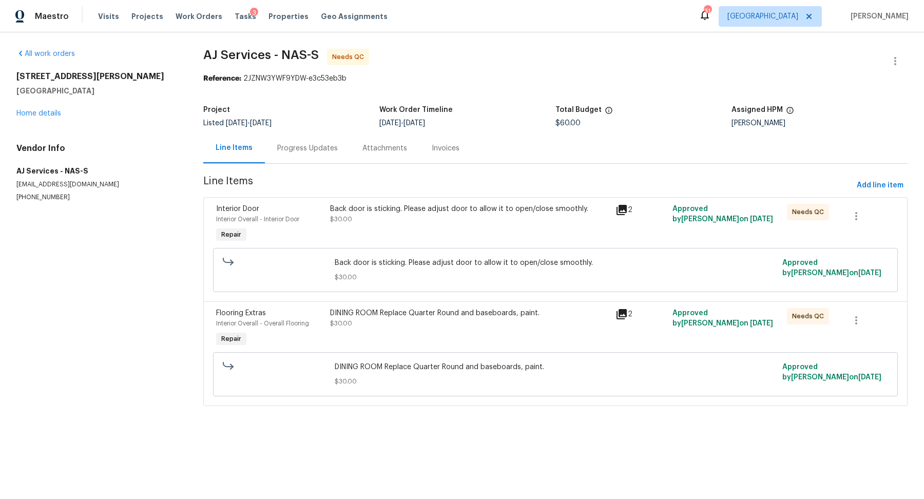
click at [298, 143] on div "Progress Updates" at bounding box center [307, 148] width 61 height 10
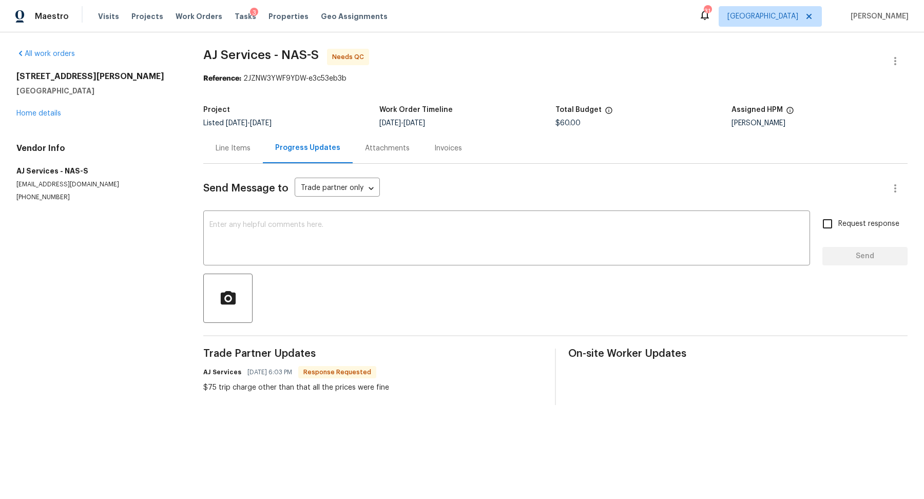
click at [232, 142] on div "Line Items" at bounding box center [233, 148] width 60 height 30
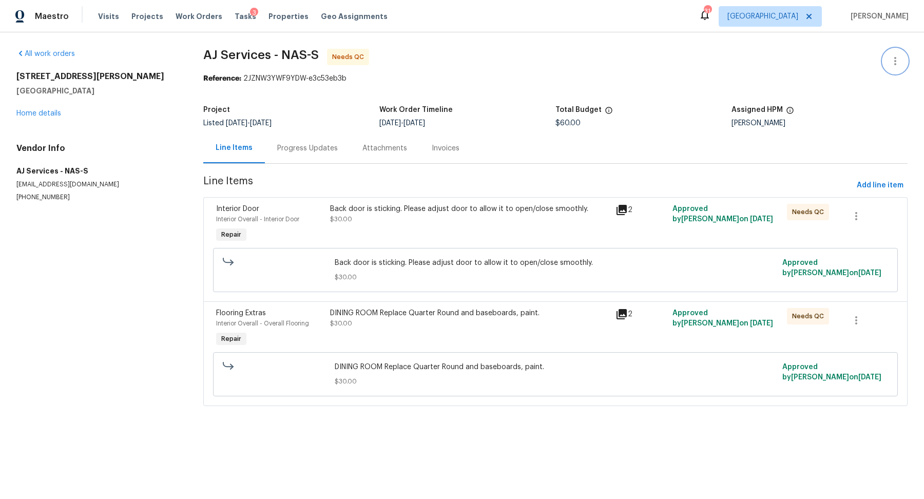
click at [896, 62] on icon "button" at bounding box center [896, 61] width 12 height 12
click at [867, 78] on li "Add Trip Charge" at bounding box center [862, 77] width 111 height 17
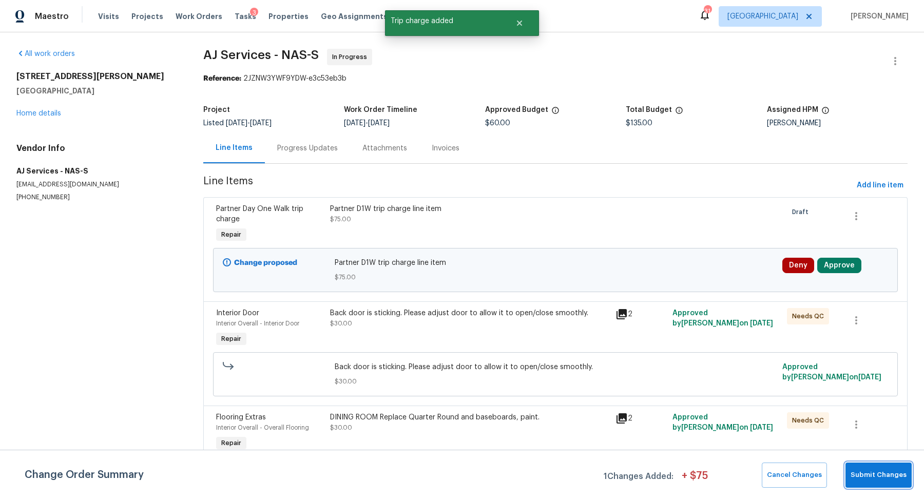
click at [877, 479] on span "Submit Changes" at bounding box center [879, 475] width 56 height 12
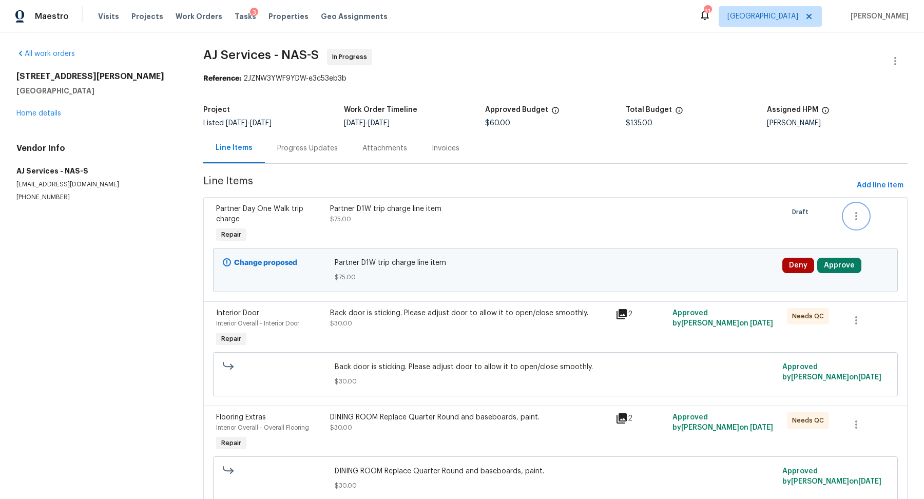
click at [859, 219] on icon "button" at bounding box center [856, 216] width 12 height 12
click at [861, 218] on li "Cancel" at bounding box center [864, 215] width 40 height 17
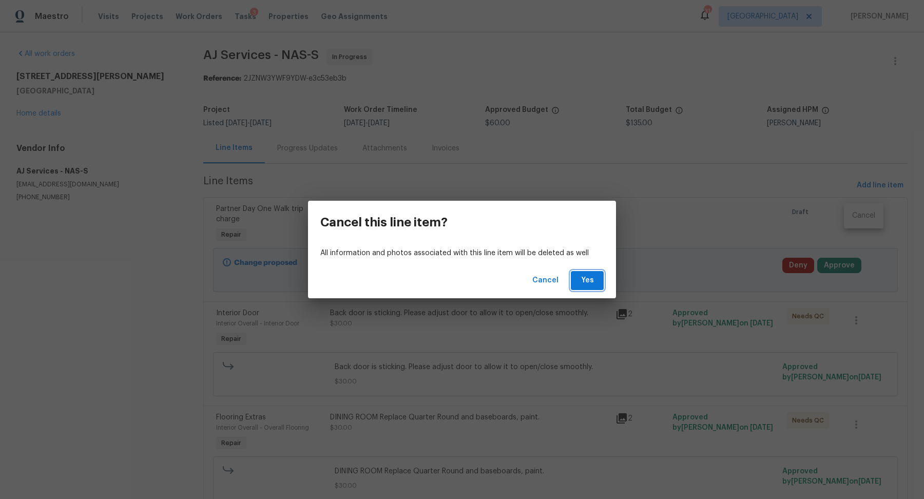
click at [586, 283] on span "Yes" at bounding box center [587, 280] width 16 height 13
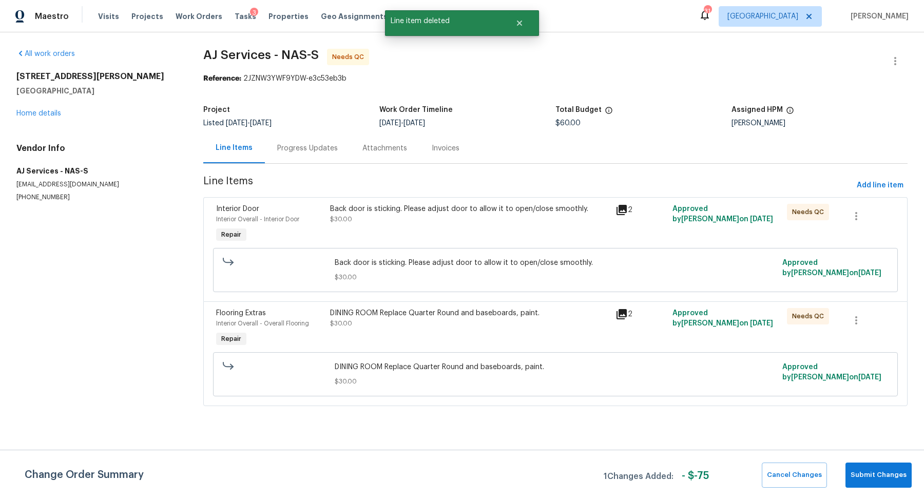
click at [456, 224] on div "Back door is sticking. Please adjust door to allow it to open/close smoothly. $…" at bounding box center [470, 224] width 286 height 47
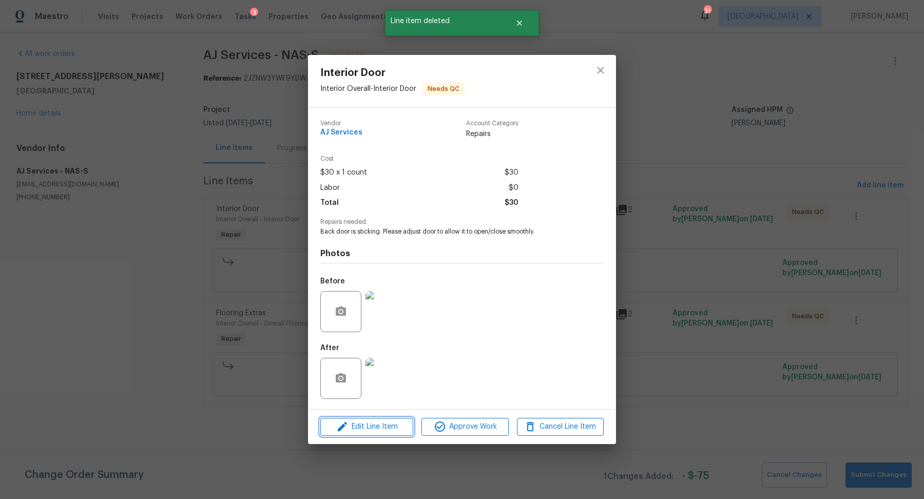
click at [391, 426] on span "Edit Line Item" at bounding box center [367, 427] width 87 height 13
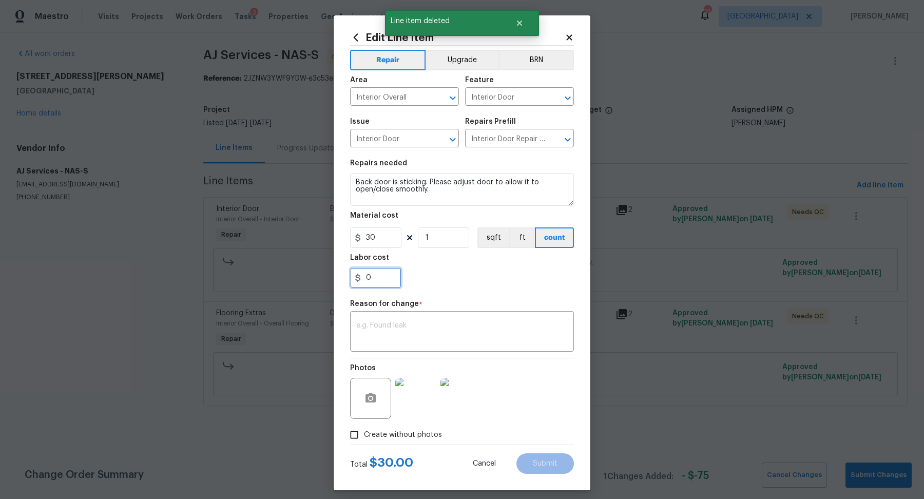
click at [386, 285] on input "0" at bounding box center [375, 278] width 51 height 21
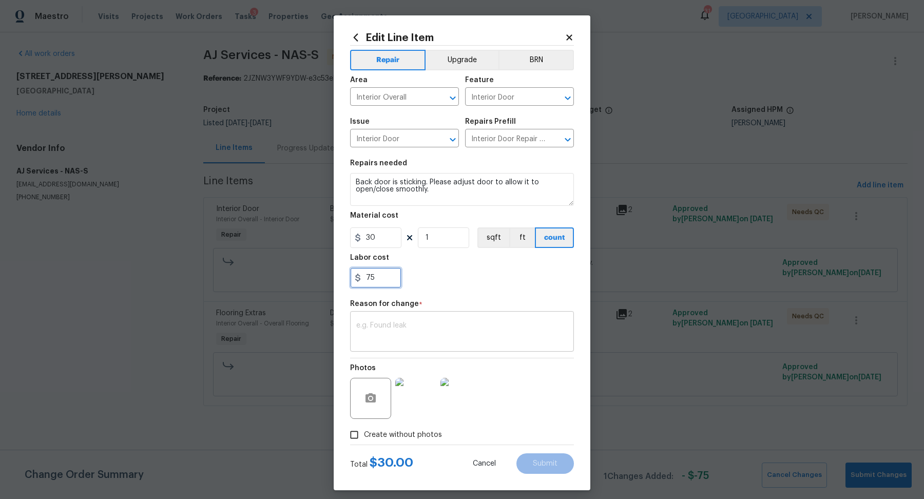
type input "75"
click at [408, 315] on div "x ​" at bounding box center [462, 333] width 224 height 38
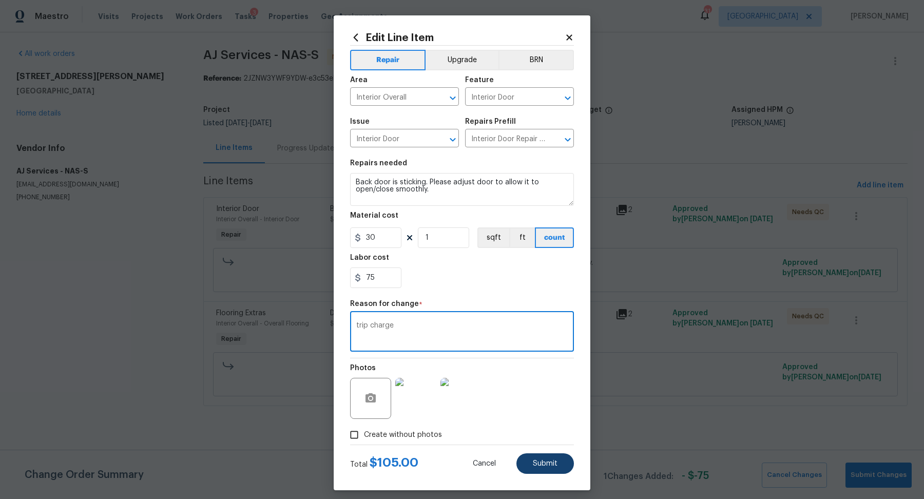
type textarea "trip charge"
click at [553, 460] on span "Submit" at bounding box center [545, 464] width 25 height 8
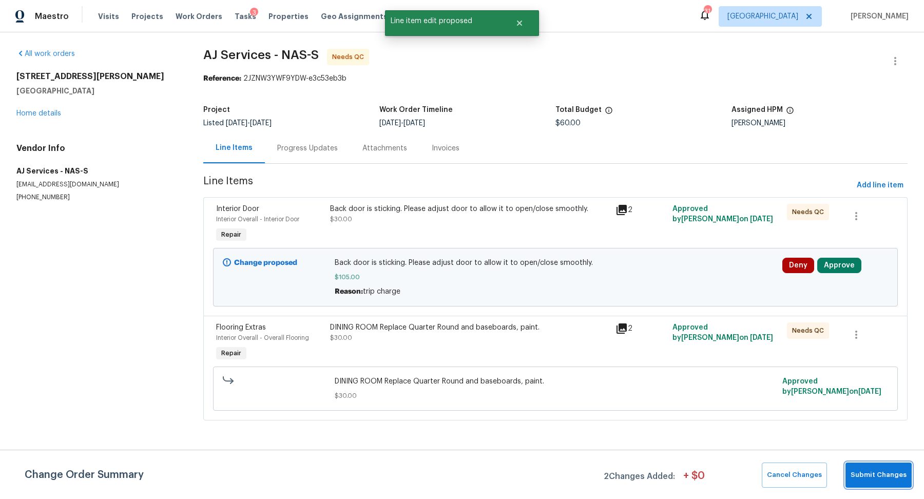
click at [889, 470] on span "Submit Changes" at bounding box center [879, 475] width 56 height 12
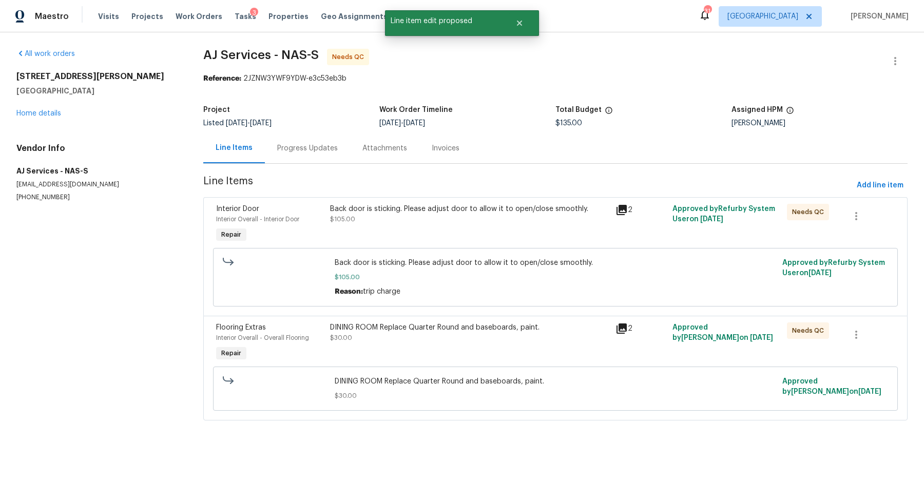
click at [485, 222] on div "Back door is sticking. Please adjust door to allow it to open/close smoothly. $…" at bounding box center [469, 214] width 279 height 21
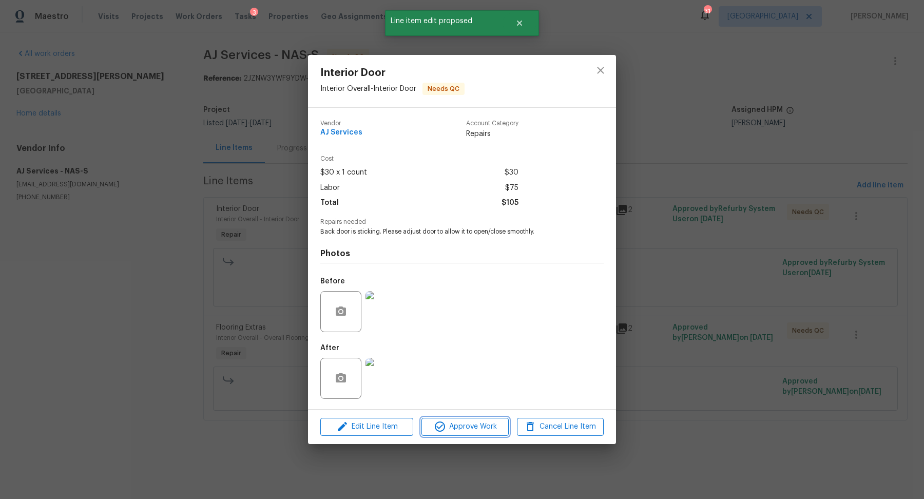
click at [478, 434] on button "Approve Work" at bounding box center [465, 427] width 87 height 18
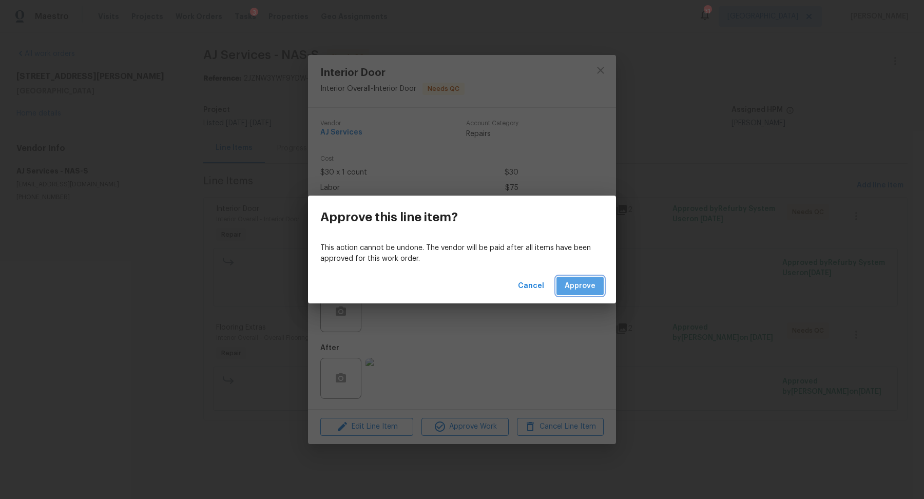
click at [582, 282] on span "Approve" at bounding box center [580, 286] width 31 height 13
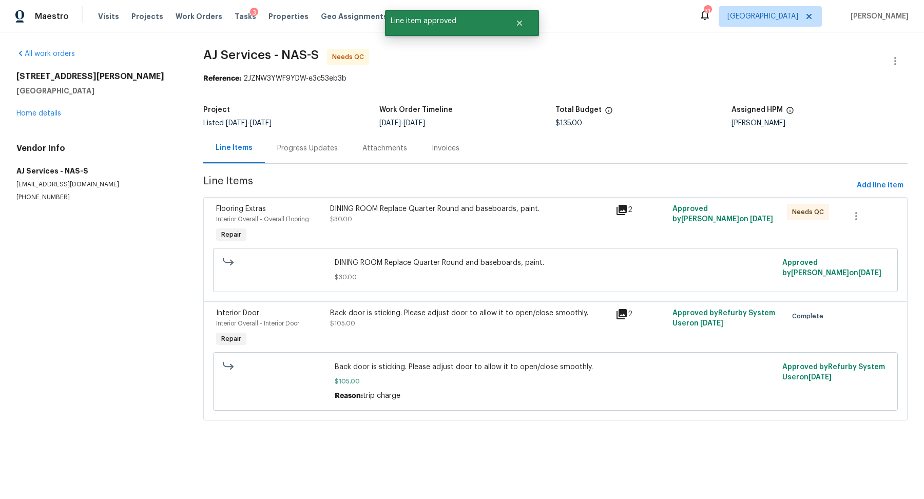
click at [439, 220] on div "DINING ROOM Replace Quarter Round and baseboards, paint. $30.00" at bounding box center [469, 214] width 279 height 21
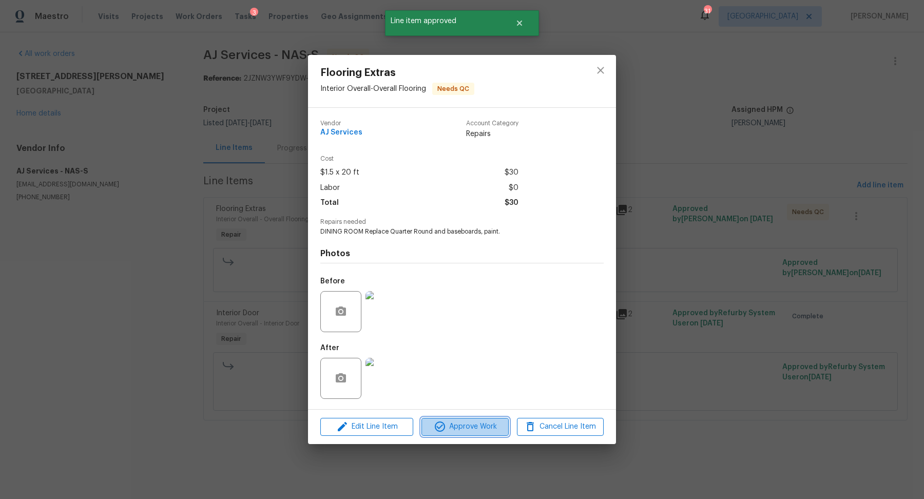
click at [477, 424] on span "Approve Work" at bounding box center [465, 427] width 81 height 13
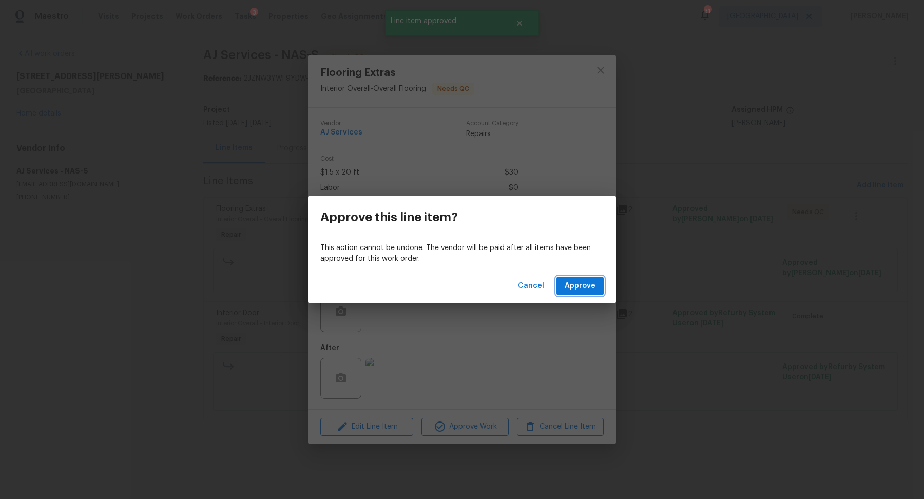
click at [586, 286] on span "Approve" at bounding box center [580, 286] width 31 height 13
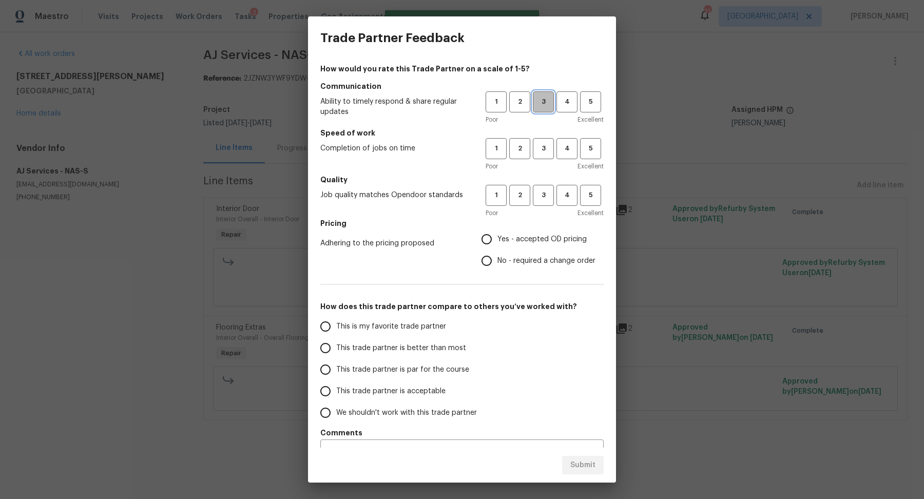
click at [544, 105] on span "3" at bounding box center [543, 102] width 19 height 12
click at [544, 161] on div "1 2 3 4 5 Poor Excellent" at bounding box center [545, 154] width 118 height 33
click at [544, 150] on span "3" at bounding box center [543, 149] width 19 height 12
click at [544, 188] on button "3" at bounding box center [543, 195] width 21 height 21
click at [518, 240] on span "Yes - accepted OD pricing" at bounding box center [542, 239] width 89 height 11
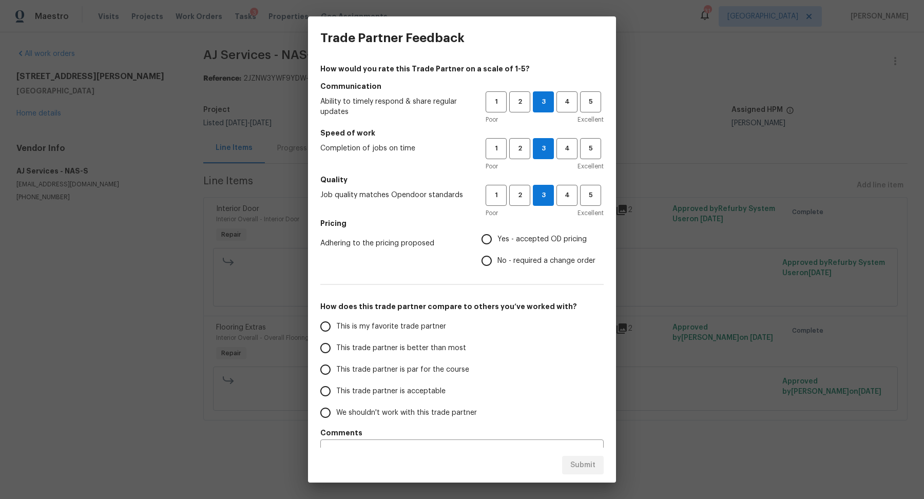
click at [498, 240] on input "Yes - accepted OD pricing" at bounding box center [487, 240] width 22 height 22
radio input "true"
click at [405, 366] on span "This trade partner is par for the course" at bounding box center [402, 370] width 133 height 11
click at [336, 366] on input "This trade partner is par for the course" at bounding box center [326, 370] width 22 height 22
click at [577, 467] on span "Submit" at bounding box center [583, 465] width 25 height 13
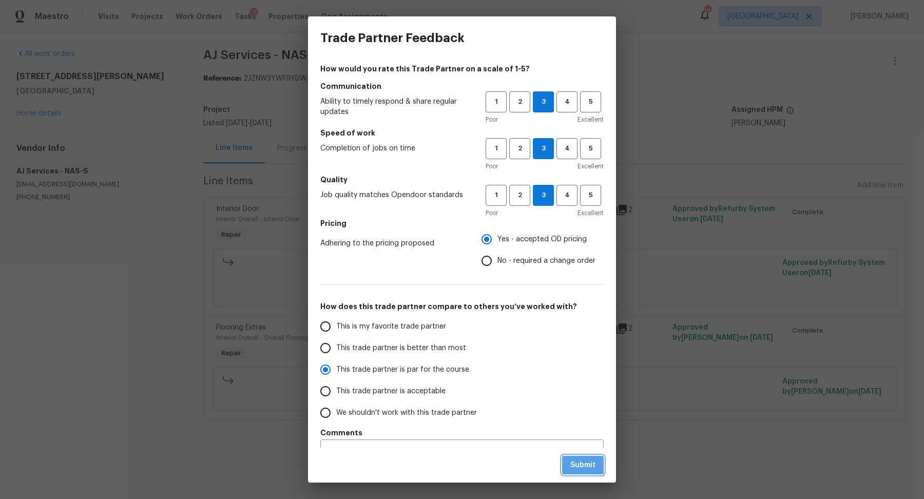
radio input "true"
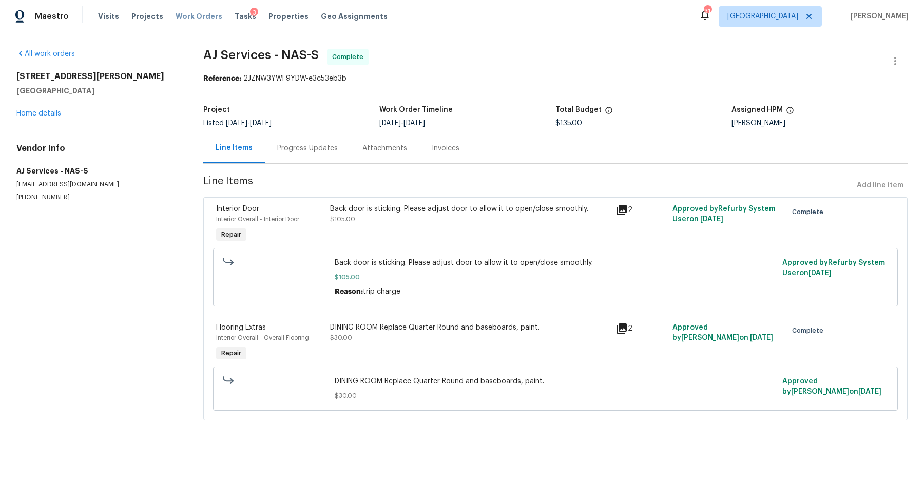
click at [185, 16] on span "Work Orders" at bounding box center [199, 16] width 47 height 10
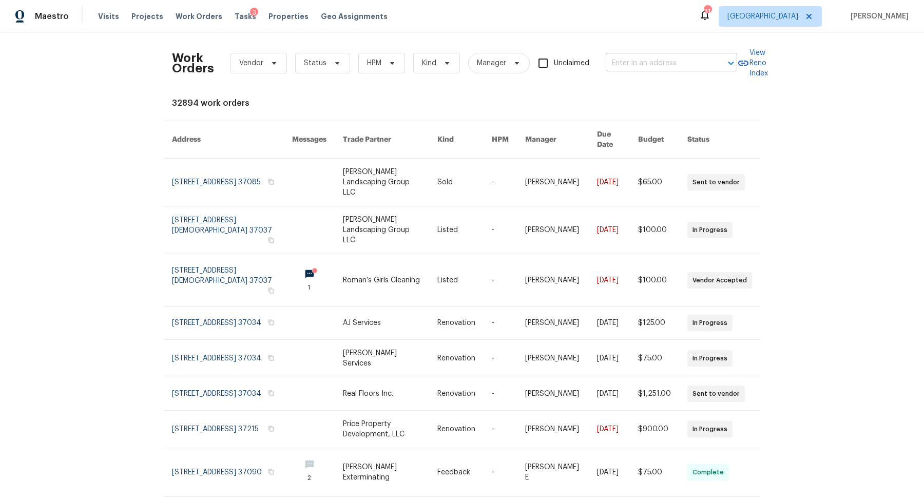
click at [639, 57] on input "text" at bounding box center [657, 63] width 103 height 16
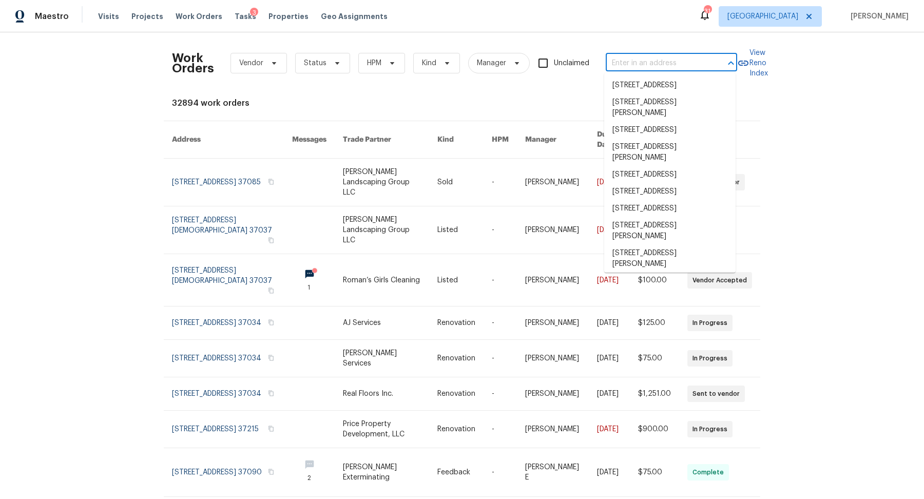
paste input "4013 Kristen St, Spring Hill, TN 37174"
type input "4013 Kristen St, Spring Hill, TN 37174"
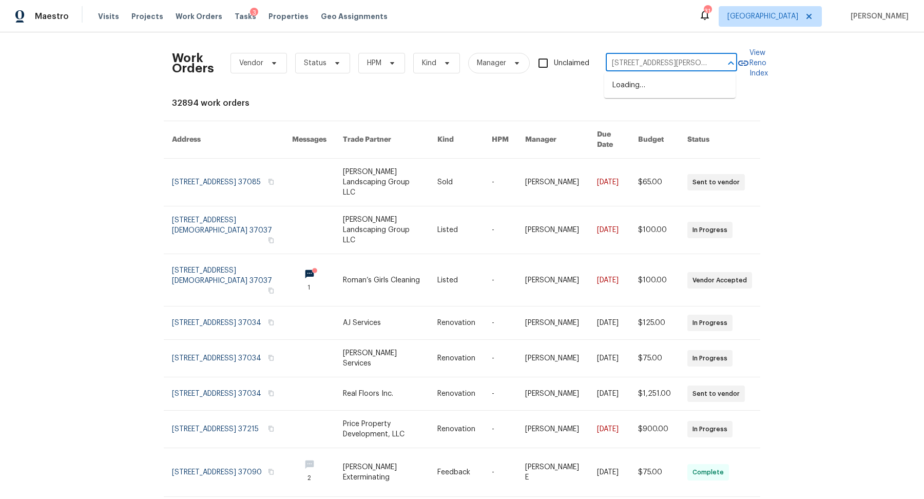
scroll to position [0, 26]
click at [641, 84] on li "4013 Kristen St, Spring Hill, TN 37174" at bounding box center [669, 91] width 131 height 28
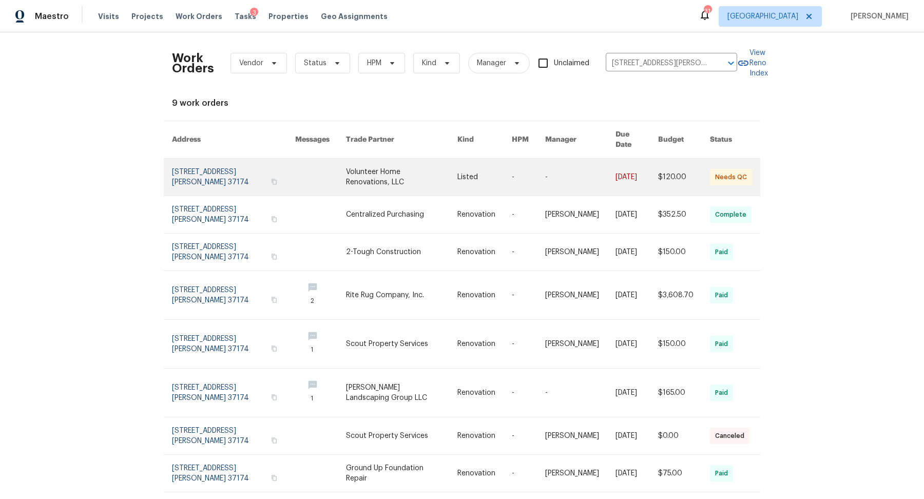
click at [207, 169] on link at bounding box center [233, 177] width 123 height 37
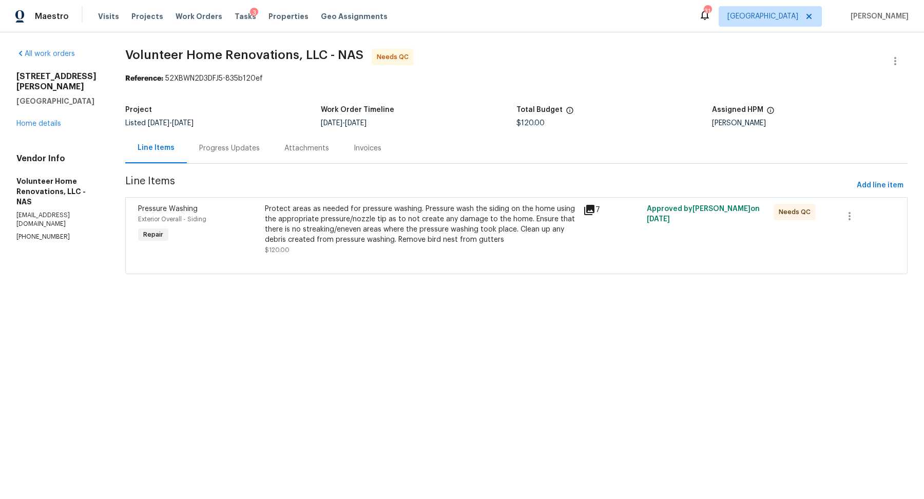
click at [245, 157] on div "Progress Updates" at bounding box center [229, 148] width 85 height 30
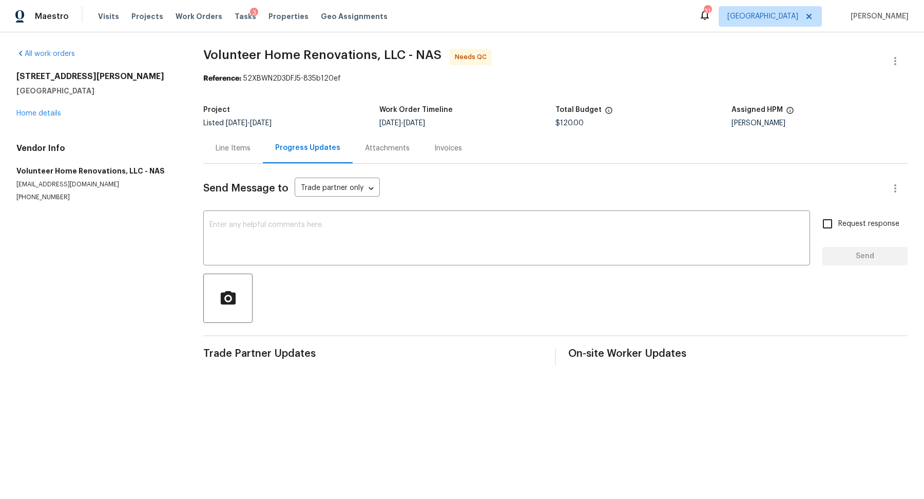
click at [216, 147] on div "Line Items" at bounding box center [233, 148] width 35 height 10
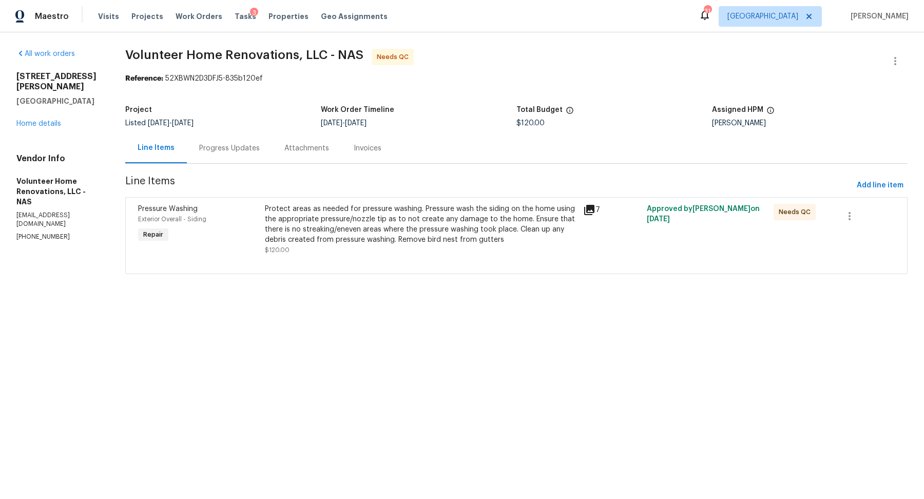
click at [348, 221] on div "Protect areas as needed for pressure washing. Pressure wash the siding on the h…" at bounding box center [421, 224] width 312 height 41
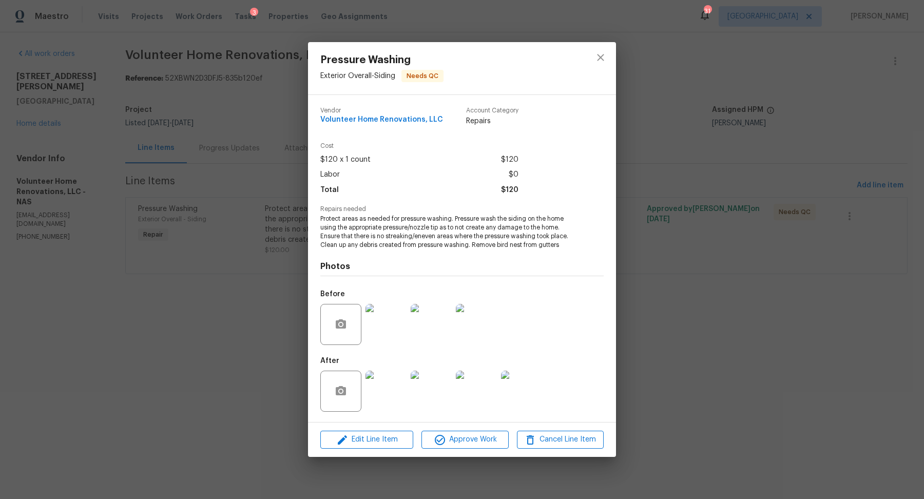
click at [385, 386] on img at bounding box center [386, 391] width 41 height 41
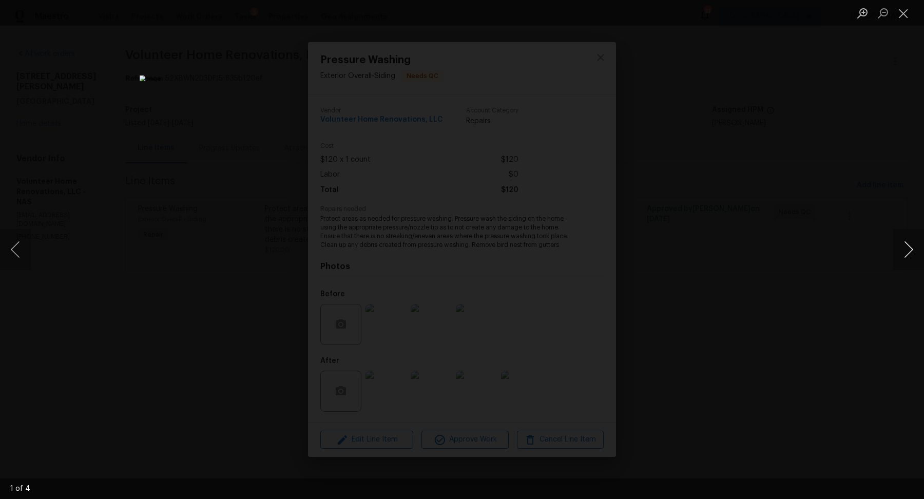
click at [901, 250] on button "Next image" at bounding box center [909, 249] width 31 height 41
click at [838, 309] on div "Lightbox" at bounding box center [462, 249] width 924 height 499
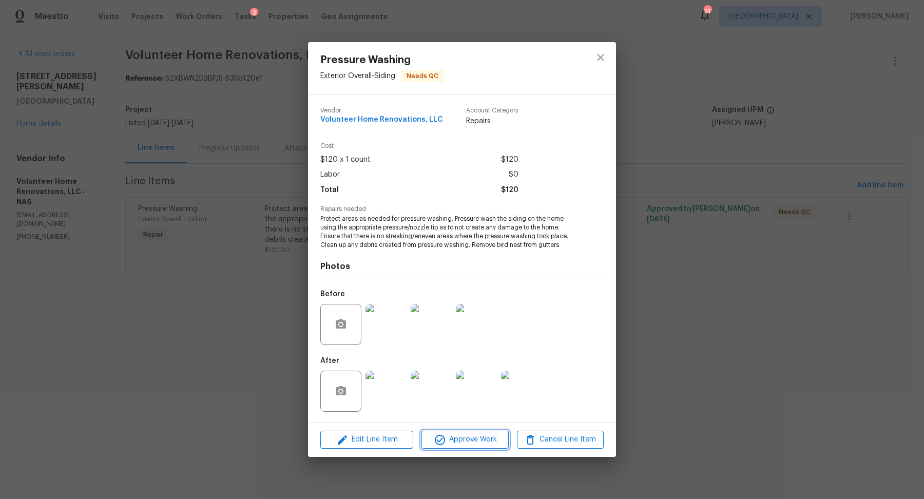
click at [476, 439] on span "Approve Work" at bounding box center [465, 439] width 81 height 13
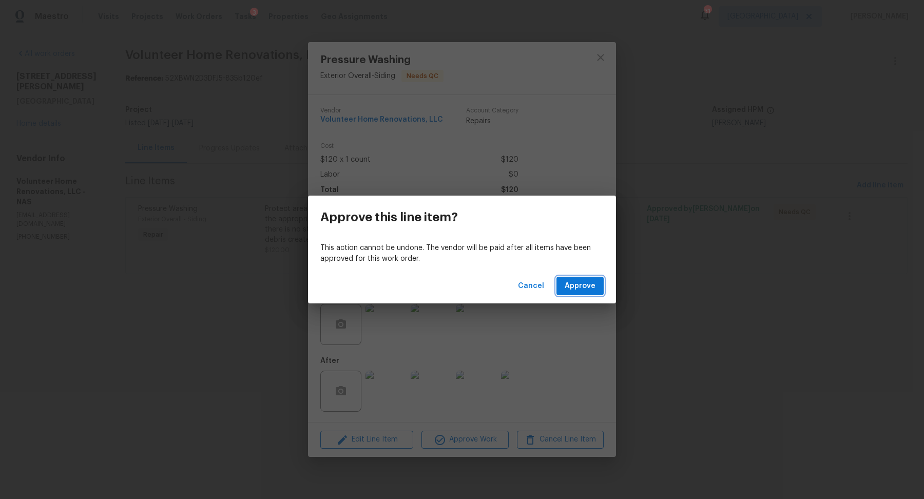
click at [577, 289] on span "Approve" at bounding box center [580, 286] width 31 height 13
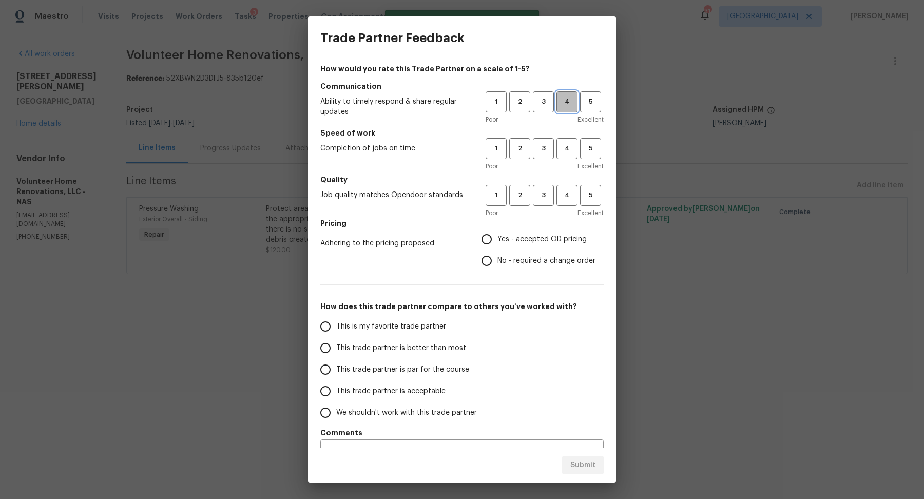
click at [572, 106] on span "4" at bounding box center [567, 102] width 19 height 12
click at [572, 150] on span "4" at bounding box center [567, 149] width 19 height 12
click at [570, 195] on span "4" at bounding box center [567, 196] width 19 height 12
click at [551, 240] on span "Yes - accepted OD pricing" at bounding box center [542, 239] width 89 height 11
click at [498, 240] on input "Yes - accepted OD pricing" at bounding box center [487, 240] width 22 height 22
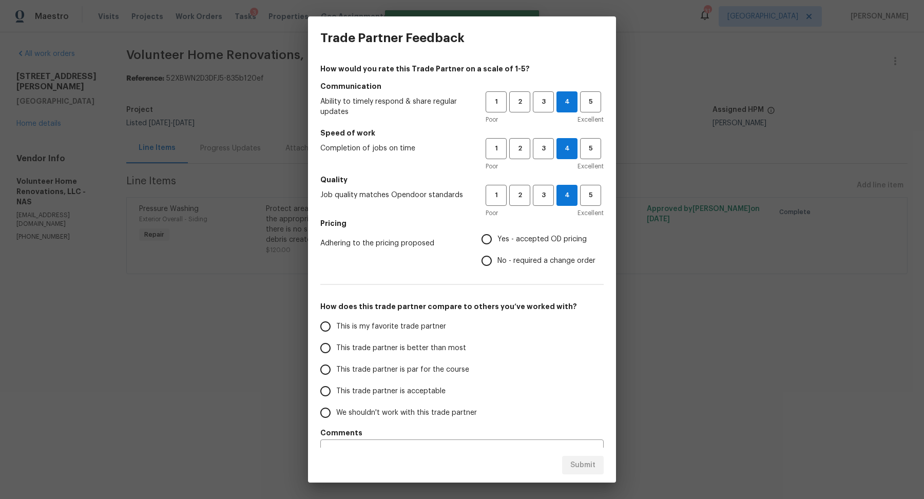
radio input "true"
click at [437, 347] on span "This trade partner is better than most" at bounding box center [401, 348] width 130 height 11
click at [336, 347] on input "This trade partner is better than most" at bounding box center [326, 348] width 22 height 22
click at [579, 469] on span "Submit" at bounding box center [583, 465] width 25 height 13
radio input "true"
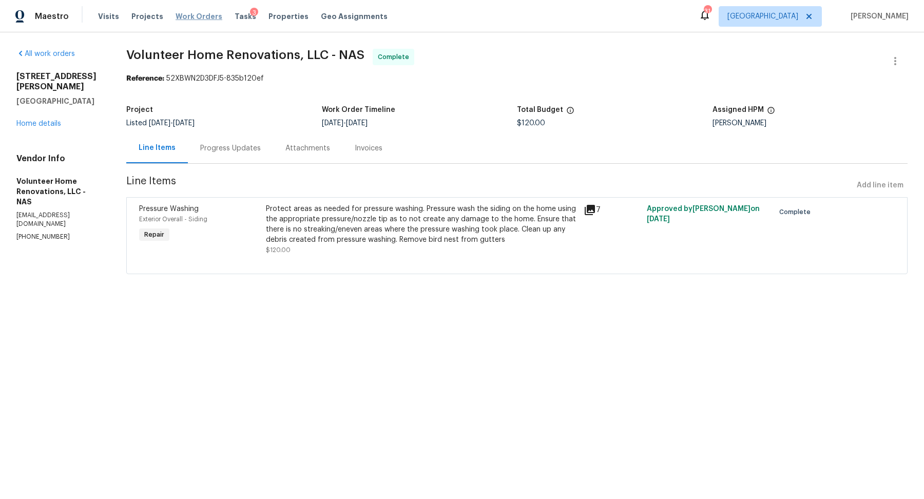
click at [186, 21] on span "Work Orders" at bounding box center [199, 16] width 47 height 10
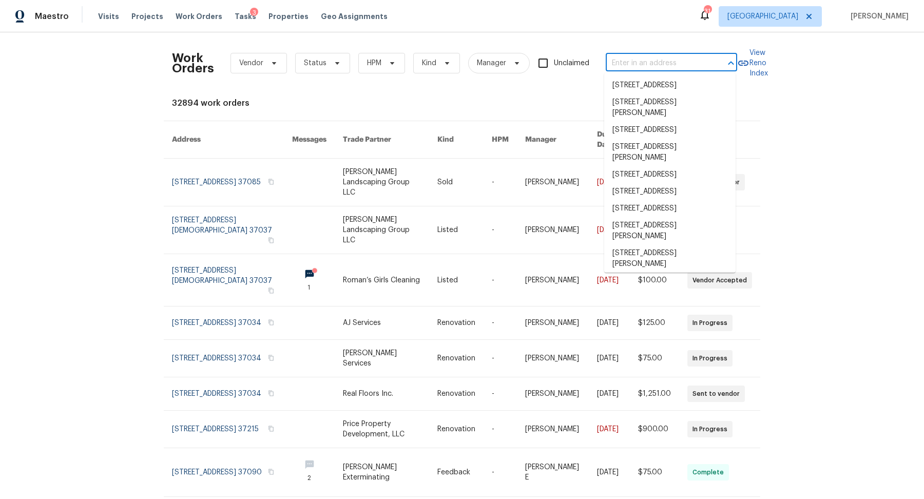
click at [640, 56] on input "text" at bounding box center [657, 63] width 103 height 16
paste input "[STREET_ADDRESS][PERSON_NAME]"
type input "[STREET_ADDRESS][PERSON_NAME]"
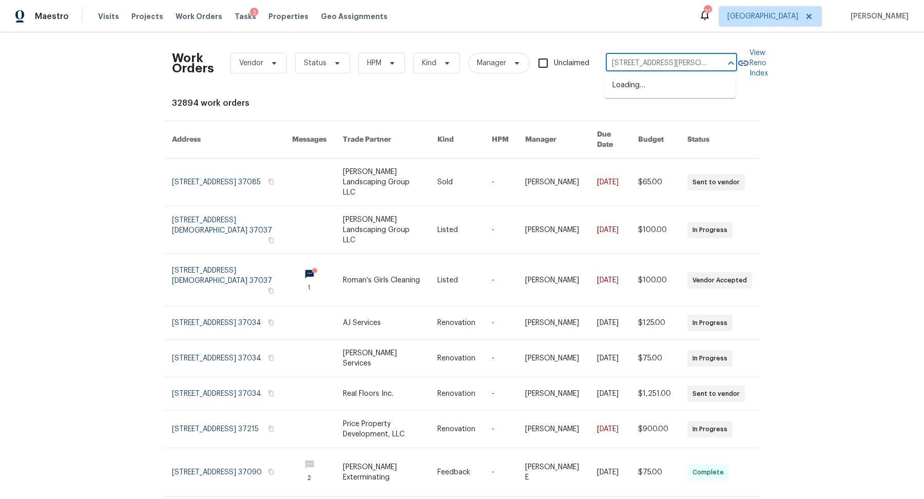
scroll to position [0, 28]
click at [644, 83] on li "[STREET_ADDRESS][PERSON_NAME]" at bounding box center [669, 91] width 131 height 28
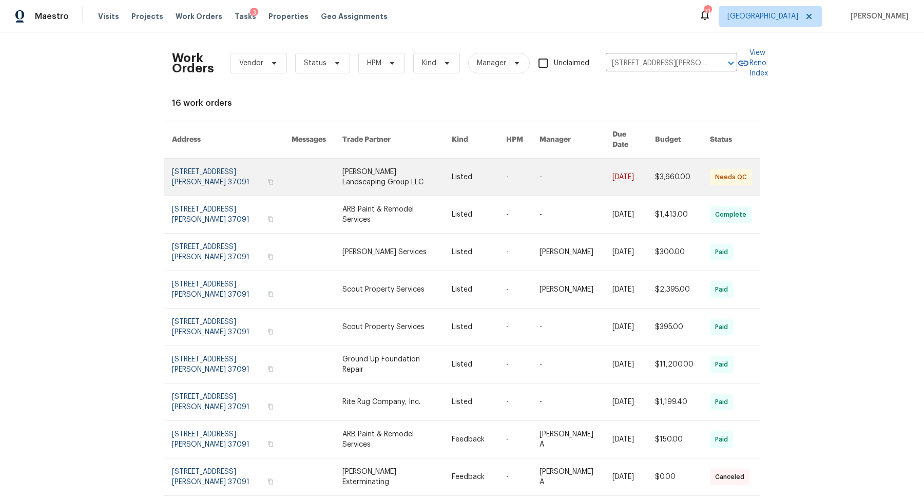
click at [212, 165] on link at bounding box center [232, 177] width 120 height 37
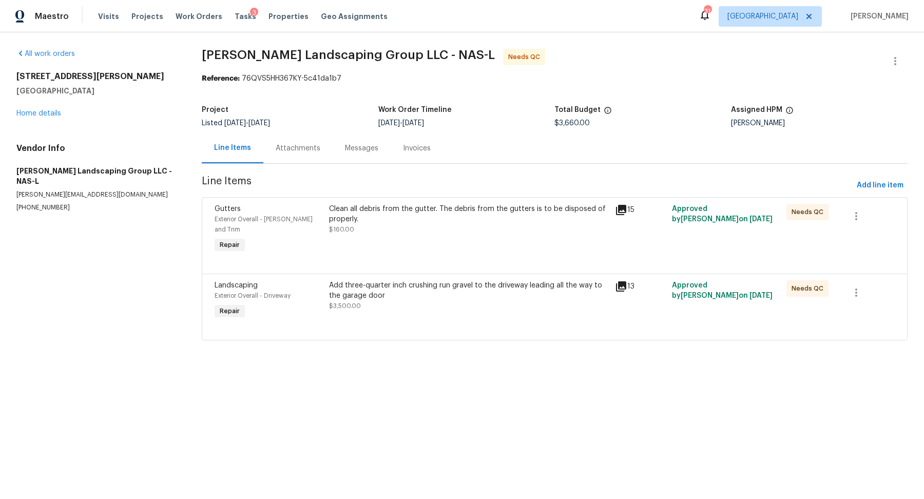
click at [296, 147] on div "Attachments" at bounding box center [298, 148] width 45 height 10
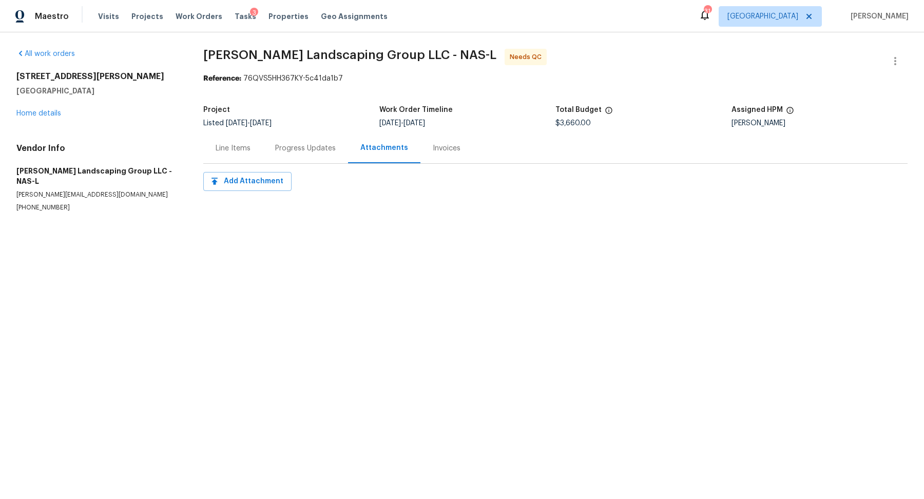
click at [293, 149] on div "Progress Updates" at bounding box center [305, 148] width 61 height 10
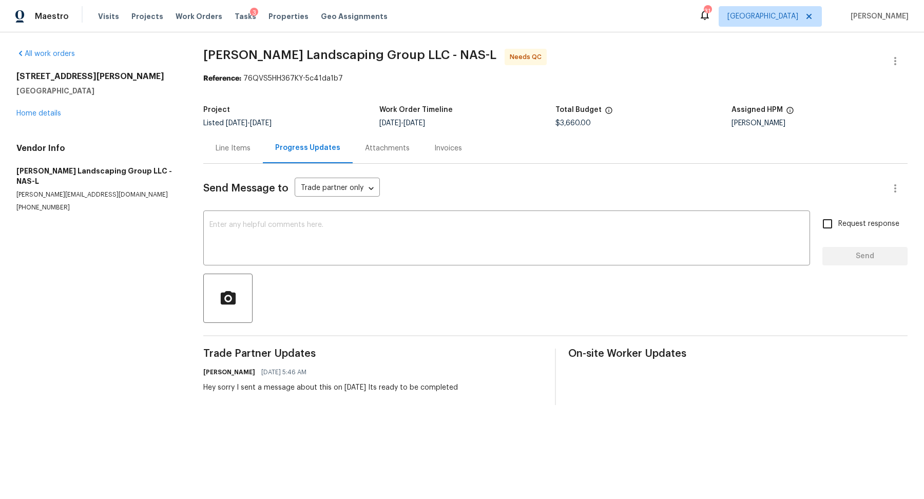
click at [231, 143] on div "Line Items" at bounding box center [233, 148] width 35 height 10
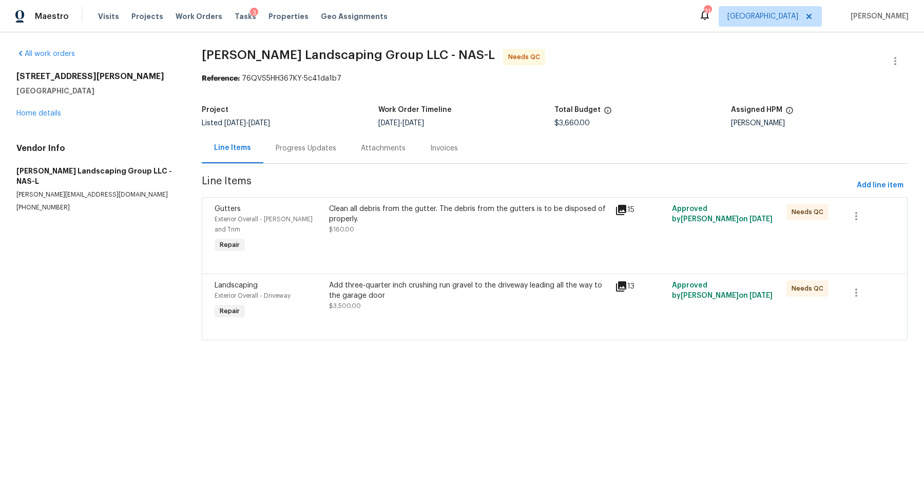
click at [416, 298] on div "Add three-quarter inch crushing run gravel to the driveway leading all the way …" at bounding box center [469, 295] width 280 height 31
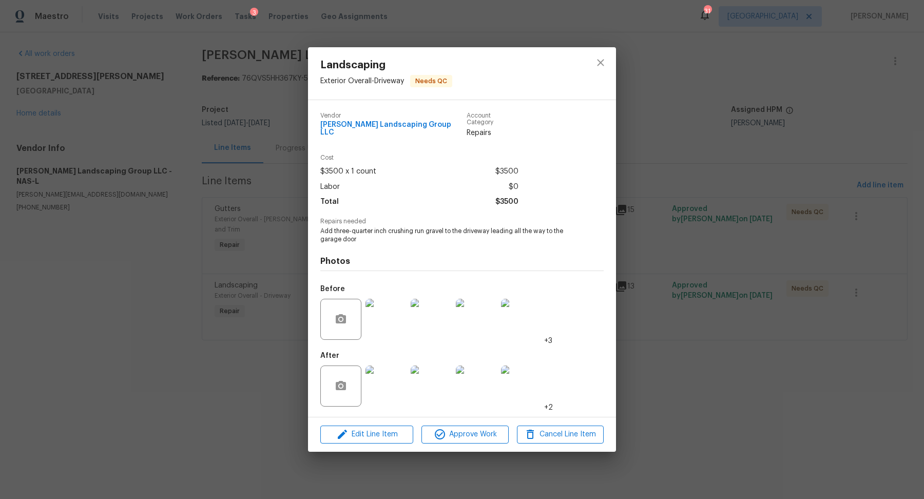
click at [388, 380] on img at bounding box center [386, 386] width 41 height 41
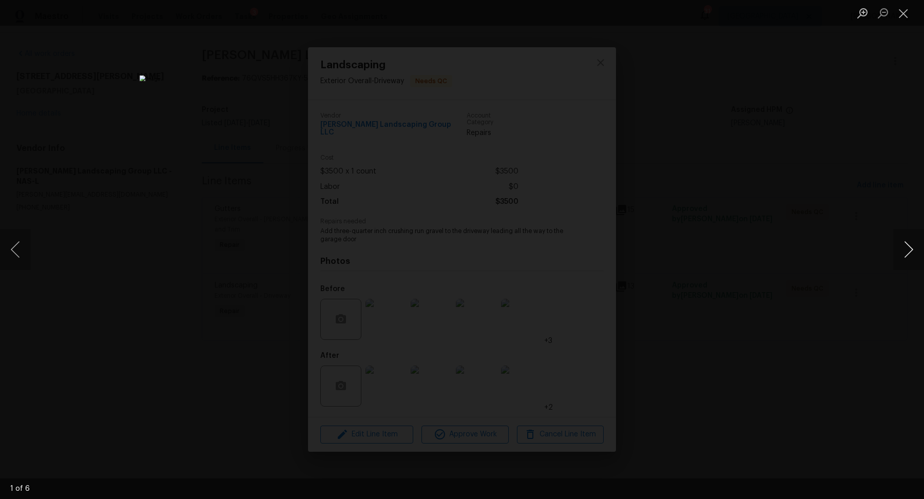
click at [901, 246] on button "Next image" at bounding box center [909, 249] width 31 height 41
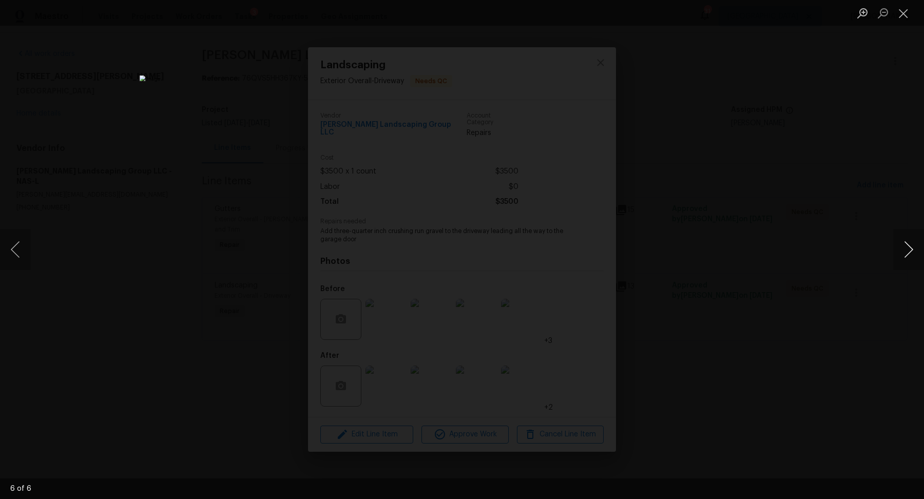
click at [901, 246] on button "Next image" at bounding box center [909, 249] width 31 height 41
click at [780, 231] on div "Lightbox" at bounding box center [462, 249] width 924 height 499
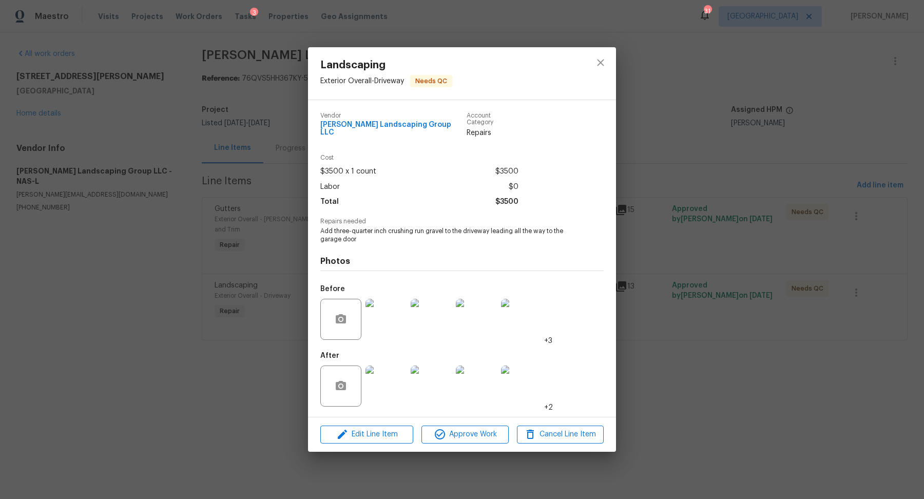
click at [705, 304] on div "Landscaping Exterior Overall - Driveway Needs QC Vendor Sandoval Landscaping Gr…" at bounding box center [462, 249] width 924 height 499
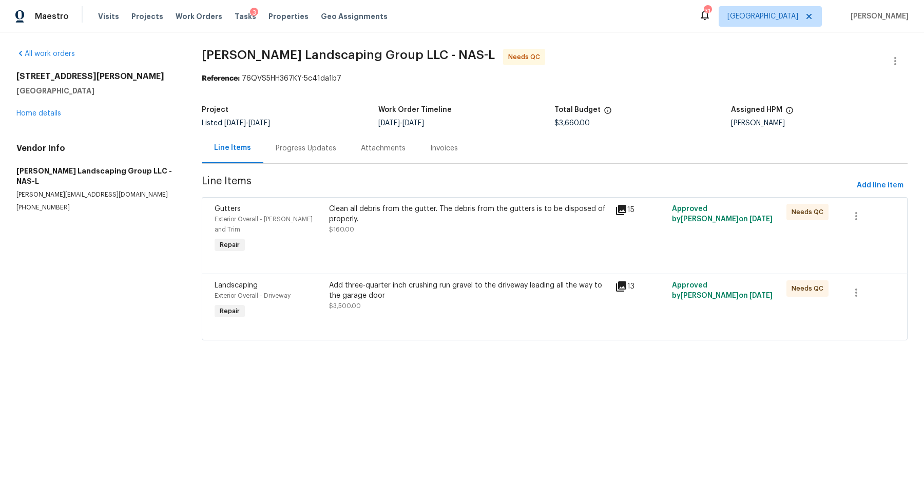
click at [419, 225] on div "Clean all debris from the gutter. The debris from the gutters is to be disposed…" at bounding box center [469, 219] width 280 height 31
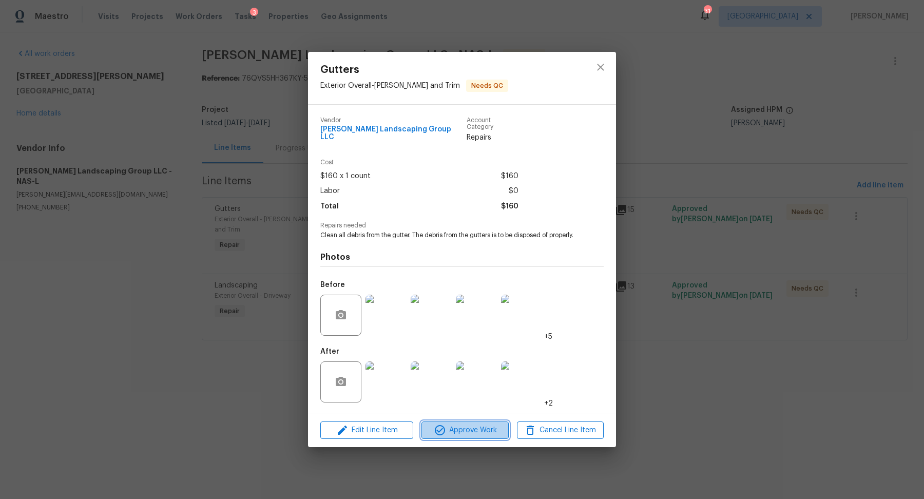
click at [458, 434] on span "Approve Work" at bounding box center [465, 430] width 81 height 13
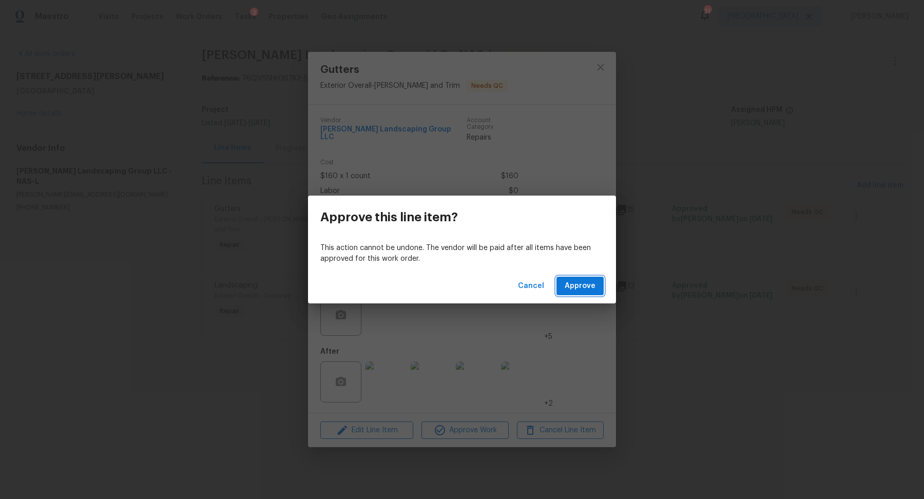
click at [572, 282] on span "Approve" at bounding box center [580, 286] width 31 height 13
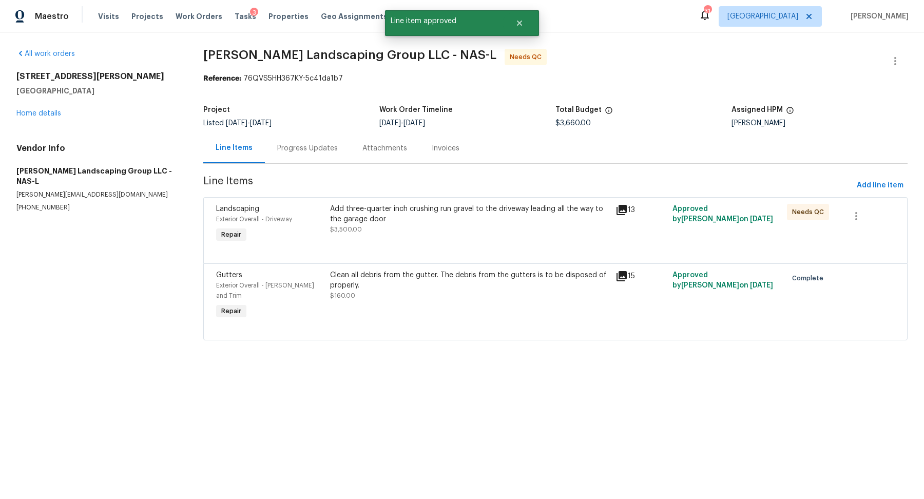
click at [407, 232] on div "Add three-quarter inch crushing run gravel to the driveway leading all the way …" at bounding box center [469, 219] width 279 height 31
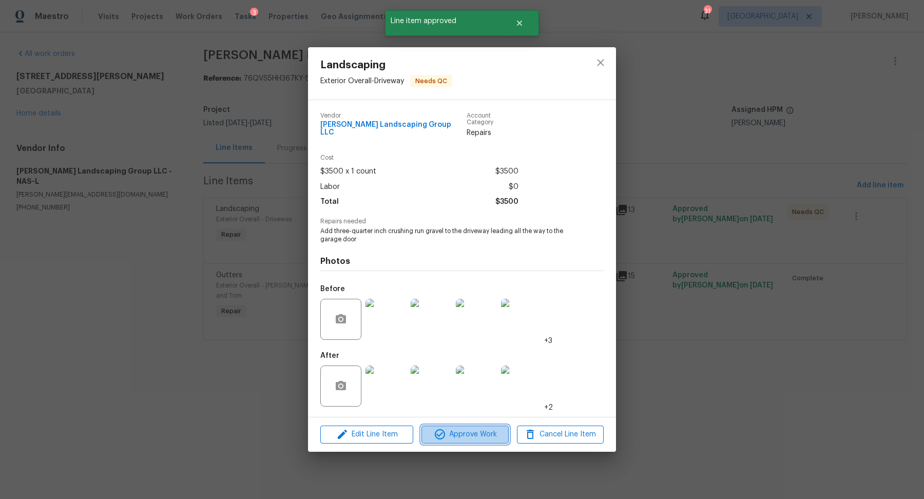
click at [460, 431] on span "Approve Work" at bounding box center [465, 434] width 81 height 13
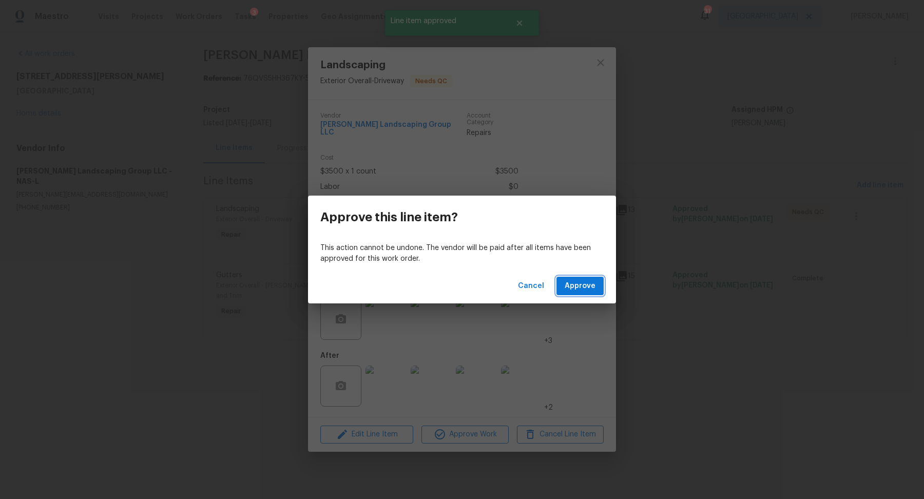
click at [590, 281] on span "Approve" at bounding box center [580, 286] width 31 height 13
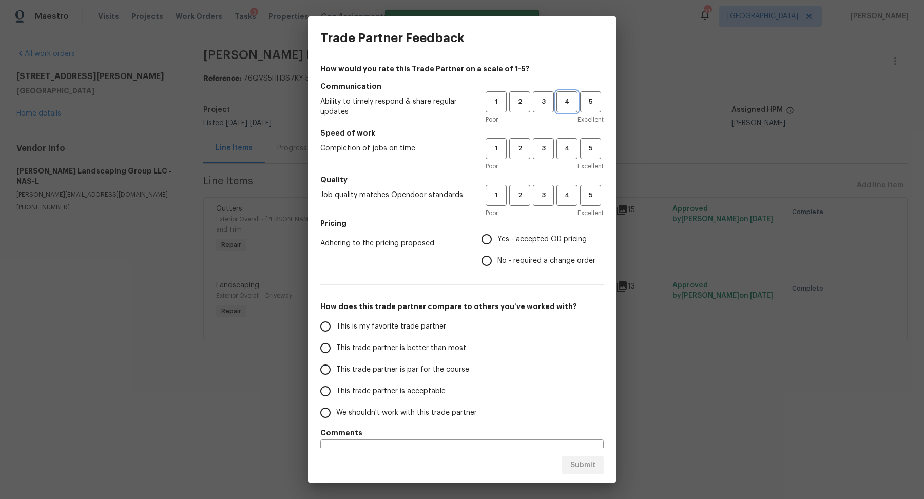
click at [571, 101] on span "4" at bounding box center [567, 102] width 19 height 12
click at [571, 139] on button "4" at bounding box center [567, 148] width 21 height 21
click at [571, 190] on span "4" at bounding box center [567, 196] width 19 height 12
click at [529, 239] on span "Yes - accepted OD pricing" at bounding box center [542, 239] width 89 height 11
click at [498, 239] on input "Yes - accepted OD pricing" at bounding box center [487, 240] width 22 height 22
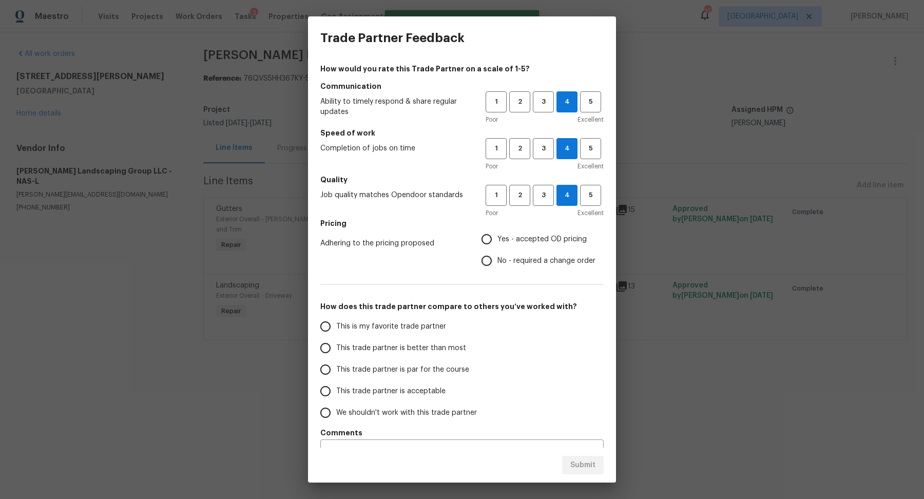
radio input "true"
click at [415, 350] on span "This trade partner is better than most" at bounding box center [401, 348] width 130 height 11
click at [336, 350] on input "This trade partner is better than most" at bounding box center [326, 348] width 22 height 22
click at [580, 468] on span "Submit" at bounding box center [583, 465] width 25 height 13
radio input "true"
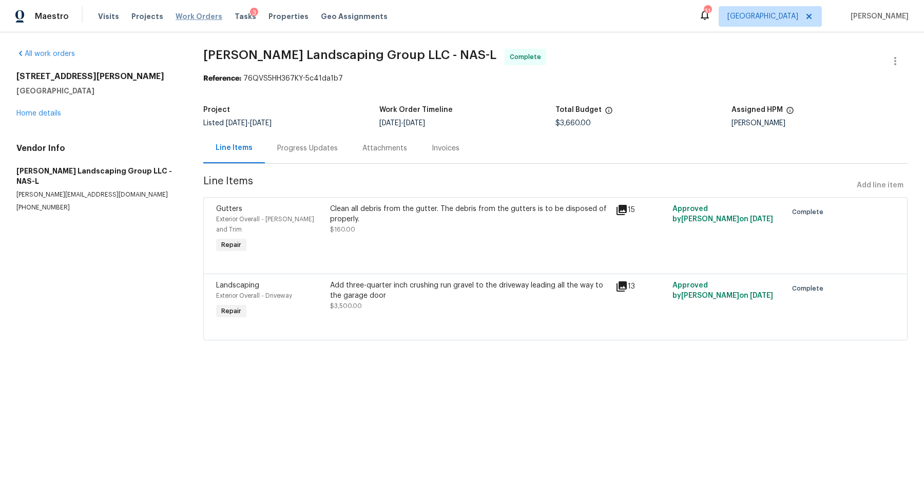
click at [186, 18] on span "Work Orders" at bounding box center [199, 16] width 47 height 10
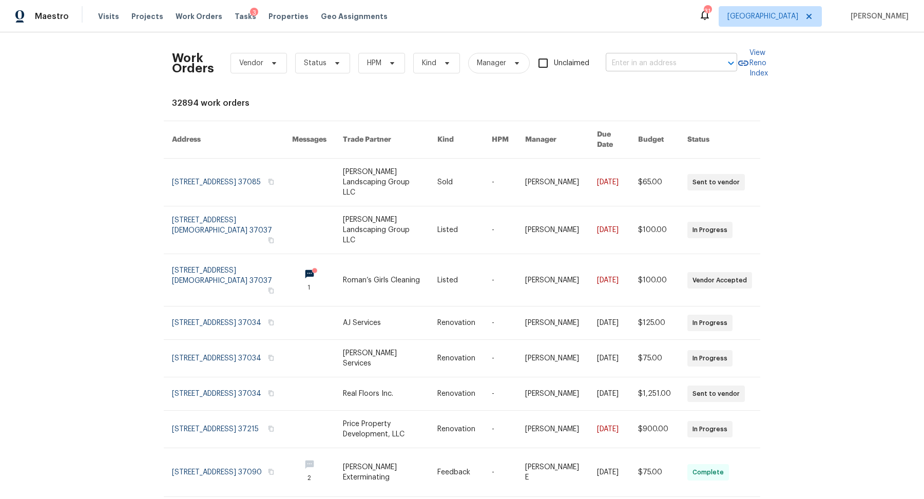
click at [632, 60] on input "text" at bounding box center [657, 63] width 103 height 16
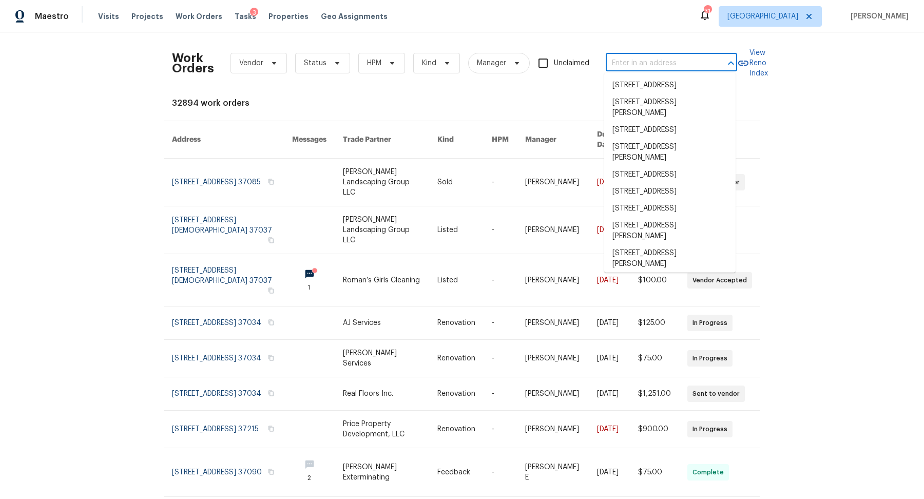
paste input "3209 Dark Woods Dr, Franklin, TN 37064"
type input "3209 Dark Woods Dr, Franklin, TN 37064"
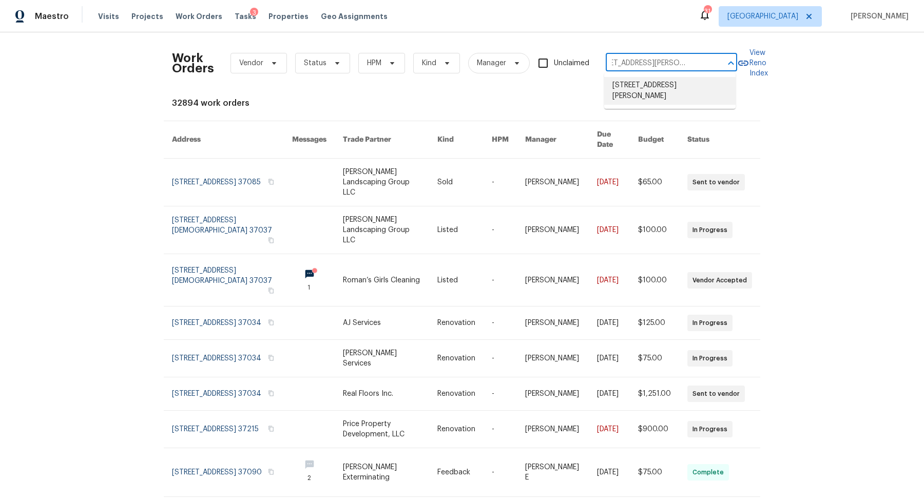
click at [630, 90] on li "3209 Dark Woods Dr, Franklin, TN 37064" at bounding box center [669, 91] width 131 height 28
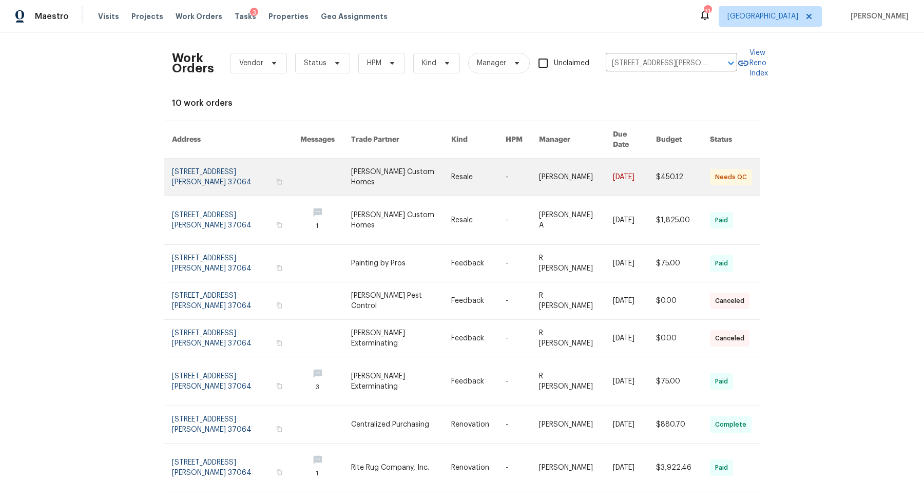
click at [184, 169] on link at bounding box center [236, 177] width 128 height 37
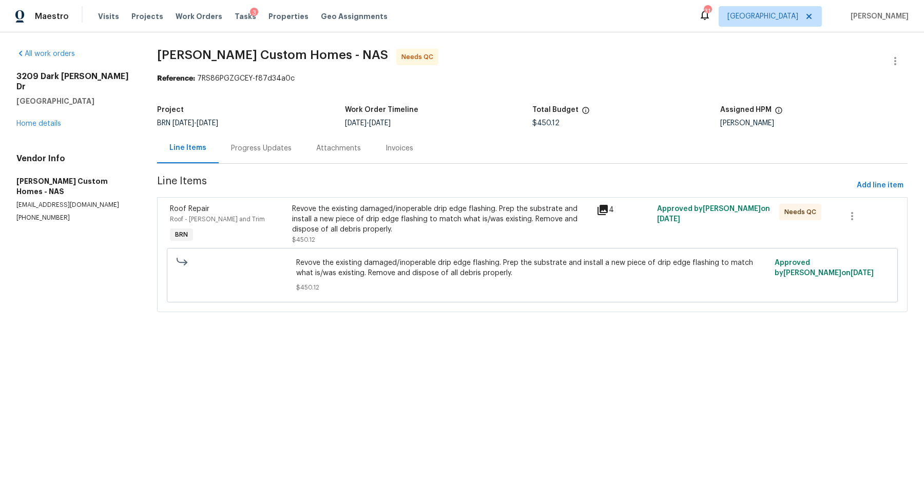
click at [254, 160] on div "Progress Updates" at bounding box center [261, 148] width 85 height 30
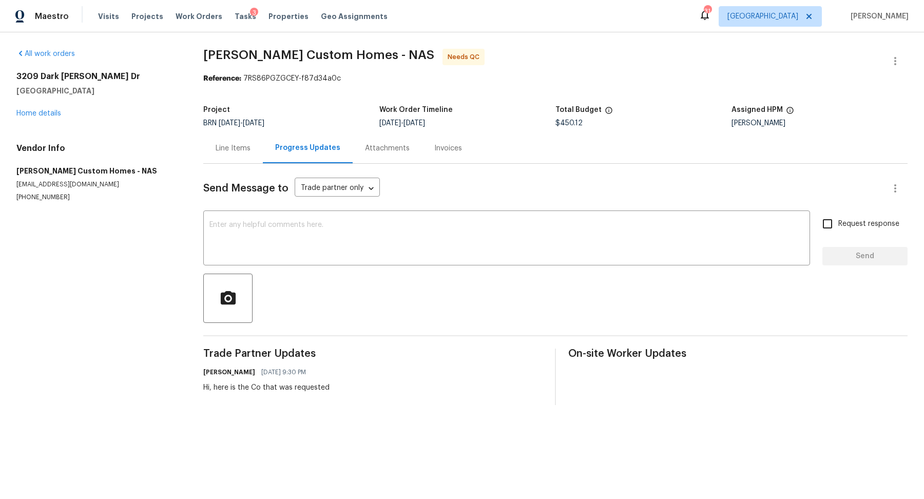
click at [230, 156] on div "Line Items" at bounding box center [233, 148] width 60 height 30
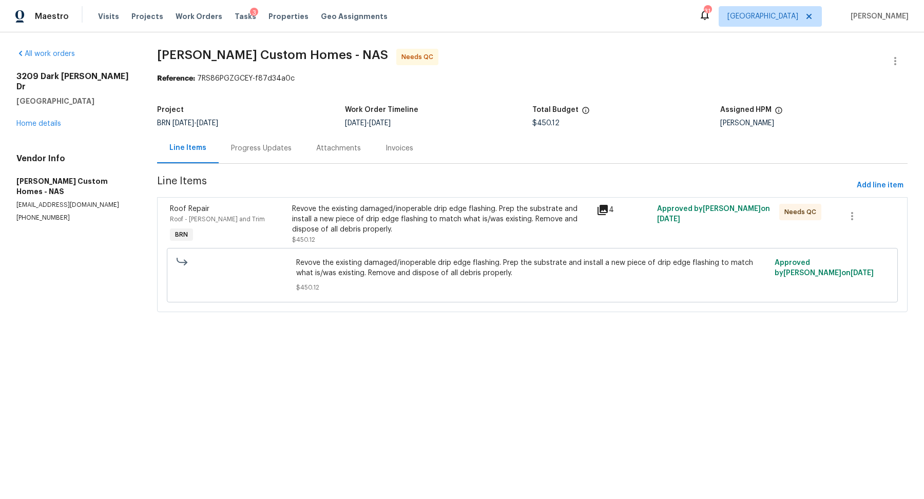
click at [460, 234] on div "Revove the existing damaged/inoperable drip edge flashing. Prep the substrate a…" at bounding box center [441, 224] width 298 height 41
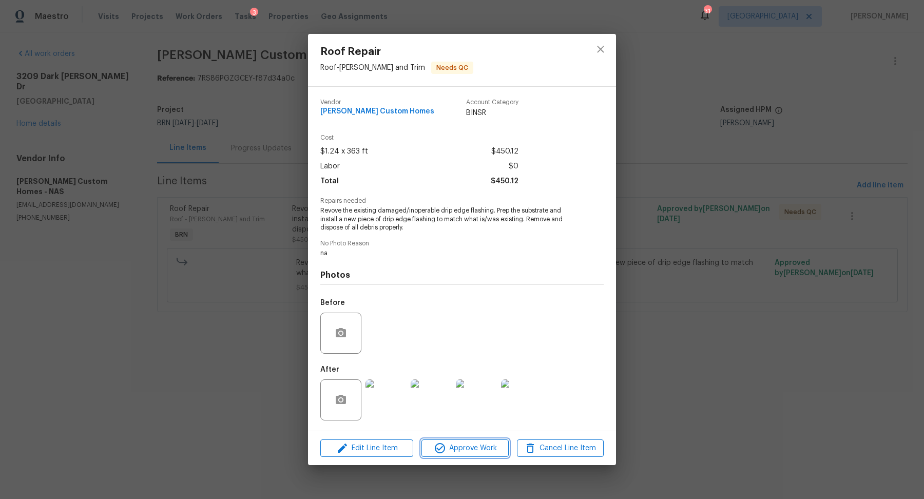
click at [475, 445] on span "Approve Work" at bounding box center [465, 448] width 81 height 13
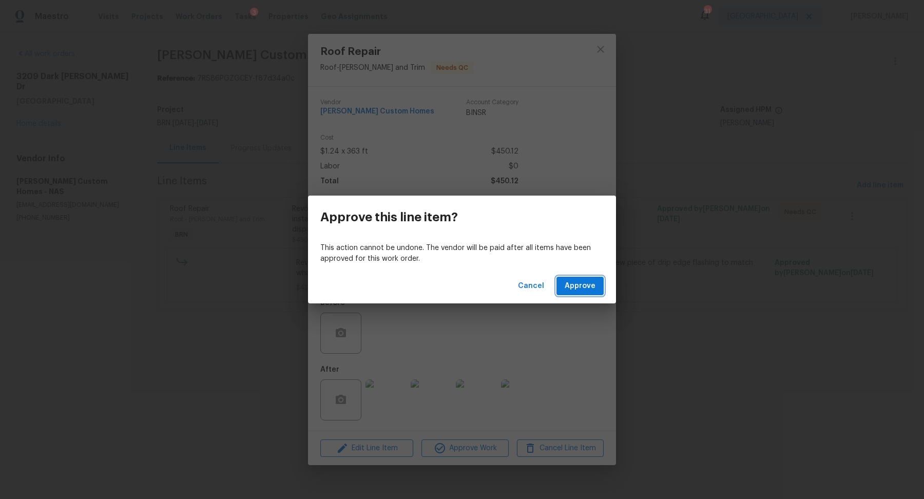
click at [586, 286] on span "Approve" at bounding box center [580, 286] width 31 height 13
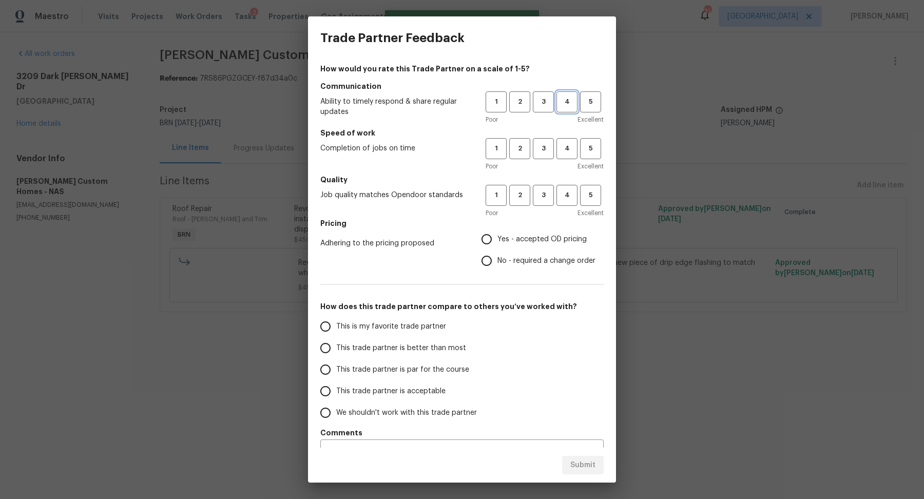
click at [572, 103] on span "4" at bounding box center [567, 102] width 19 height 12
click at [572, 148] on span "4" at bounding box center [567, 149] width 19 height 12
click at [571, 186] on button "4" at bounding box center [567, 195] width 21 height 21
click at [538, 244] on span "Yes - accepted OD pricing" at bounding box center [542, 239] width 89 height 11
click at [498, 244] on input "Yes - accepted OD pricing" at bounding box center [487, 240] width 22 height 22
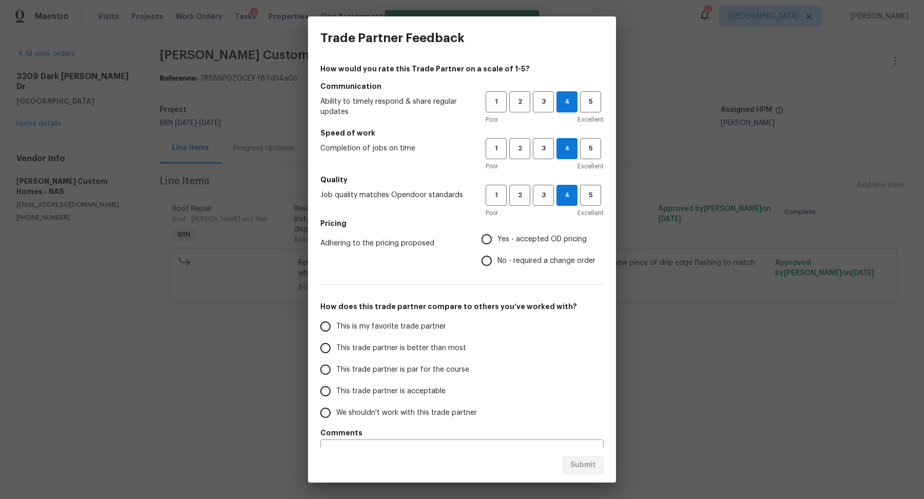
radio input "true"
click at [436, 343] on span "This trade partner is better than most" at bounding box center [401, 348] width 130 height 11
click at [336, 343] on input "This trade partner is better than most" at bounding box center [326, 348] width 22 height 22
click at [576, 462] on span "Submit" at bounding box center [583, 465] width 25 height 13
radio input "true"
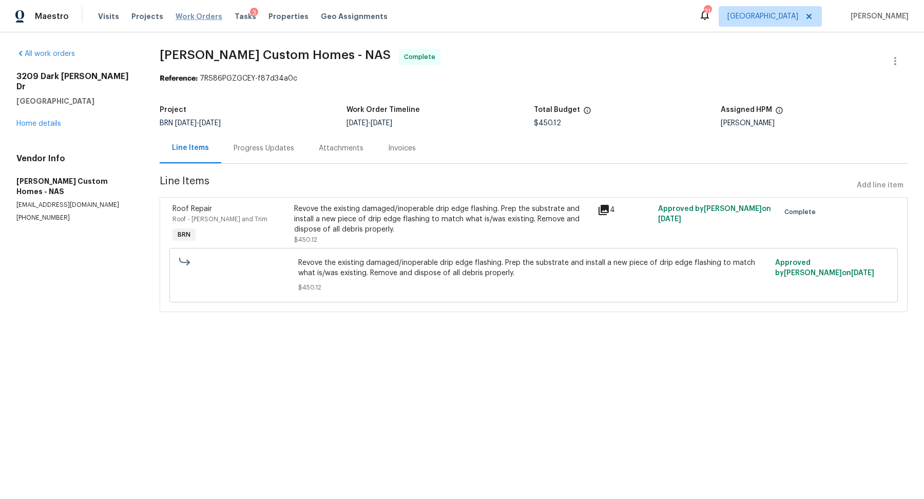
click at [195, 14] on span "Work Orders" at bounding box center [199, 16] width 47 height 10
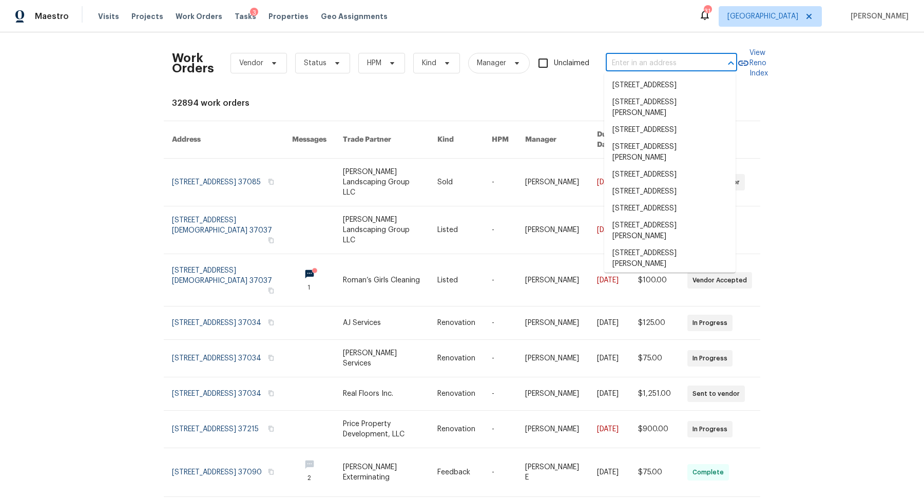
click at [642, 64] on input "text" at bounding box center [657, 63] width 103 height 16
paste input "1182 Long Hollow Pike # 12, Gallatin, TN 37066"
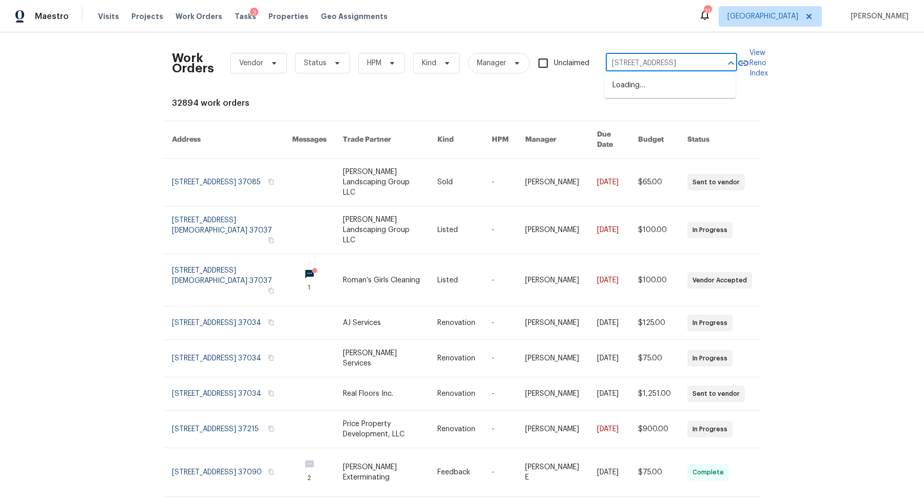
scroll to position [0, 57]
type input "1182 Long Hollow Pike # 12, Gallatin, TN 37066"
click at [636, 64] on input "text" at bounding box center [657, 63] width 103 height 16
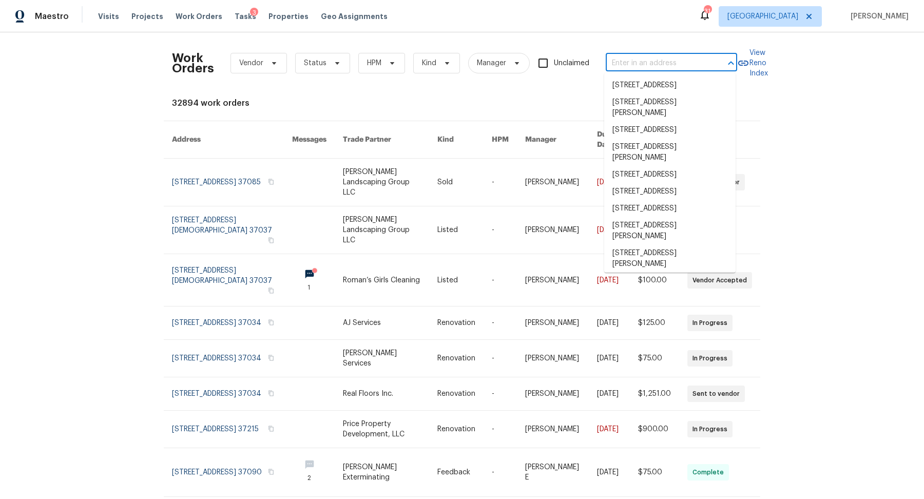
paste input "1182 Long Hollow Pike # 12, Gallatin, TN 37066"
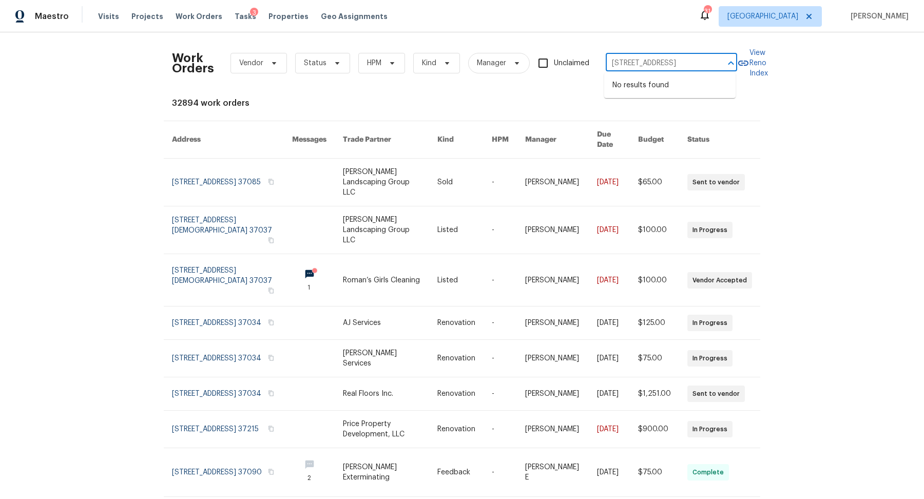
scroll to position [0, 57]
type input "1182 Long Hollow Pike # 12, Gallatin, TN 37066"
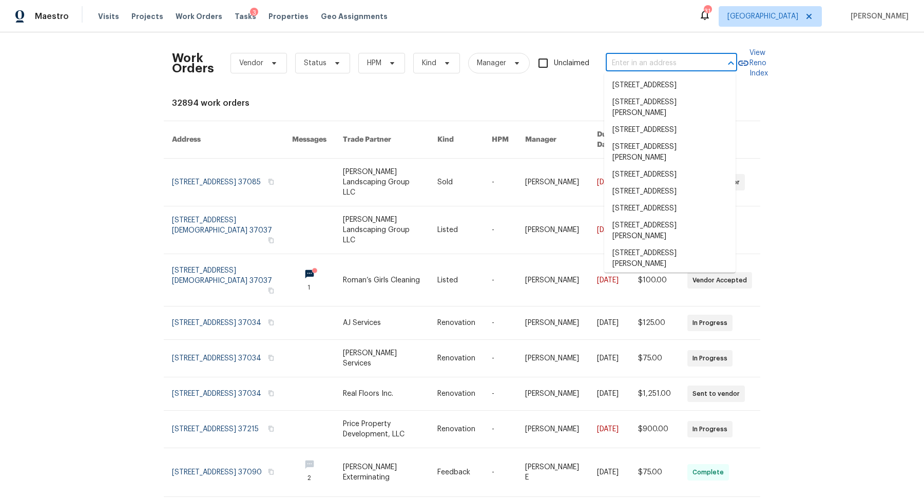
scroll to position [0, 0]
paste input "[STREET_ADDRESS]"
type input "[STREET_ADDRESS]"
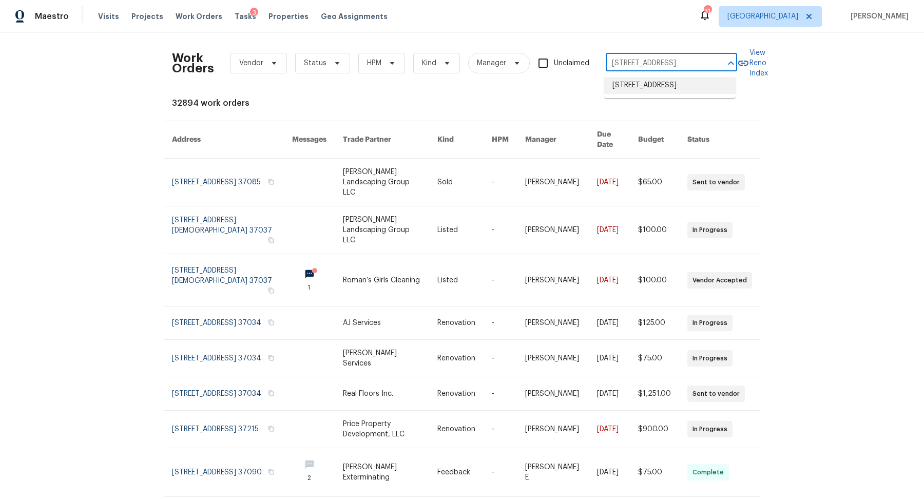
click at [650, 91] on li "[STREET_ADDRESS]" at bounding box center [669, 85] width 131 height 17
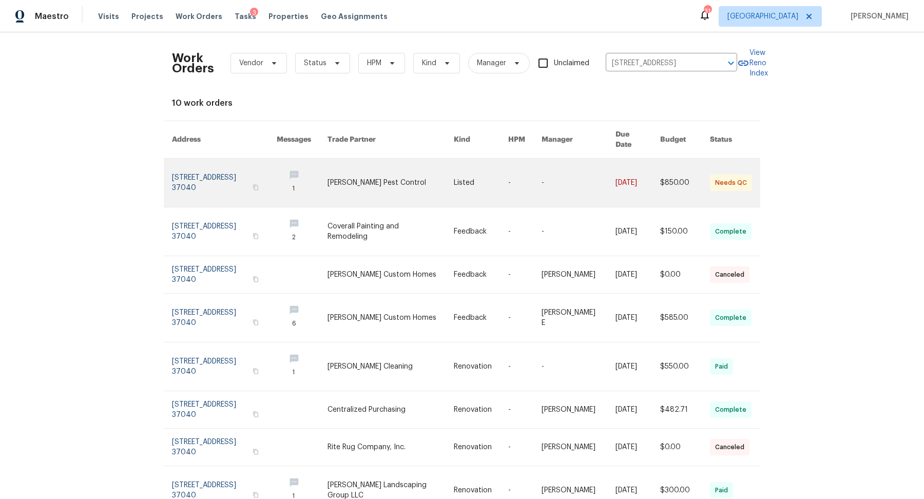
click at [195, 168] on link at bounding box center [224, 183] width 105 height 48
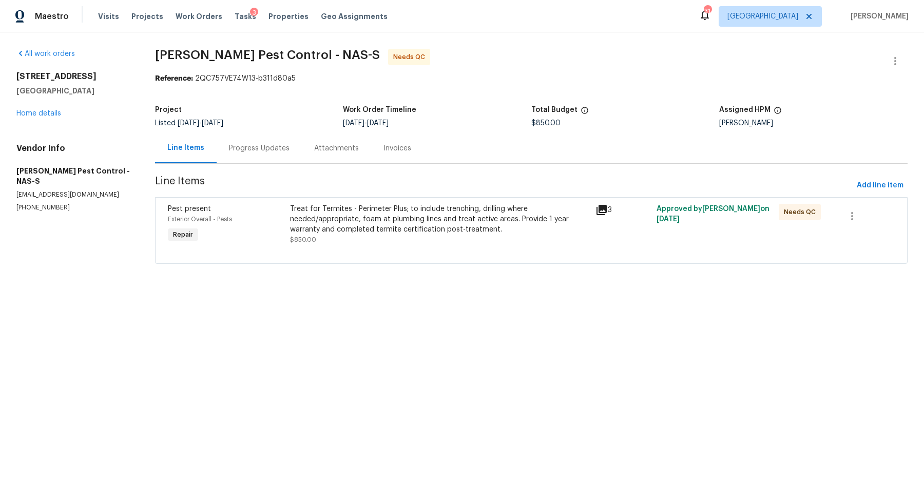
click at [261, 145] on div "Progress Updates" at bounding box center [259, 148] width 61 height 10
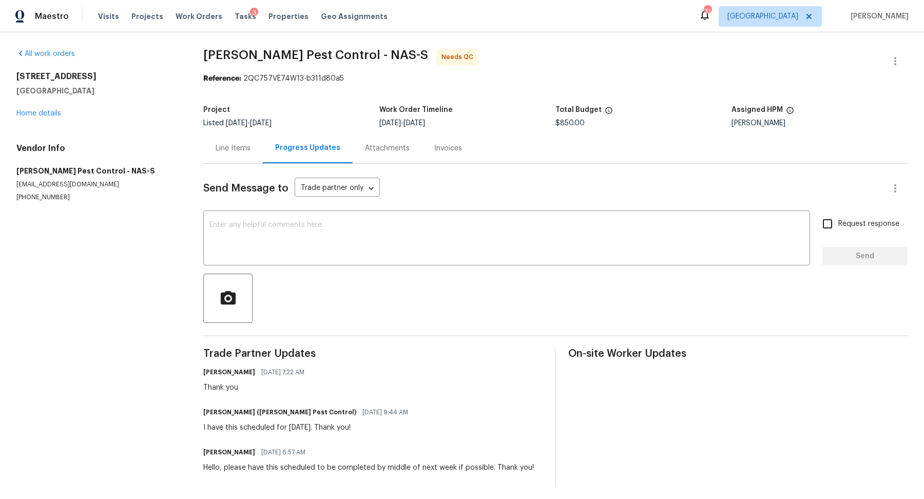
scroll to position [2, 0]
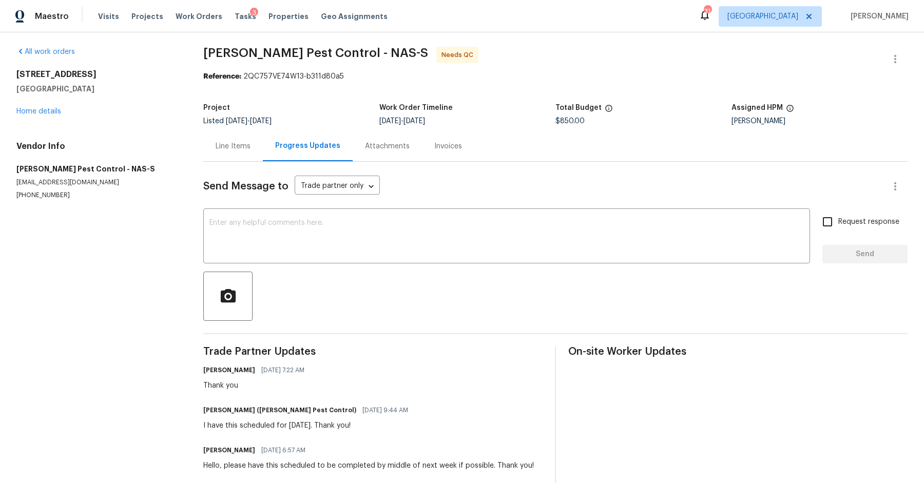
click at [226, 149] on div "Line Items" at bounding box center [233, 146] width 35 height 10
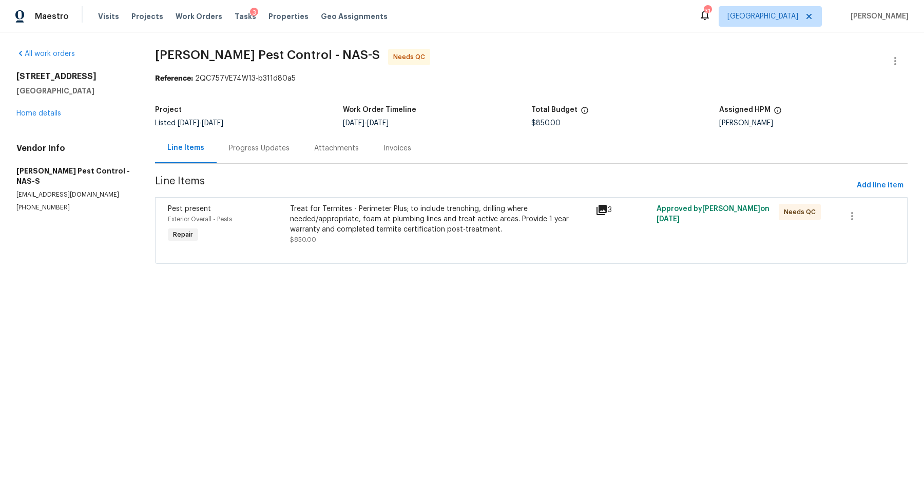
click at [467, 238] on div "Treat for Termites - Perimeter Plus; to include trenching, drilling where neede…" at bounding box center [439, 224] width 299 height 41
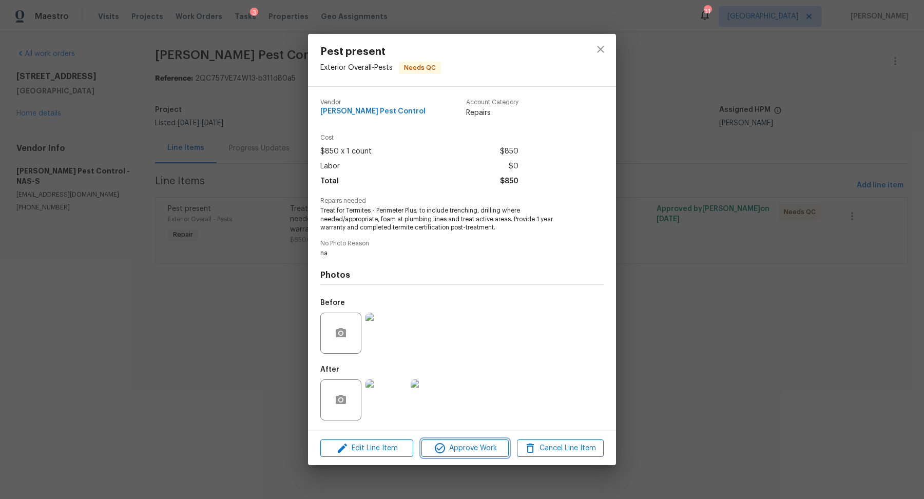
click at [474, 449] on span "Approve Work" at bounding box center [465, 448] width 81 height 13
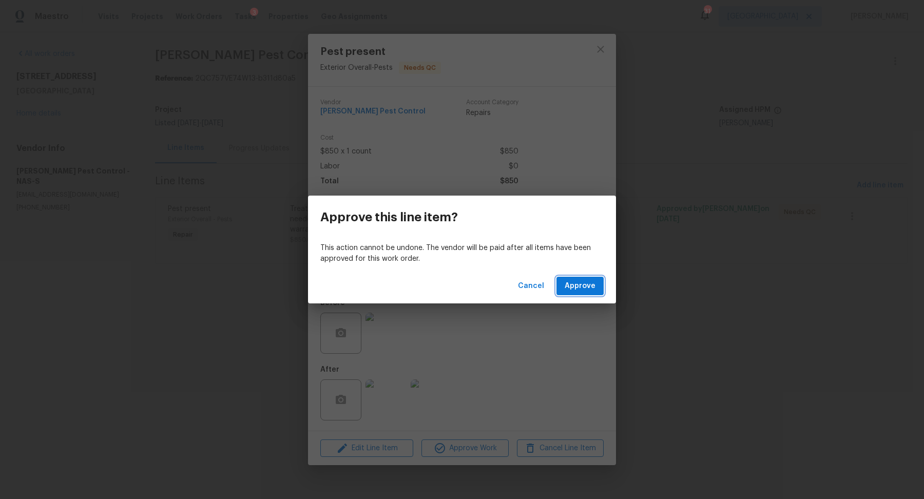
click at [586, 285] on span "Approve" at bounding box center [580, 286] width 31 height 13
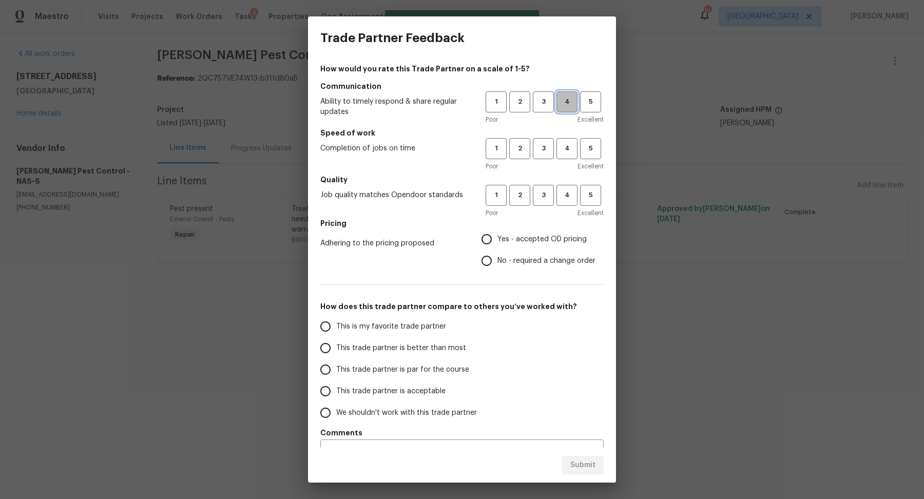
click at [565, 101] on span "4" at bounding box center [567, 102] width 19 height 12
click at [565, 147] on span "4" at bounding box center [567, 149] width 19 height 12
click at [564, 196] on span "4" at bounding box center [567, 196] width 19 height 12
click at [510, 239] on span "Yes - accepted OD pricing" at bounding box center [542, 239] width 89 height 11
click at [498, 239] on input "Yes - accepted OD pricing" at bounding box center [487, 240] width 22 height 22
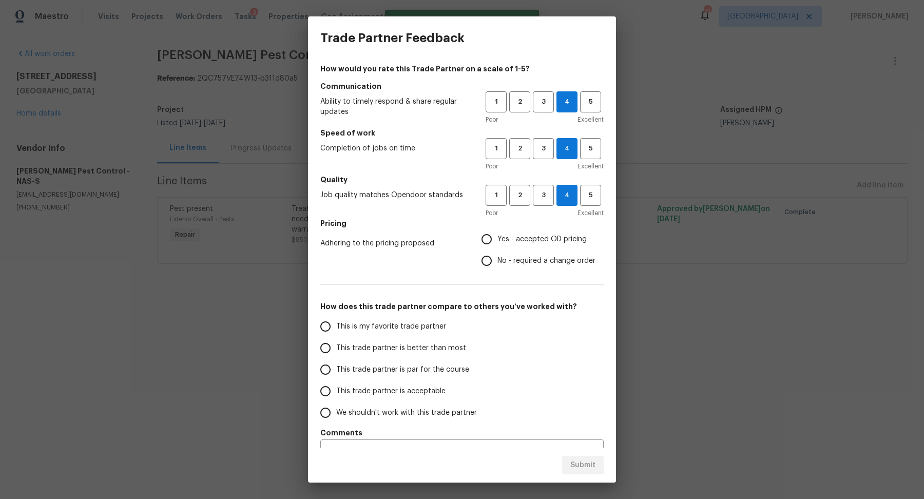
radio input "true"
click at [404, 348] on span "This trade partner is better than most" at bounding box center [401, 348] width 130 height 11
click at [336, 348] on input "This trade partner is better than most" at bounding box center [326, 348] width 22 height 22
click at [587, 471] on span "Submit" at bounding box center [583, 465] width 25 height 13
radio input "true"
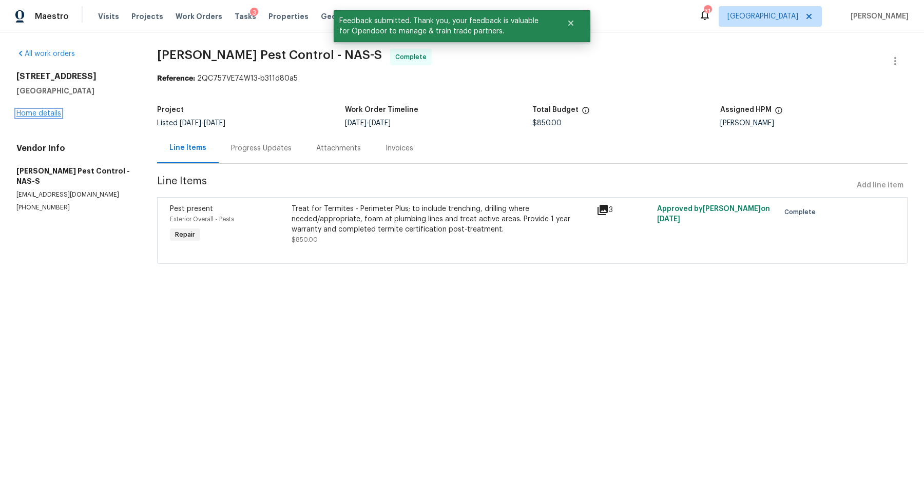
click at [41, 110] on link "Home details" at bounding box center [38, 113] width 45 height 7
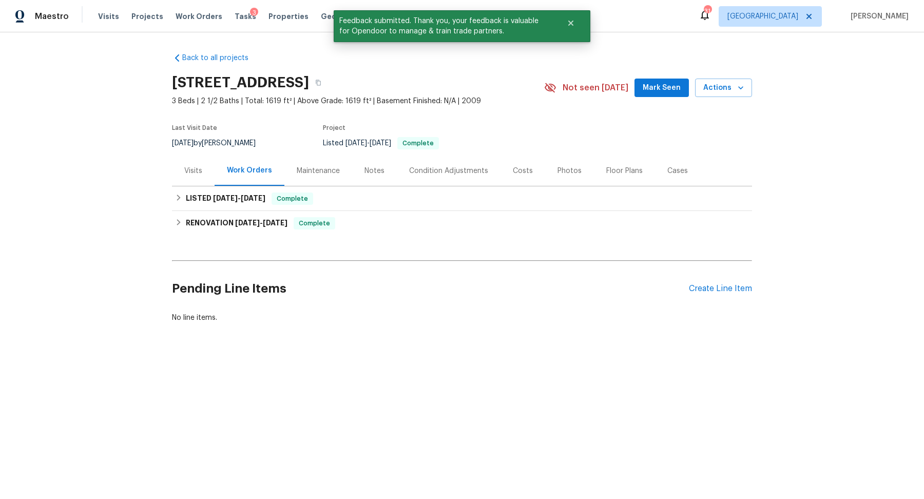
click at [371, 168] on div "Notes" at bounding box center [375, 171] width 20 height 10
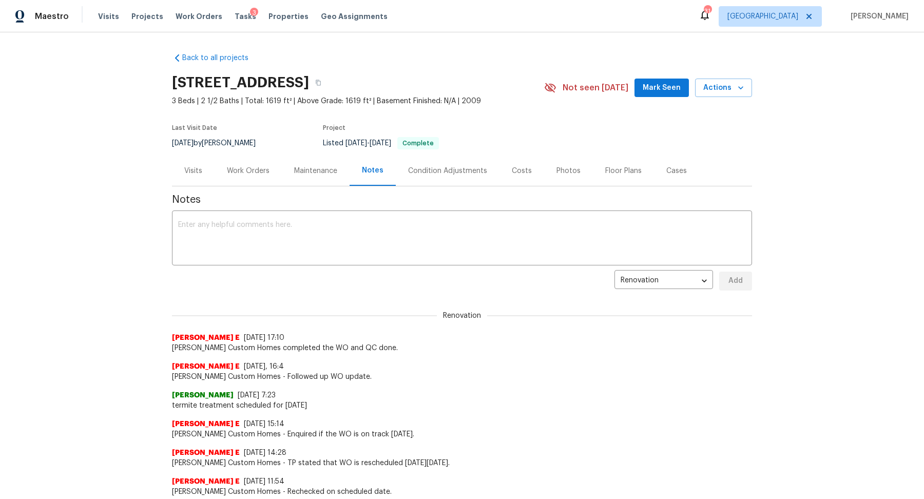
click at [203, 168] on div "Visits" at bounding box center [193, 171] width 43 height 30
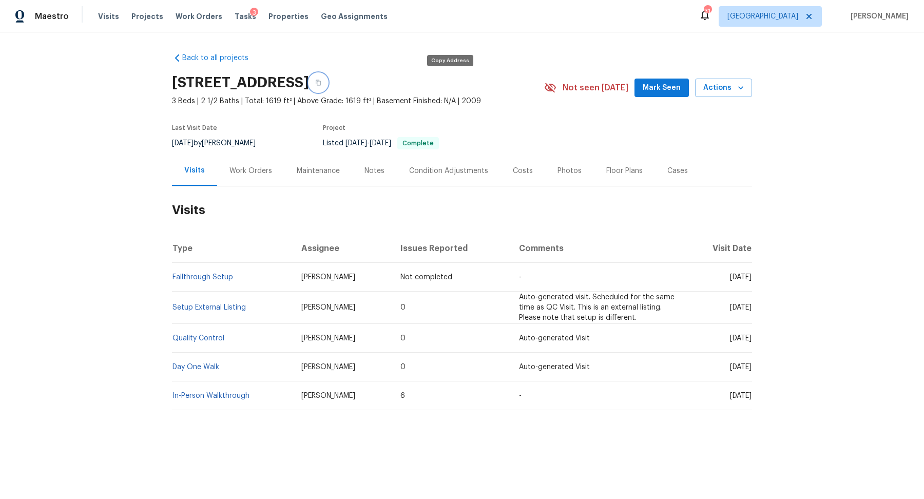
click at [321, 81] on icon "button" at bounding box center [318, 83] width 5 height 6
click at [251, 166] on div "Work Orders" at bounding box center [251, 171] width 43 height 10
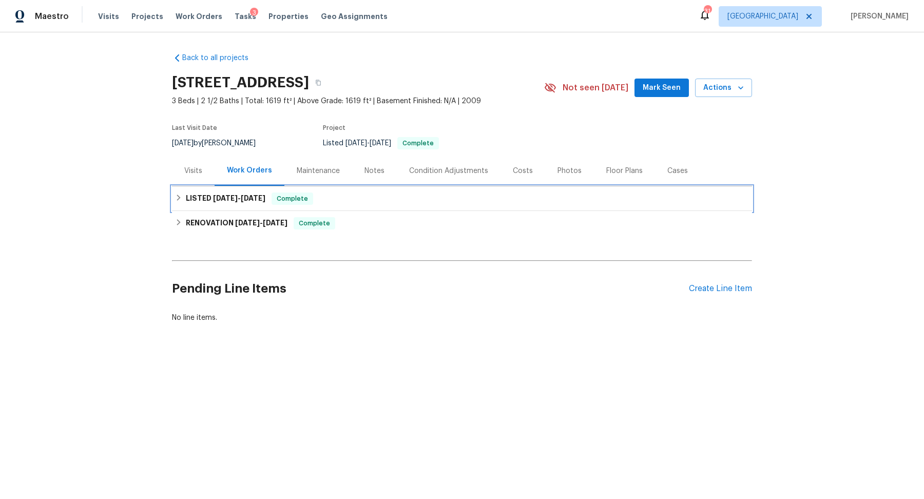
click at [392, 199] on div "LISTED 7/30/25 - 8/13/25 Complete" at bounding box center [462, 199] width 574 height 12
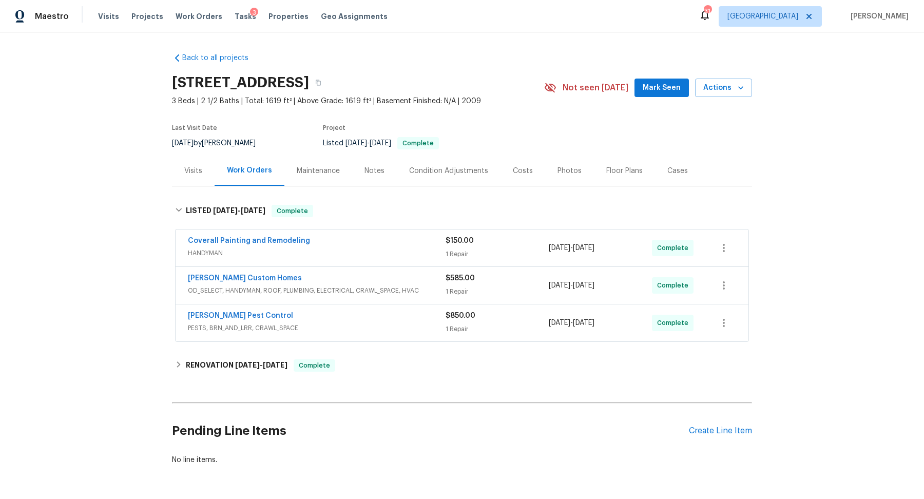
click at [521, 282] on div "$585.00 1 Repair" at bounding box center [497, 285] width 103 height 25
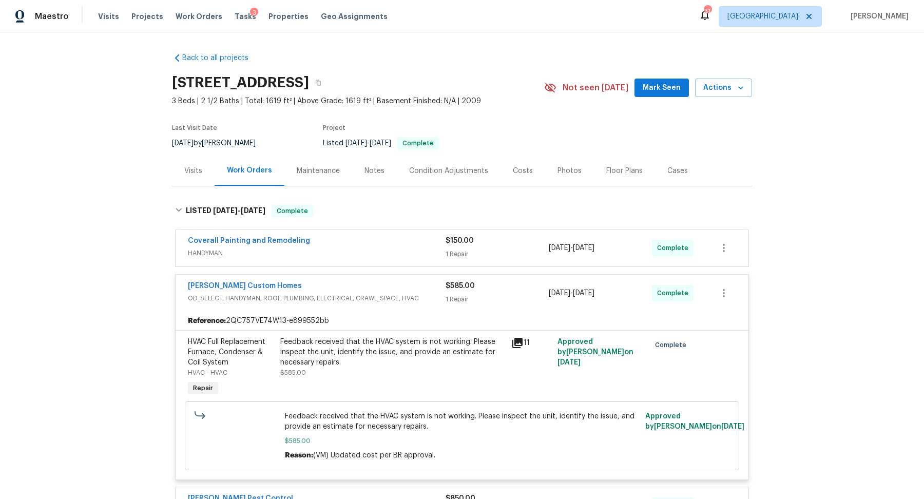
click at [508, 235] on div "Coverall Painting and Remodeling HANDYMAN $150.00 1 Repair 8/4/2025 - 8/6/2025 …" at bounding box center [462, 248] width 573 height 37
click at [497, 249] on div "1 Repair" at bounding box center [497, 254] width 103 height 10
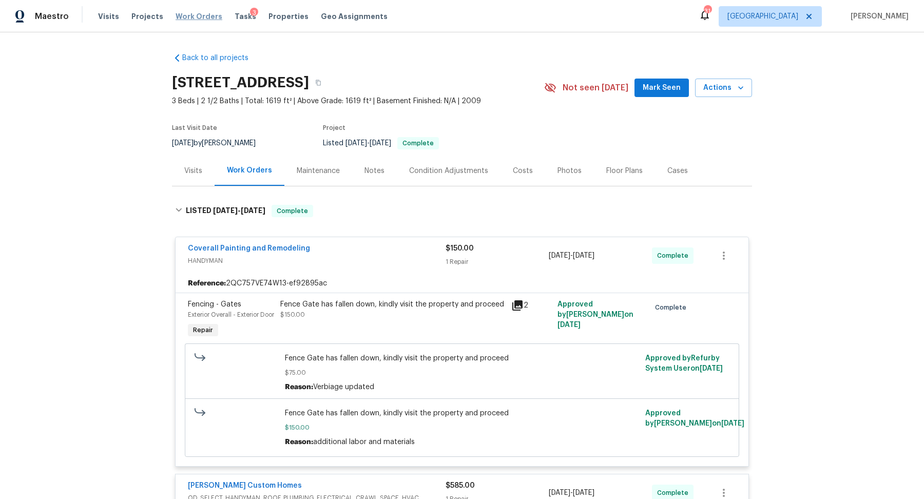
click at [193, 12] on span "Work Orders" at bounding box center [199, 16] width 47 height 10
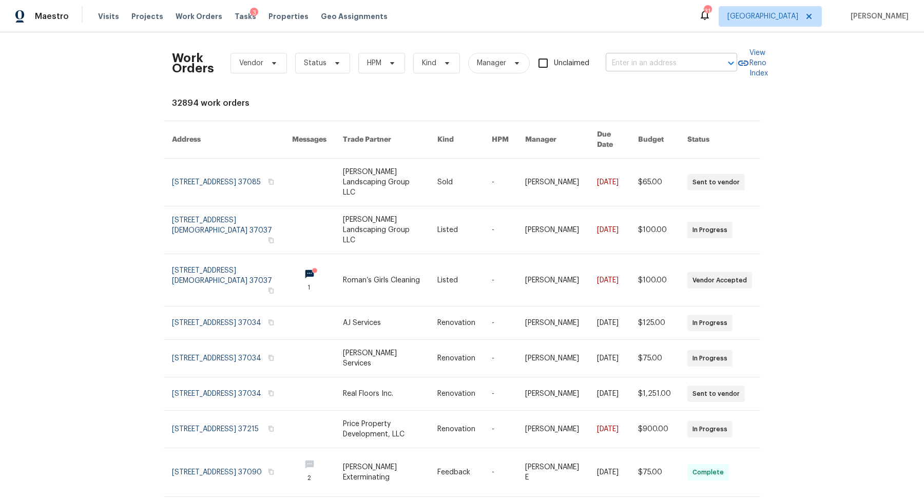
click at [643, 63] on input "text" at bounding box center [657, 63] width 103 height 16
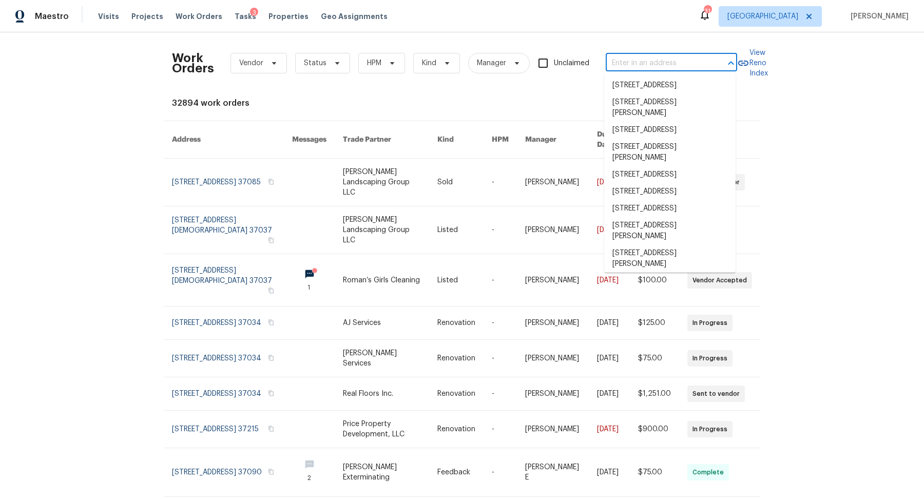
paste input "[STREET_ADDRESS]"
type input "[STREET_ADDRESS]"
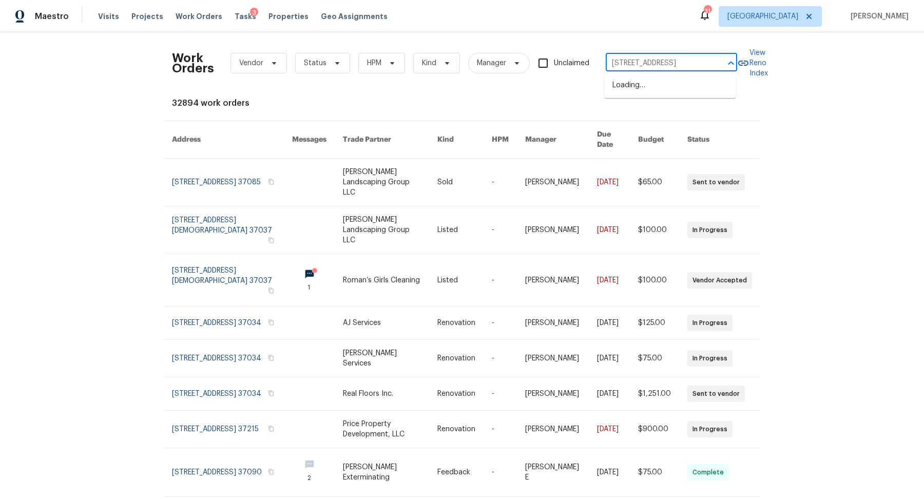
scroll to position [0, 79]
click at [638, 85] on li "[STREET_ADDRESS]" at bounding box center [669, 85] width 131 height 17
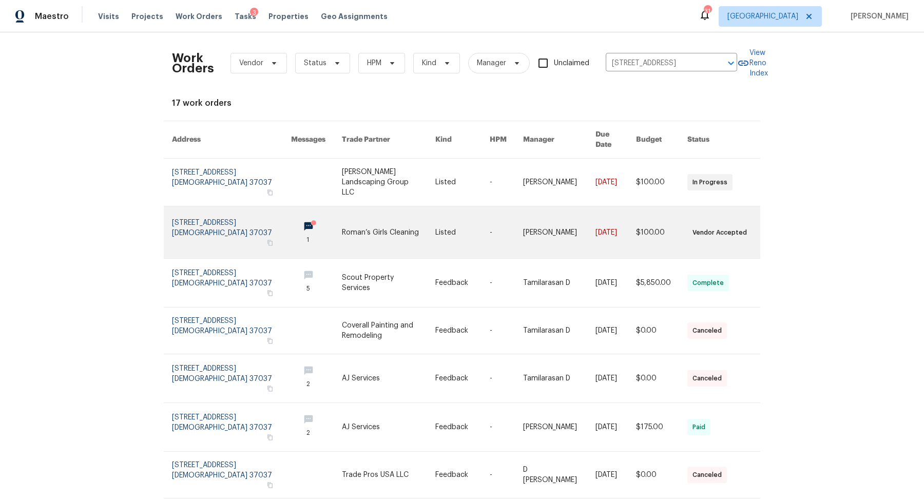
click at [211, 225] on link at bounding box center [231, 232] width 119 height 52
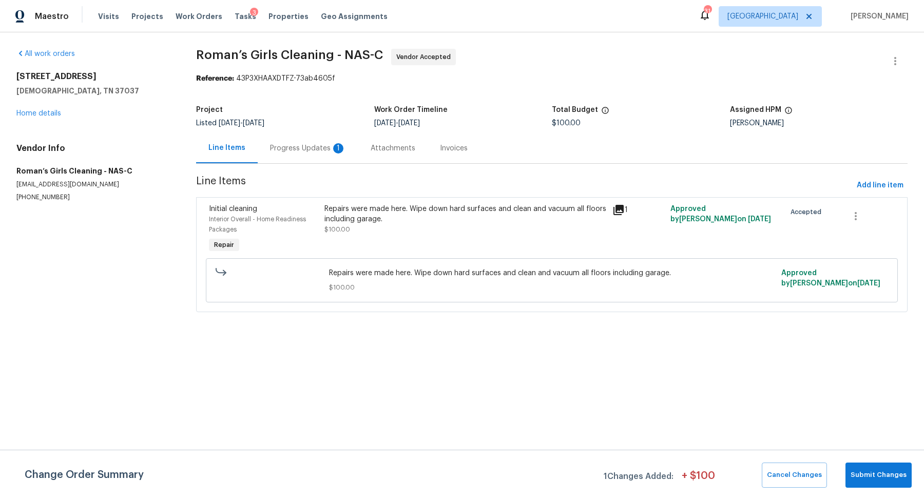
click at [297, 147] on div "Progress Updates 1" at bounding box center [308, 148] width 76 height 10
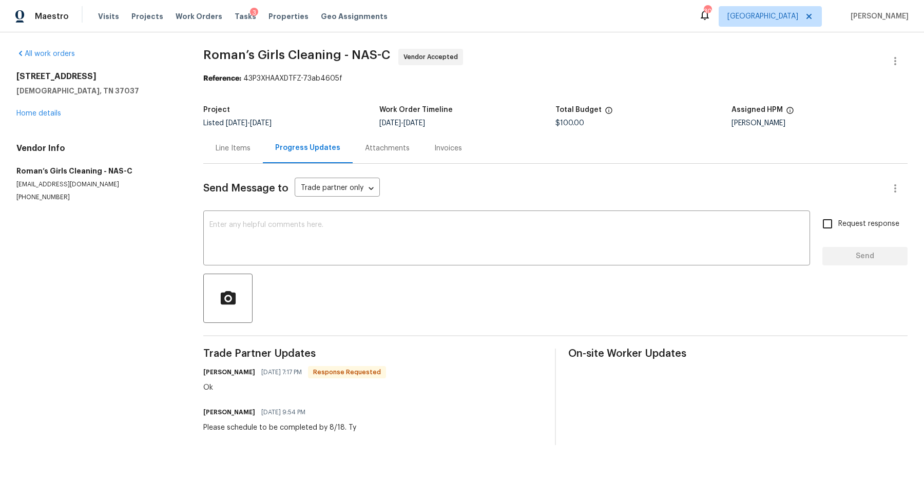
click at [217, 152] on div "Line Items" at bounding box center [233, 148] width 35 height 10
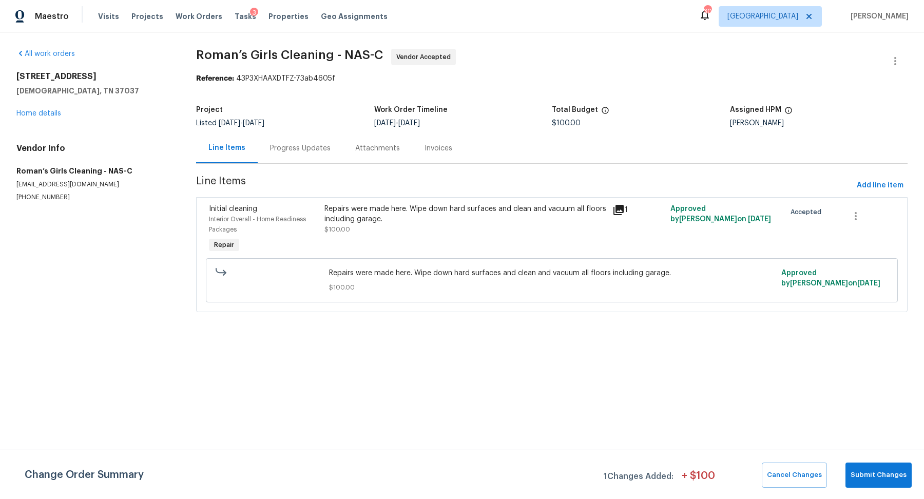
click at [423, 226] on div "Repairs were made here. Wipe down hard surfaces and clean and vacuum all floors…" at bounding box center [466, 219] width 282 height 31
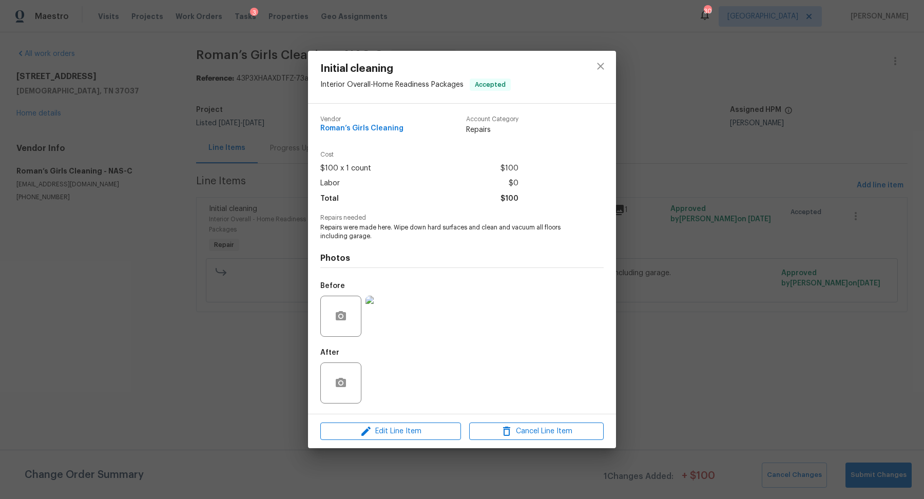
click at [691, 364] on div "Initial cleaning Interior Overall - Home Readiness Packages Accepted Vendor Rom…" at bounding box center [462, 249] width 924 height 499
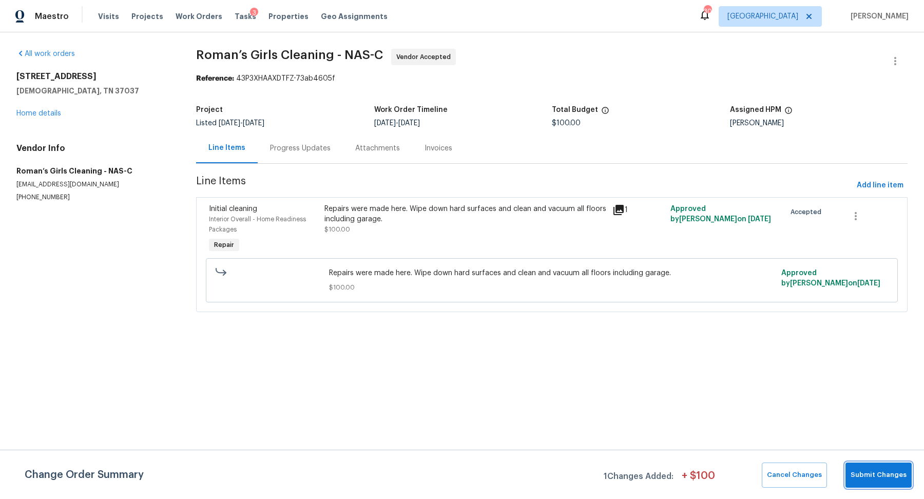
click at [883, 478] on span "Submit Changes" at bounding box center [879, 475] width 56 height 12
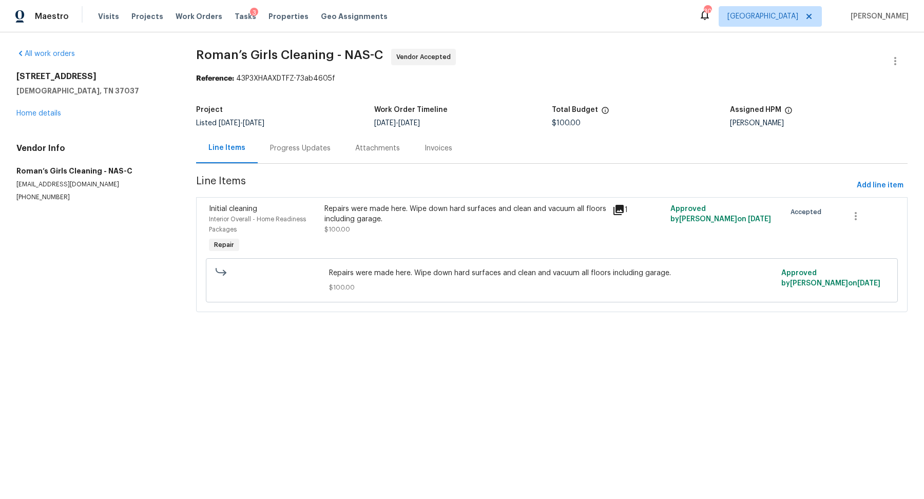
click at [295, 152] on div "Progress Updates" at bounding box center [300, 148] width 61 height 10
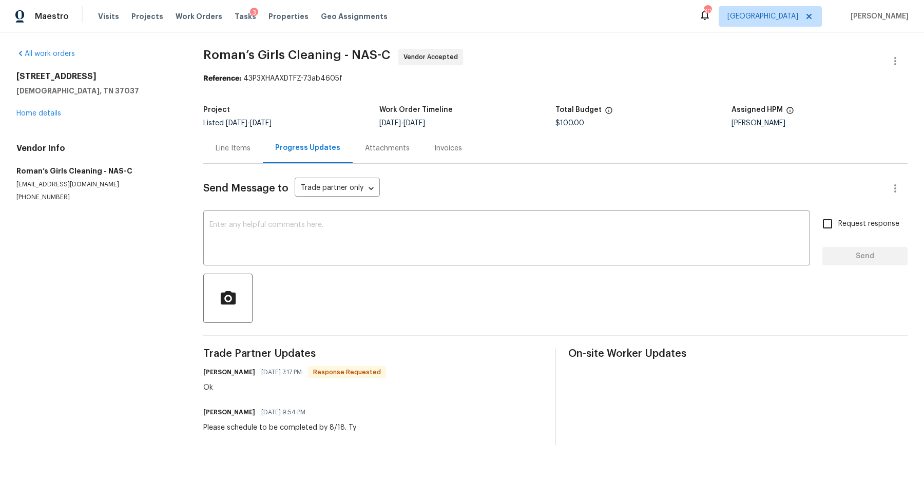
click at [42, 106] on div "1608 Rock Springs Midland Rd Christiana, TN 37037 Home details" at bounding box center [97, 94] width 162 height 47
click at [39, 115] on link "Home details" at bounding box center [38, 113] width 45 height 7
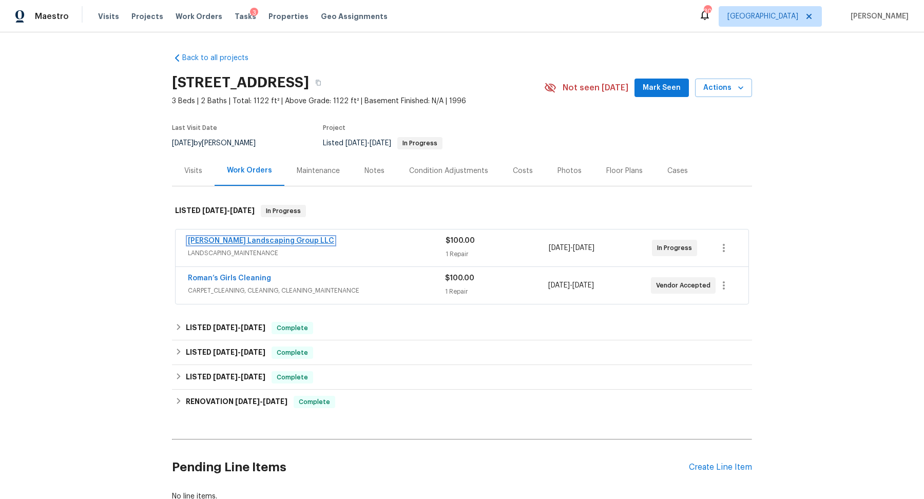
click at [284, 237] on link "[PERSON_NAME] Landscaping Group LLC" at bounding box center [261, 240] width 146 height 7
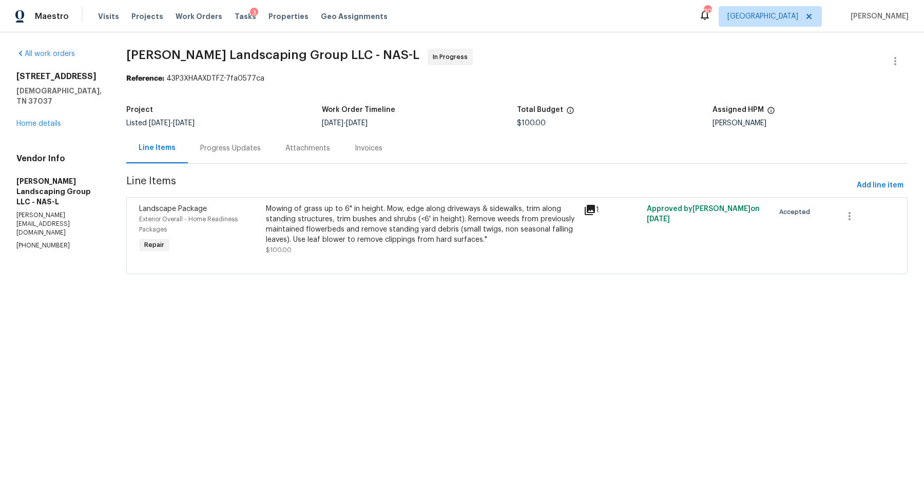
click at [236, 156] on div "Progress Updates" at bounding box center [230, 148] width 85 height 30
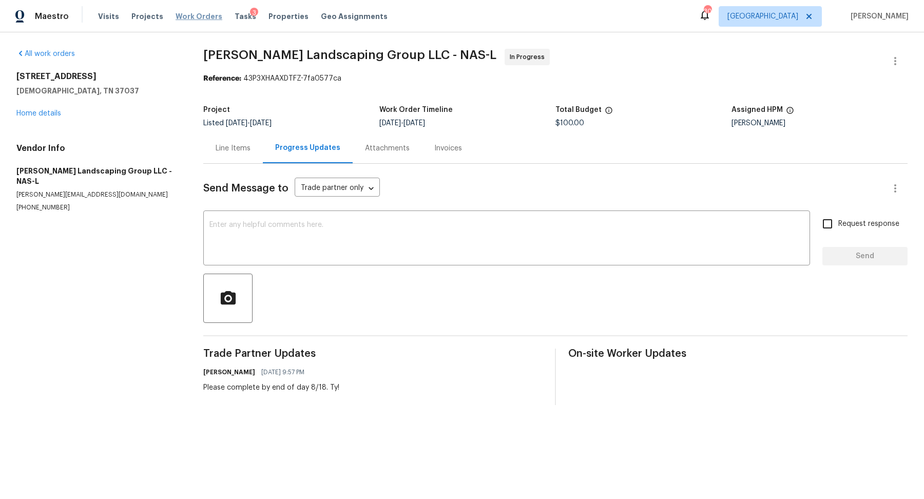
click at [187, 14] on span "Work Orders" at bounding box center [199, 16] width 47 height 10
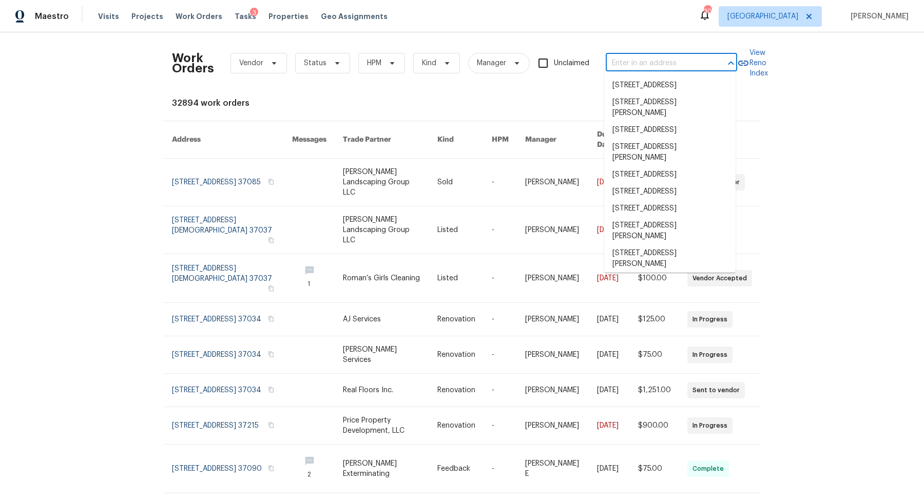
click at [659, 66] on input "text" at bounding box center [657, 63] width 103 height 16
paste input "120 Tyne Dr, Franklin, TN 37064"
type input "120 Tyne Dr, Franklin, TN 37064"
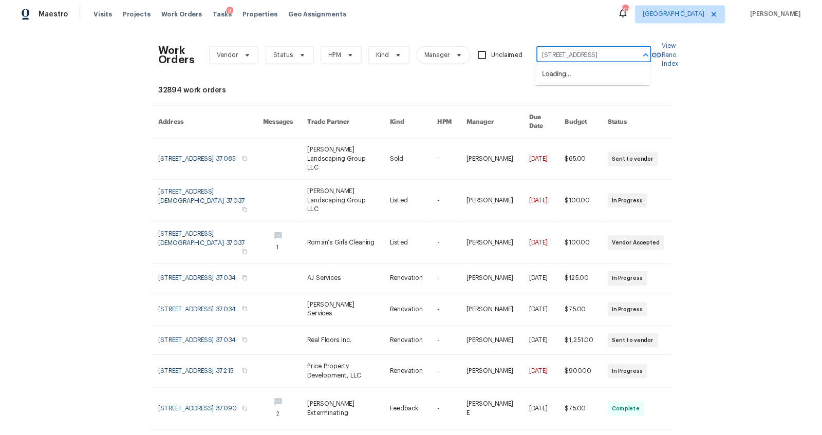
scroll to position [0, 8]
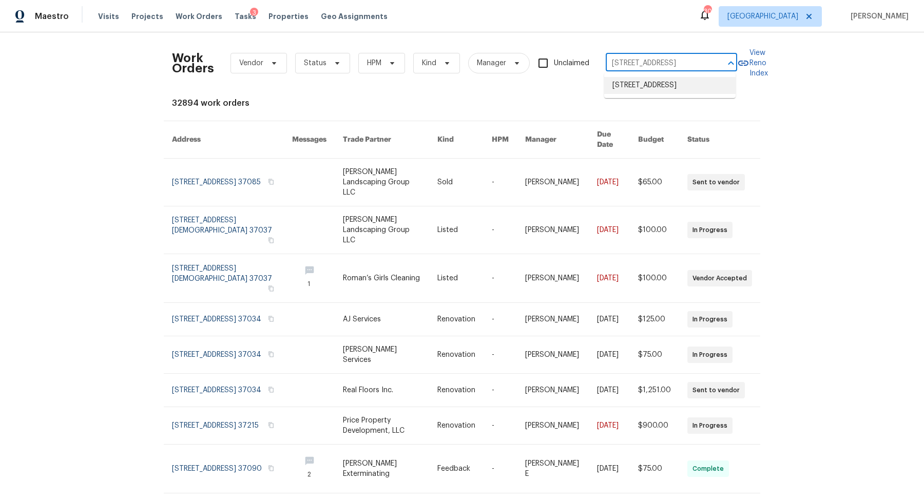
click at [647, 90] on li "120 Tyne Dr, Franklin, TN 37064" at bounding box center [669, 85] width 131 height 17
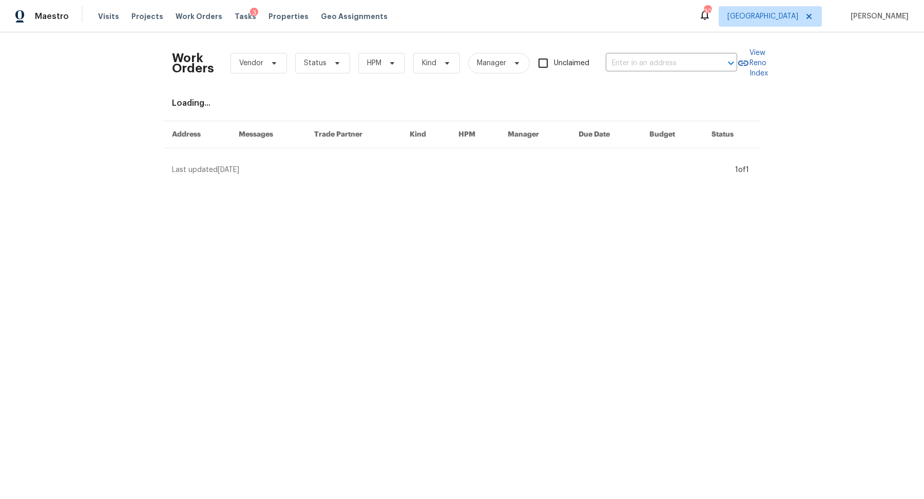
type input "120 Tyne Dr, Franklin, TN 37064"
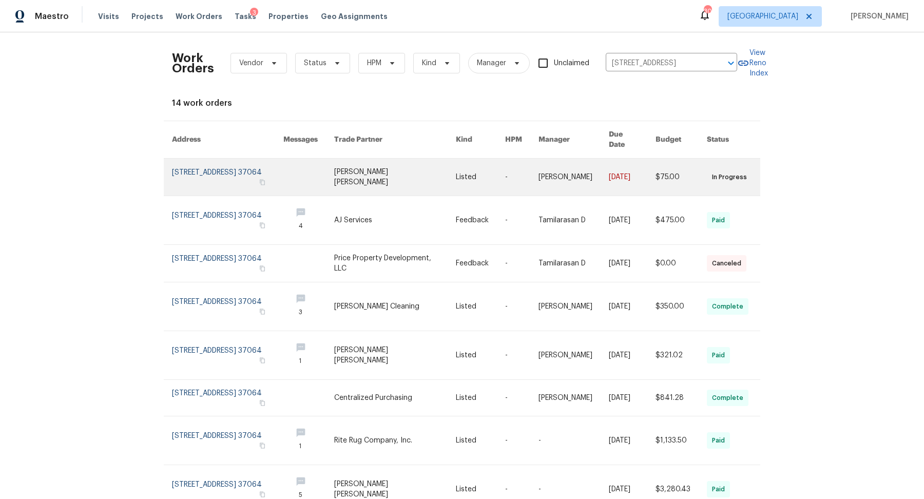
click at [195, 171] on link at bounding box center [227, 177] width 111 height 37
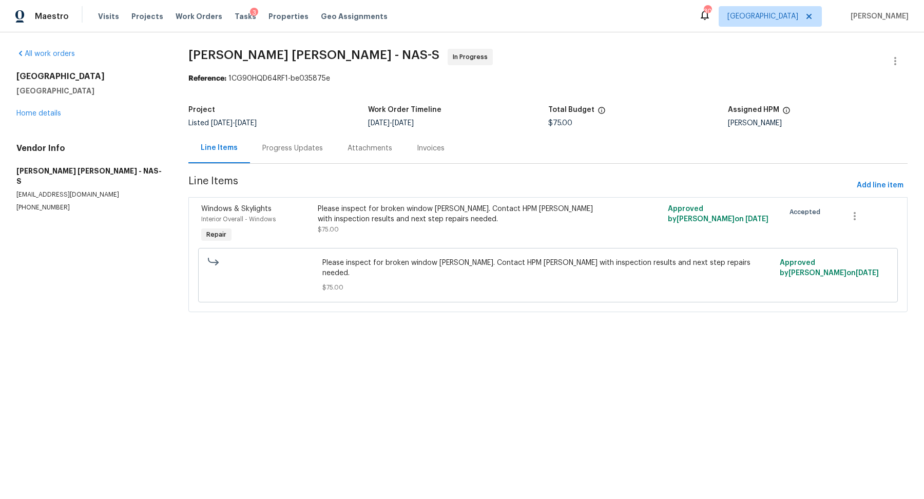
click at [306, 150] on div "Progress Updates" at bounding box center [292, 148] width 61 height 10
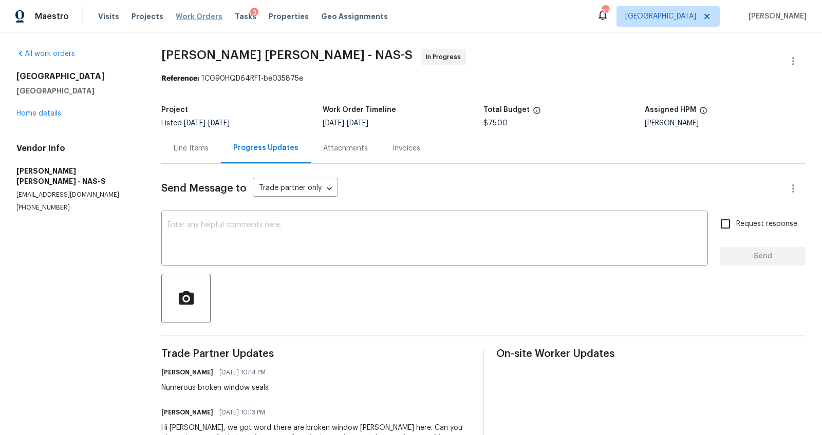
click at [200, 14] on span "Work Orders" at bounding box center [199, 16] width 47 height 10
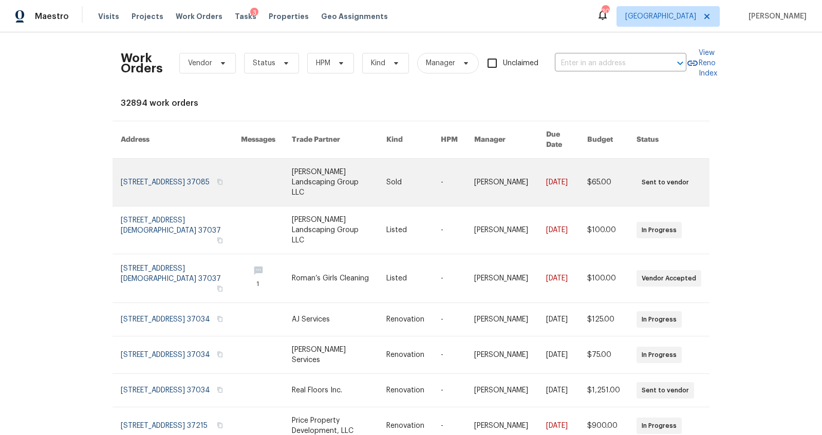
click at [158, 166] on link at bounding box center [181, 182] width 120 height 47
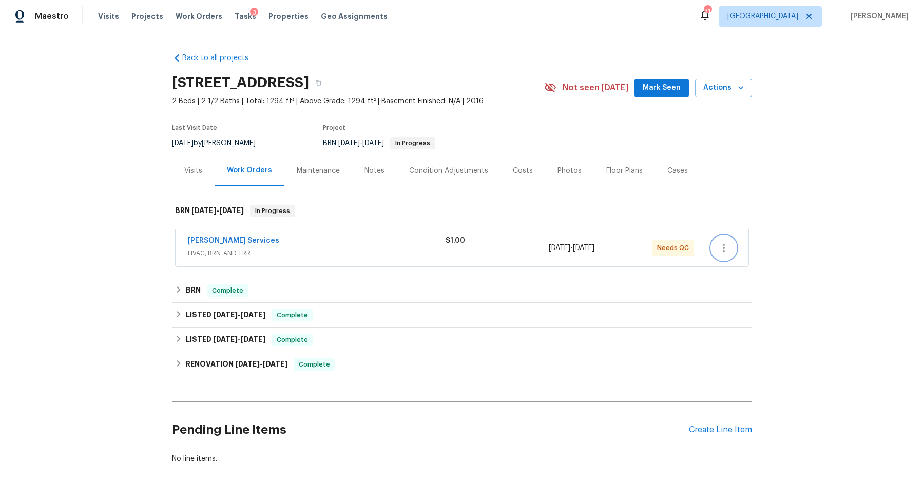
click at [727, 245] on icon "button" at bounding box center [724, 248] width 12 height 12
click at [241, 238] on div at bounding box center [462, 249] width 924 height 499
click at [221, 237] on link "[PERSON_NAME] Services" at bounding box center [233, 240] width 91 height 7
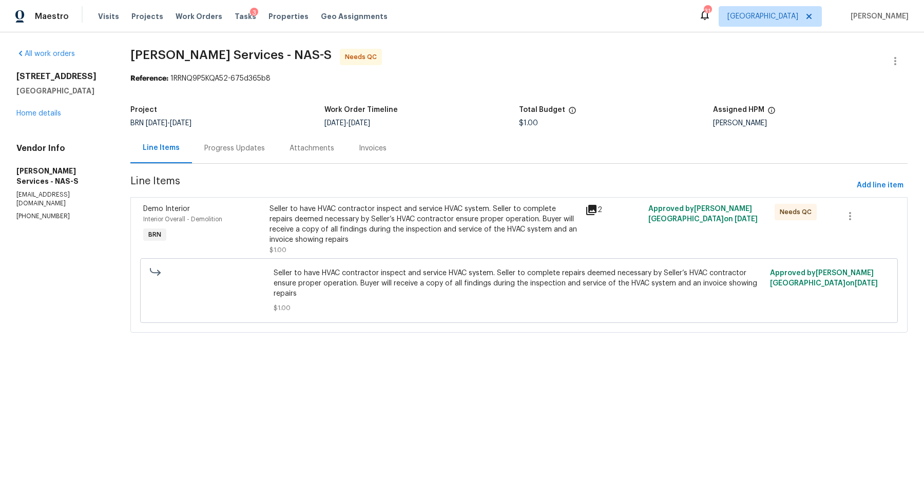
click at [220, 145] on div "Progress Updates" at bounding box center [234, 148] width 61 height 10
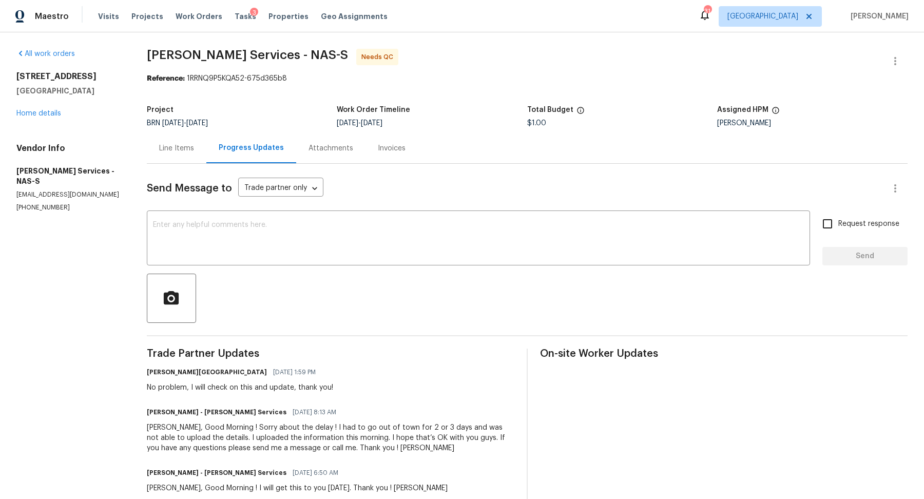
click at [178, 149] on div "Line Items" at bounding box center [176, 148] width 35 height 10
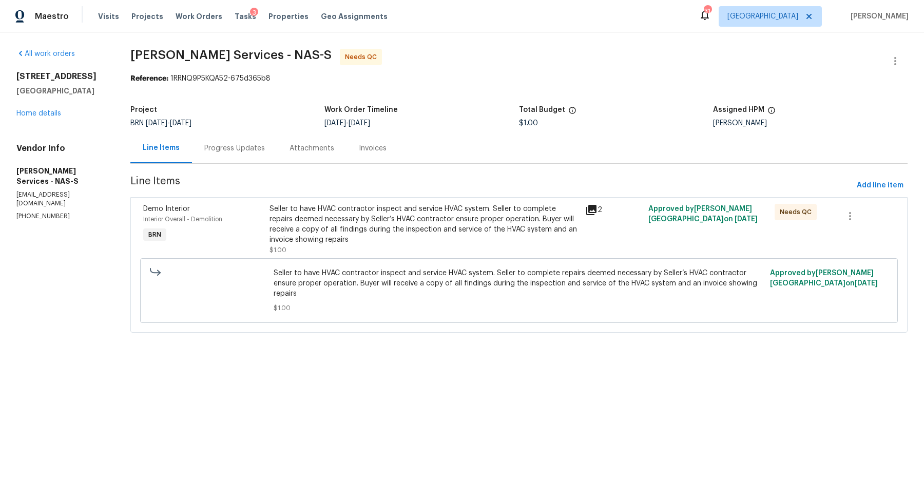
click at [238, 147] on div "Progress Updates" at bounding box center [234, 148] width 61 height 10
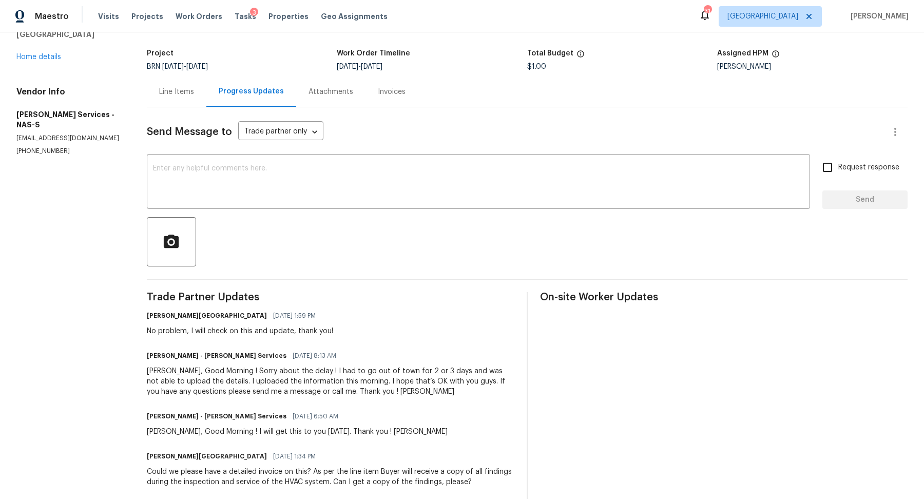
scroll to position [73, 0]
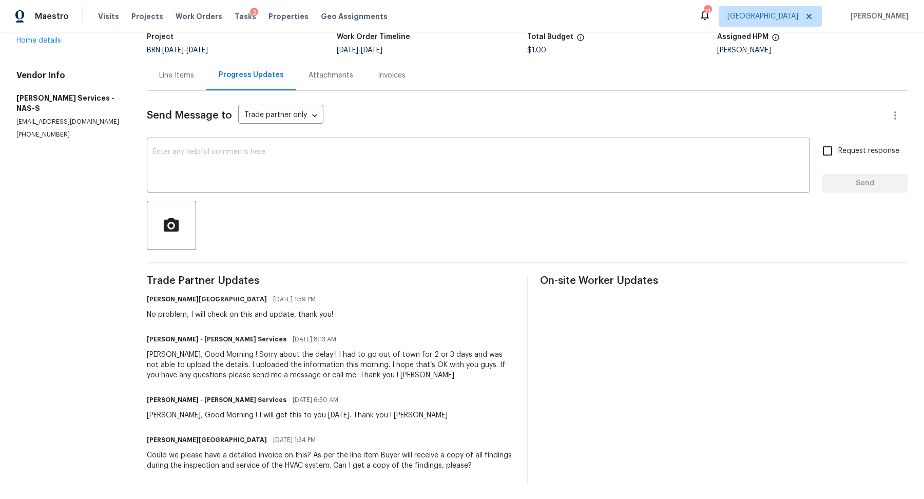
click at [188, 70] on div "Line Items" at bounding box center [176, 75] width 35 height 10
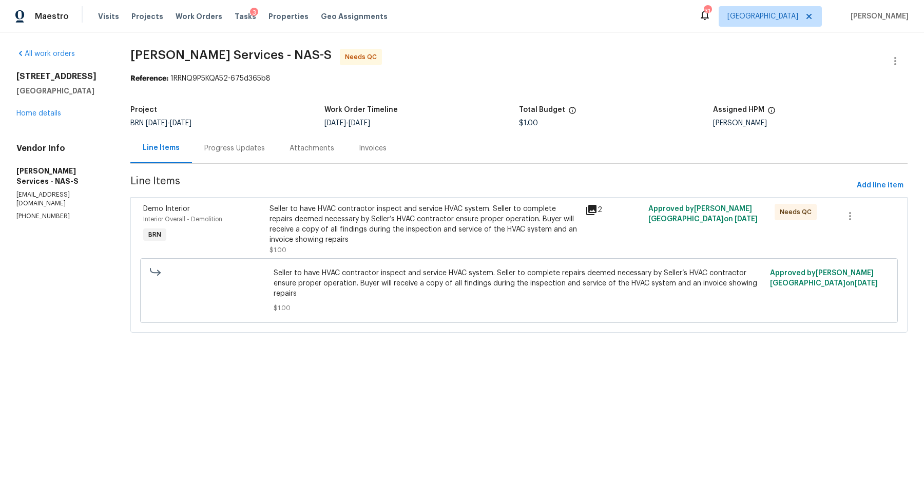
click at [393, 224] on div "Seller to have HVAC contractor inspect and service HVAC system. Seller to compl…" at bounding box center [425, 224] width 310 height 41
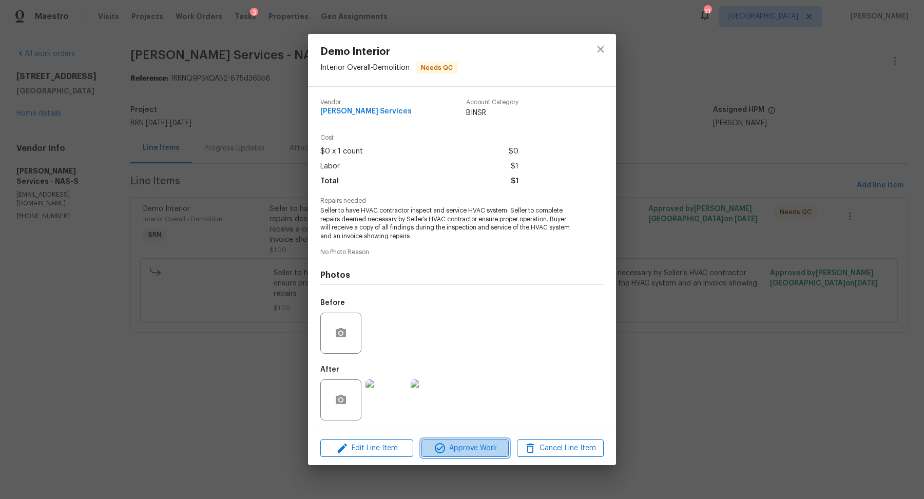
click at [482, 444] on span "Approve Work" at bounding box center [465, 448] width 81 height 13
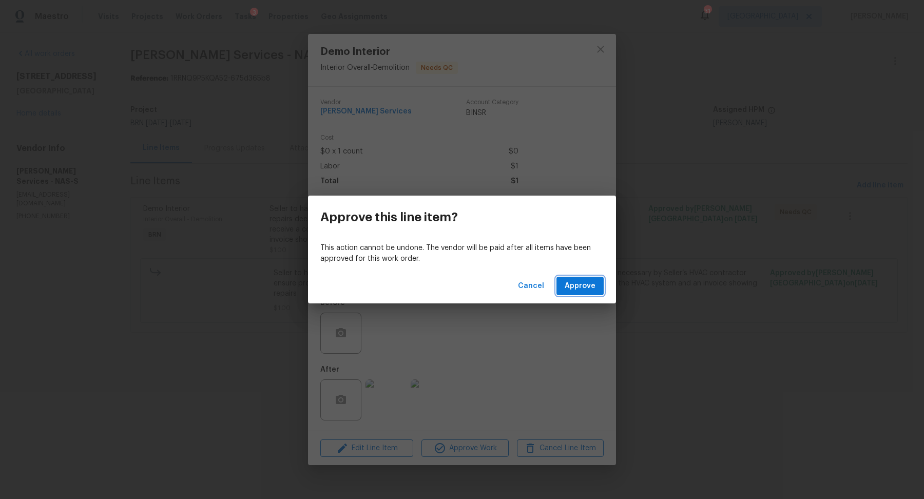
click at [582, 288] on span "Approve" at bounding box center [580, 286] width 31 height 13
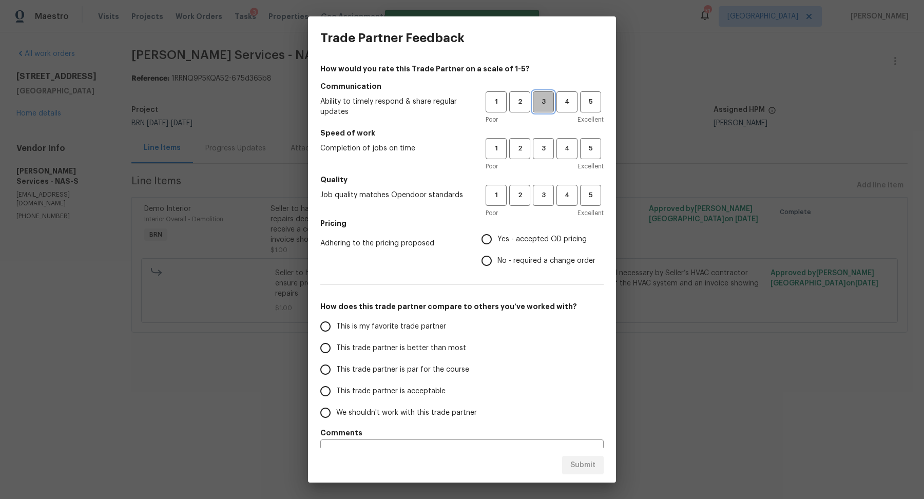
click at [542, 102] on span "3" at bounding box center [543, 102] width 19 height 12
click at [542, 150] on span "3" at bounding box center [543, 149] width 19 height 12
click at [545, 187] on button "3" at bounding box center [543, 195] width 21 height 21
click at [526, 241] on span "Yes - accepted OD pricing" at bounding box center [542, 239] width 89 height 11
click at [498, 241] on input "Yes - accepted OD pricing" at bounding box center [487, 240] width 22 height 22
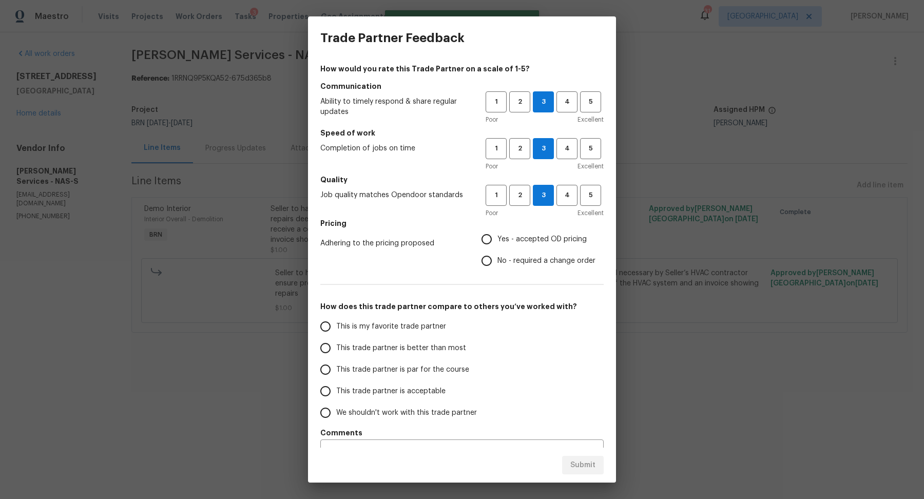
radio input "true"
click at [433, 338] on label "This trade partner is better than most" at bounding box center [396, 348] width 162 height 22
click at [336, 338] on input "This trade partner is better than most" at bounding box center [326, 348] width 22 height 22
click at [584, 462] on span "Submit" at bounding box center [583, 465] width 25 height 13
radio input "true"
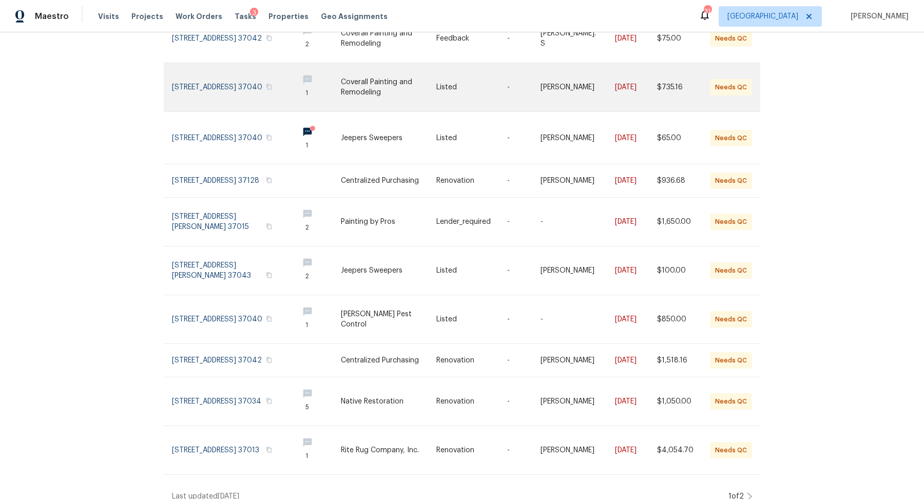
scroll to position [148, 0]
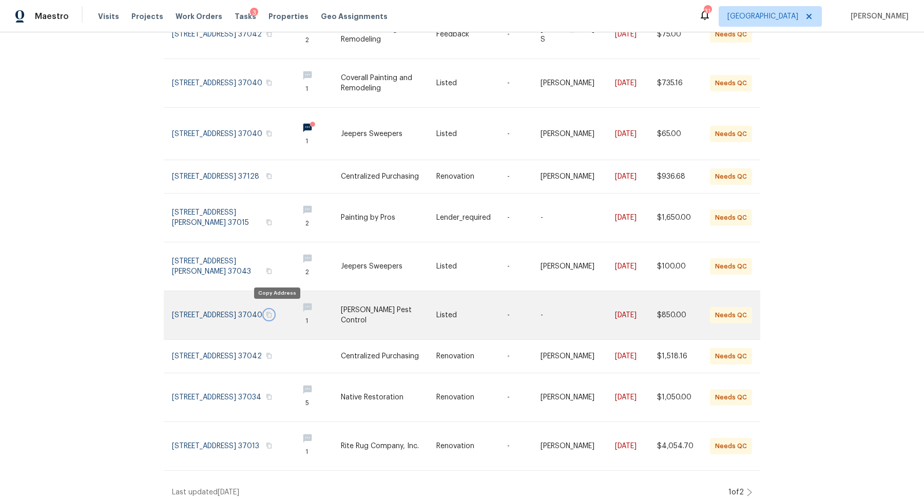
click at [272, 312] on icon "button" at bounding box center [269, 315] width 6 height 6
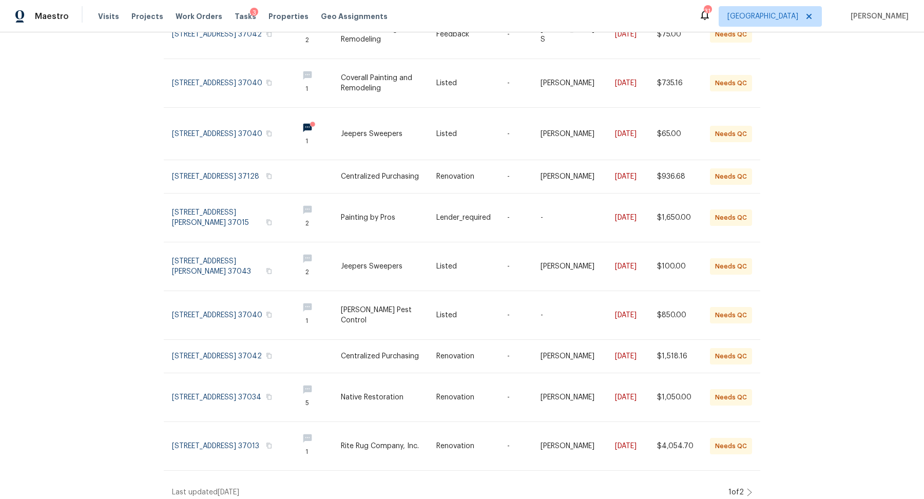
click at [750, 488] on icon at bounding box center [749, 492] width 5 height 8
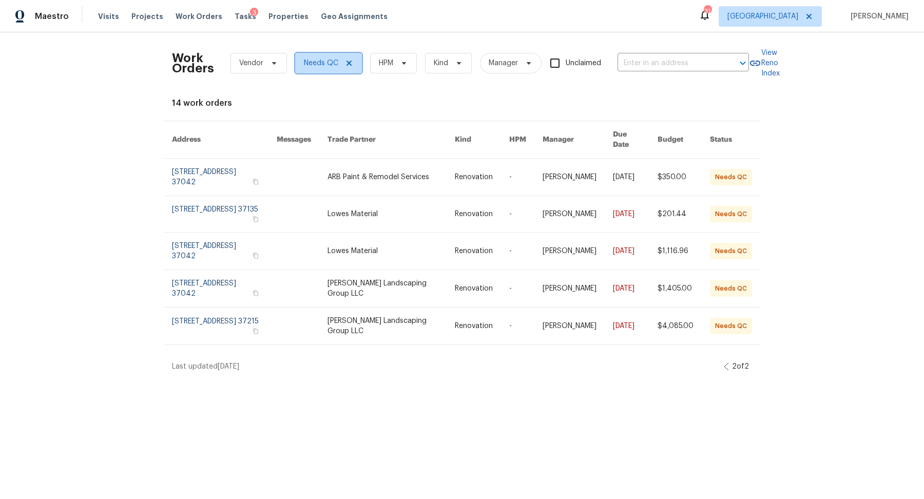
click at [347, 65] on icon at bounding box center [349, 63] width 8 height 8
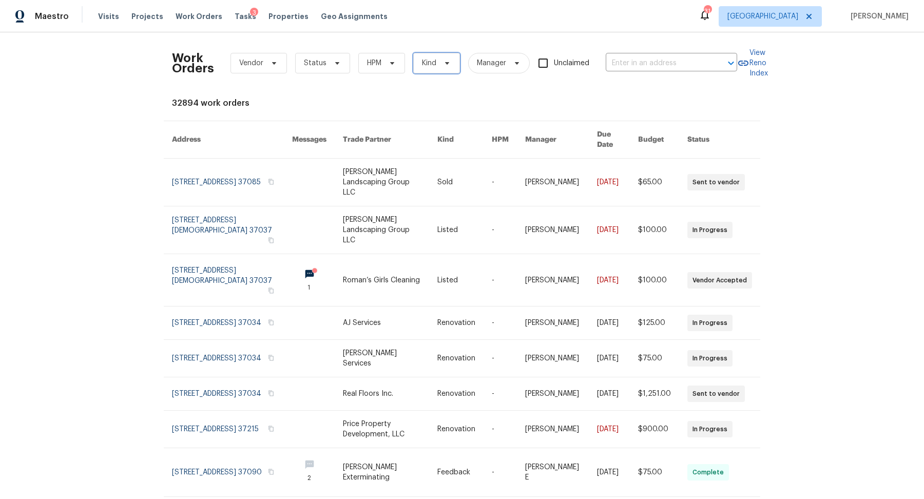
click at [445, 63] on icon at bounding box center [447, 63] width 4 height 3
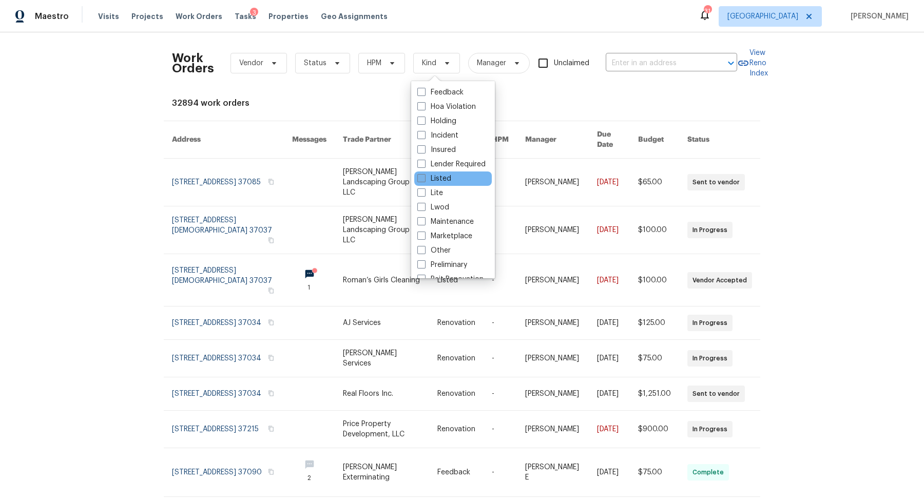
click at [441, 175] on label "Listed" at bounding box center [435, 179] width 34 height 10
click at [424, 175] on input "Listed" at bounding box center [421, 177] width 7 height 7
checkbox input "true"
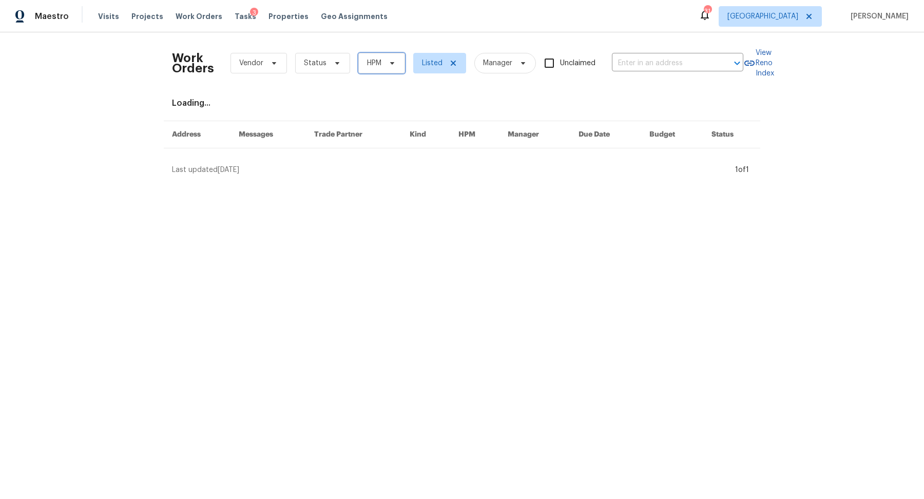
click at [386, 60] on span at bounding box center [390, 63] width 11 height 8
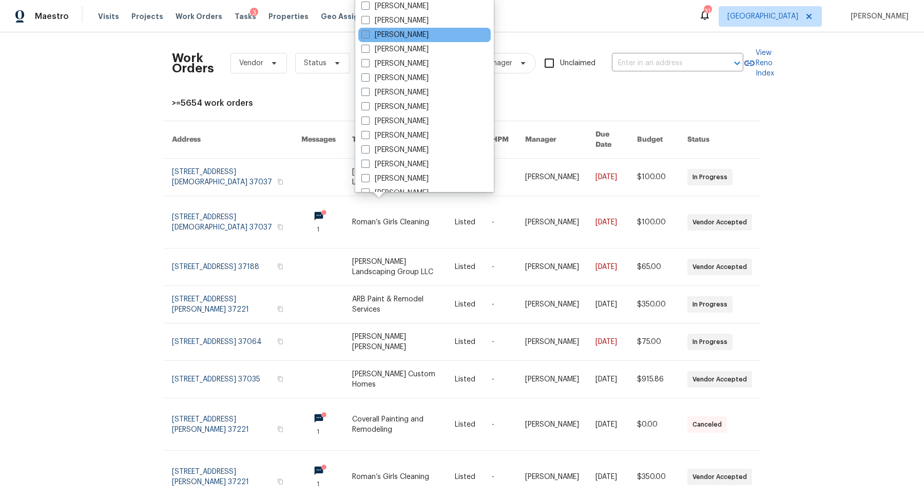
click at [388, 33] on label "[PERSON_NAME]" at bounding box center [395, 35] width 67 height 10
click at [368, 33] on input "[PERSON_NAME]" at bounding box center [365, 33] width 7 height 7
checkbox input "true"
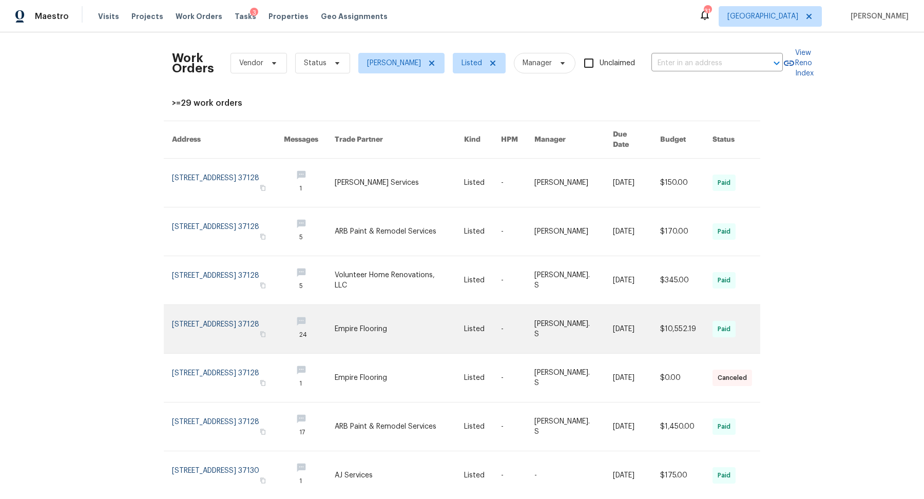
scroll to position [156, 0]
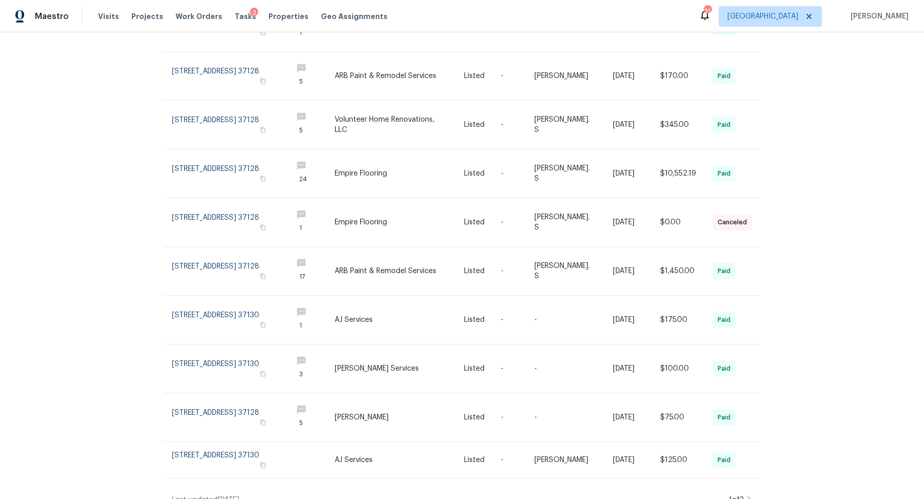
click at [749, 496] on icon at bounding box center [749, 500] width 5 height 8
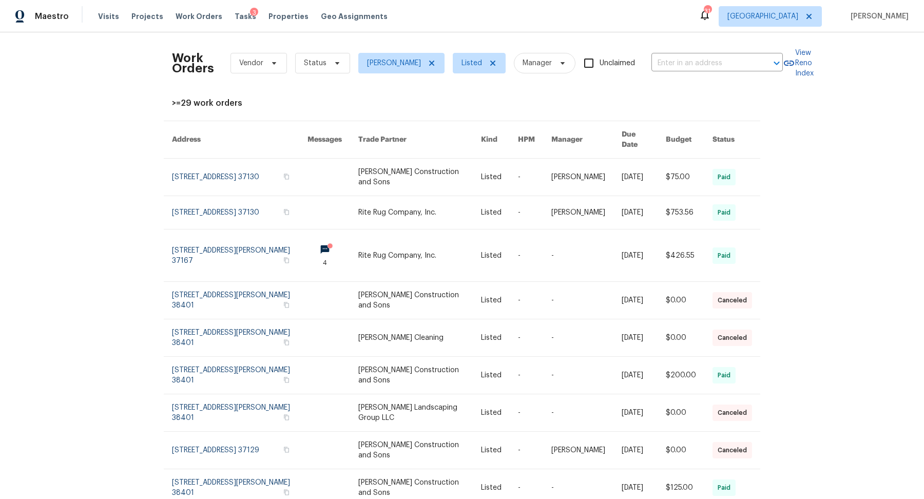
scroll to position [81, 0]
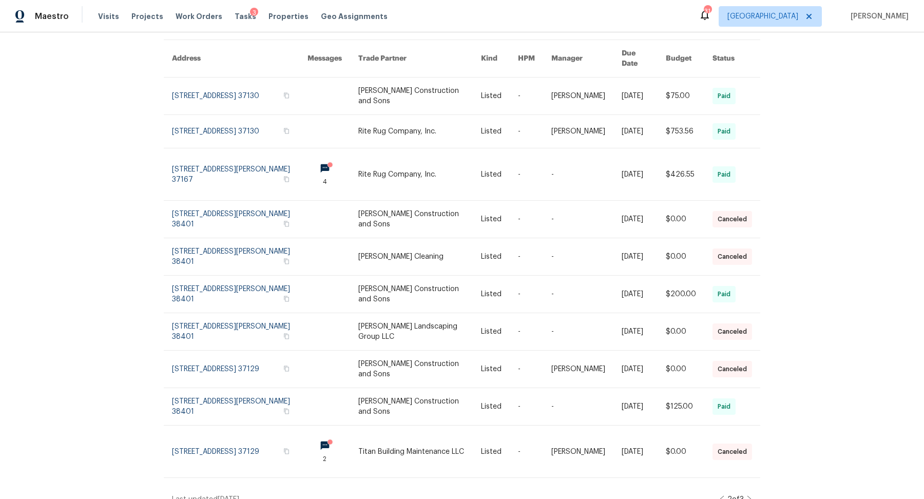
click at [749, 496] on icon at bounding box center [749, 500] width 5 height 8
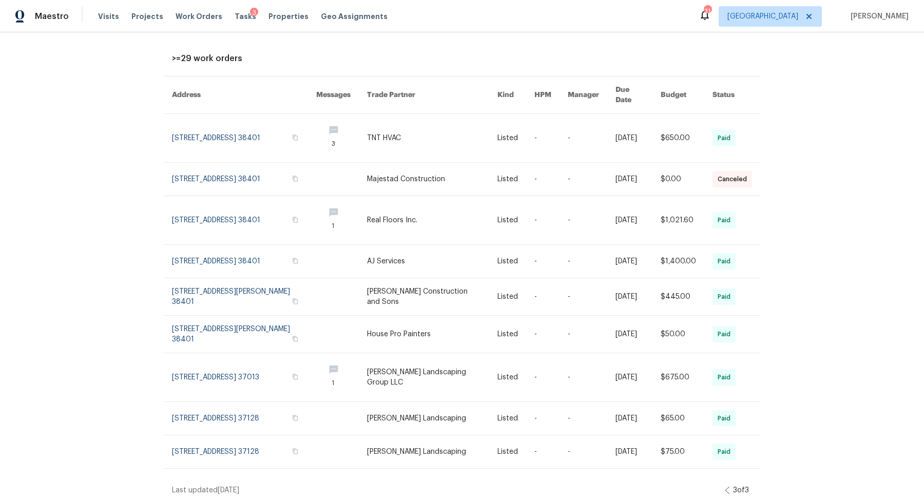
scroll to position [0, 0]
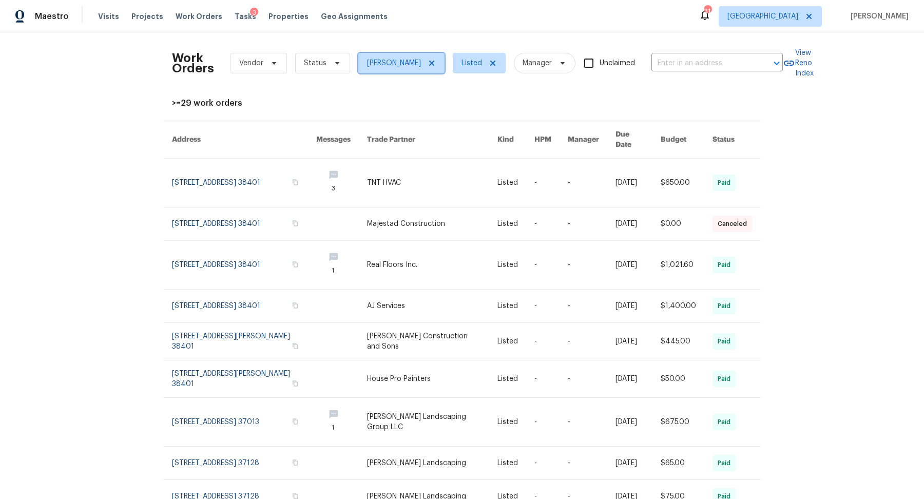
click at [428, 62] on icon at bounding box center [432, 63] width 8 height 8
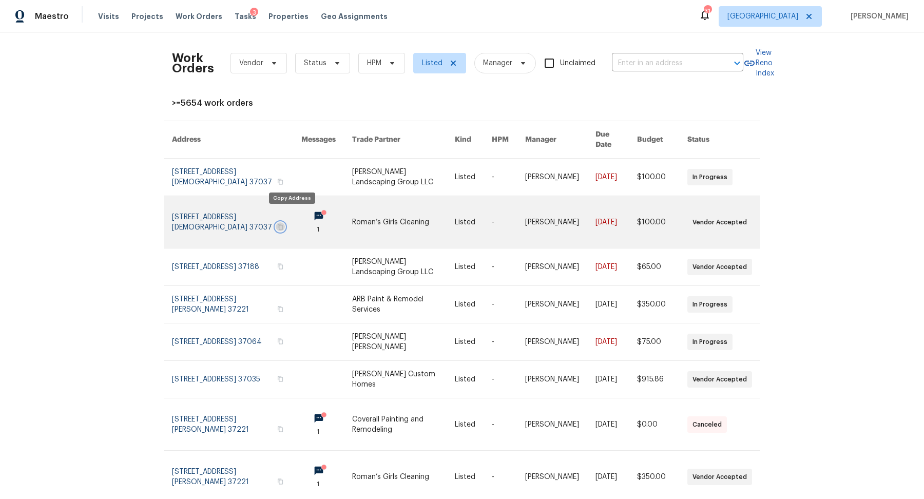
click at [283, 224] on icon "button" at bounding box center [280, 227] width 5 height 6
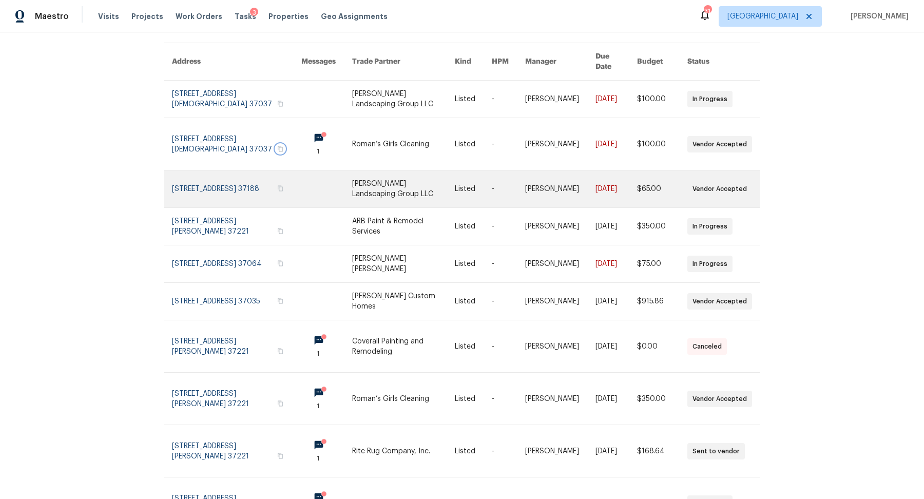
scroll to position [84, 0]
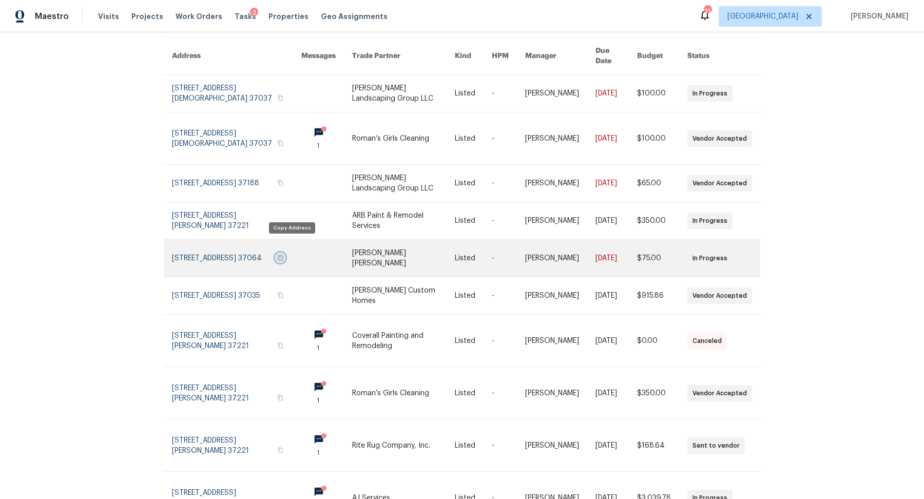
click at [283, 255] on icon "button" at bounding box center [280, 258] width 6 height 6
